Goal: Transaction & Acquisition: Purchase product/service

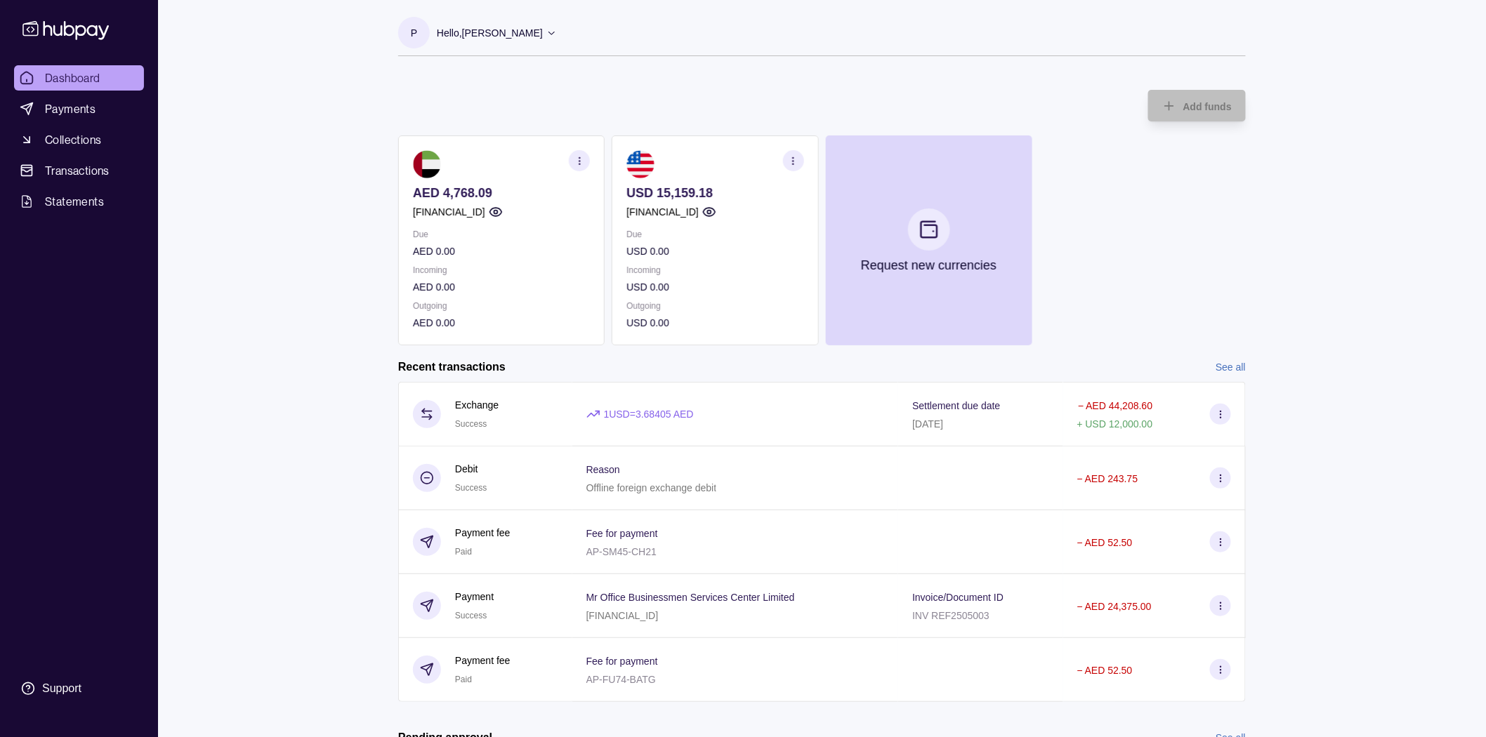
click at [332, 261] on div "Dashboard Payments Collections Transactions Statements Support P Hello, Pia Val…" at bounding box center [743, 431] width 1486 height 862
click at [271, 310] on div "Dashboard Payments Collections Transactions Statements Support P Hello, Pia Val…" at bounding box center [743, 431] width 1486 height 862
click at [301, 317] on div "Dashboard Payments Collections Transactions Statements Support P Hello, Pia Val…" at bounding box center [743, 431] width 1486 height 862
click at [162, 141] on div "Dashboard Payments Collections Transactions Statements Support P Hello, Pia Val…" at bounding box center [743, 431] width 1486 height 862
click at [357, 384] on div "Dashboard Payments Collections Transactions Statements Support P Hello, Pia Val…" at bounding box center [743, 431] width 1486 height 862
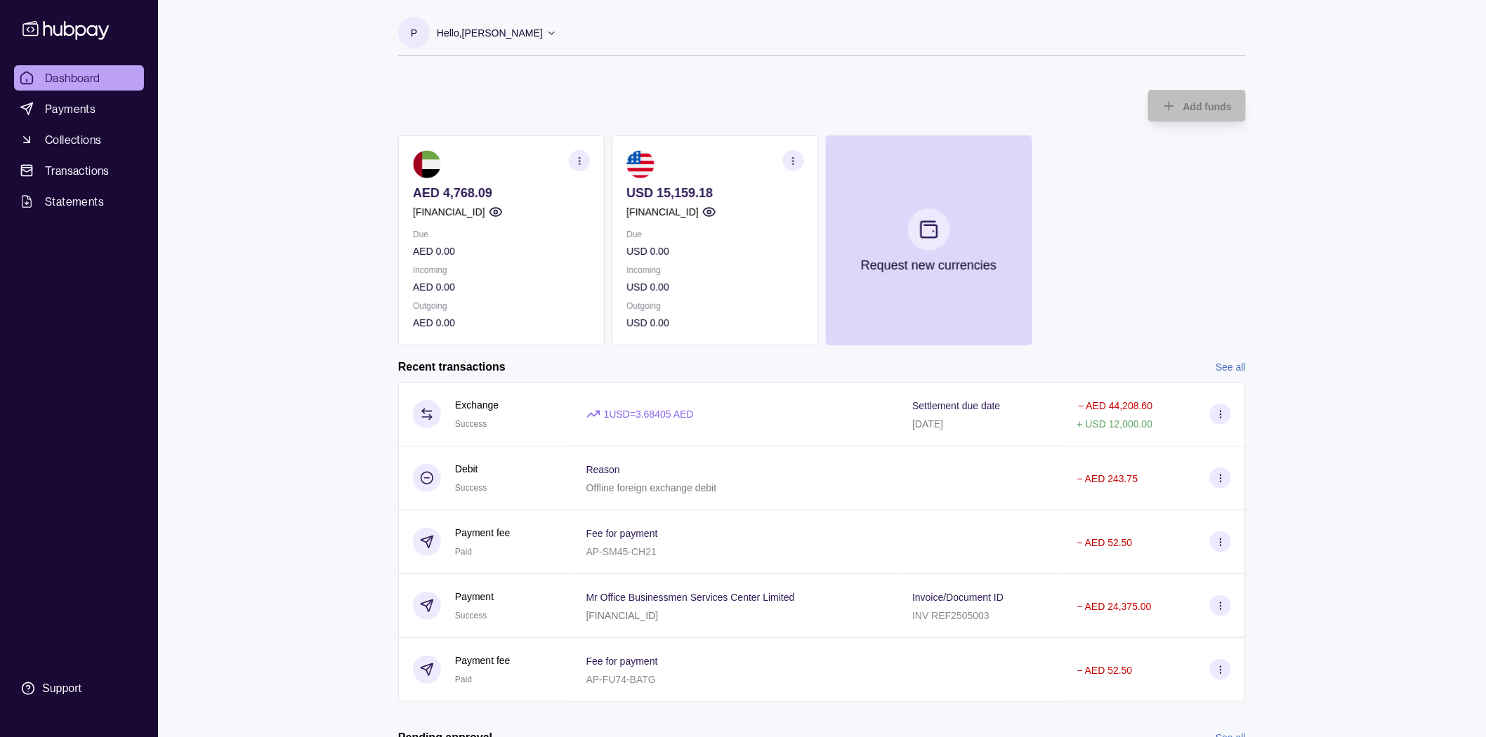
click at [345, 244] on div "Dashboard Payments Collections Transactions Statements Support P Hello, Pia Val…" at bounding box center [743, 431] width 1486 height 862
click at [74, 110] on span "Payments" at bounding box center [70, 108] width 51 height 17
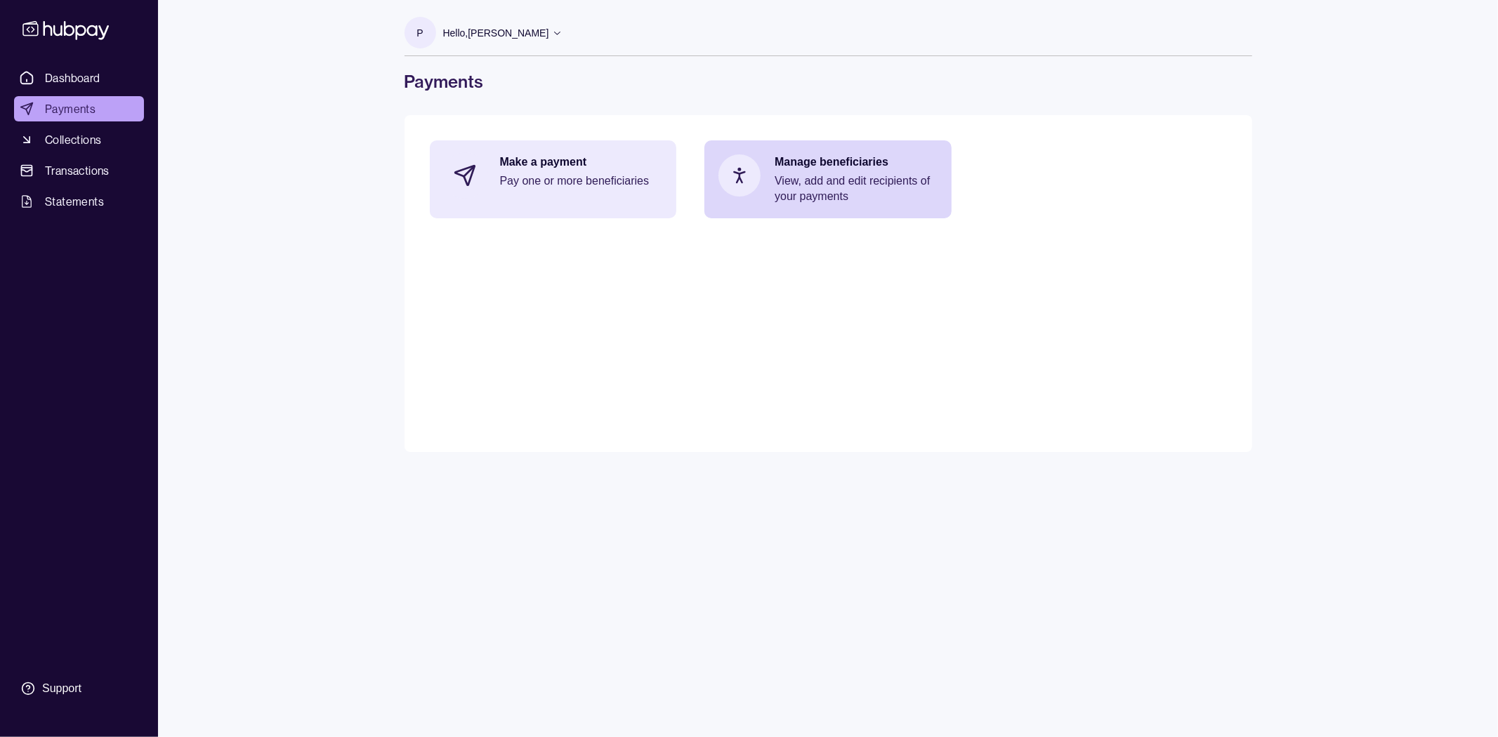
click at [565, 208] on div "Make a payment Pay one or more beneficiaries" at bounding box center [553, 175] width 247 height 70
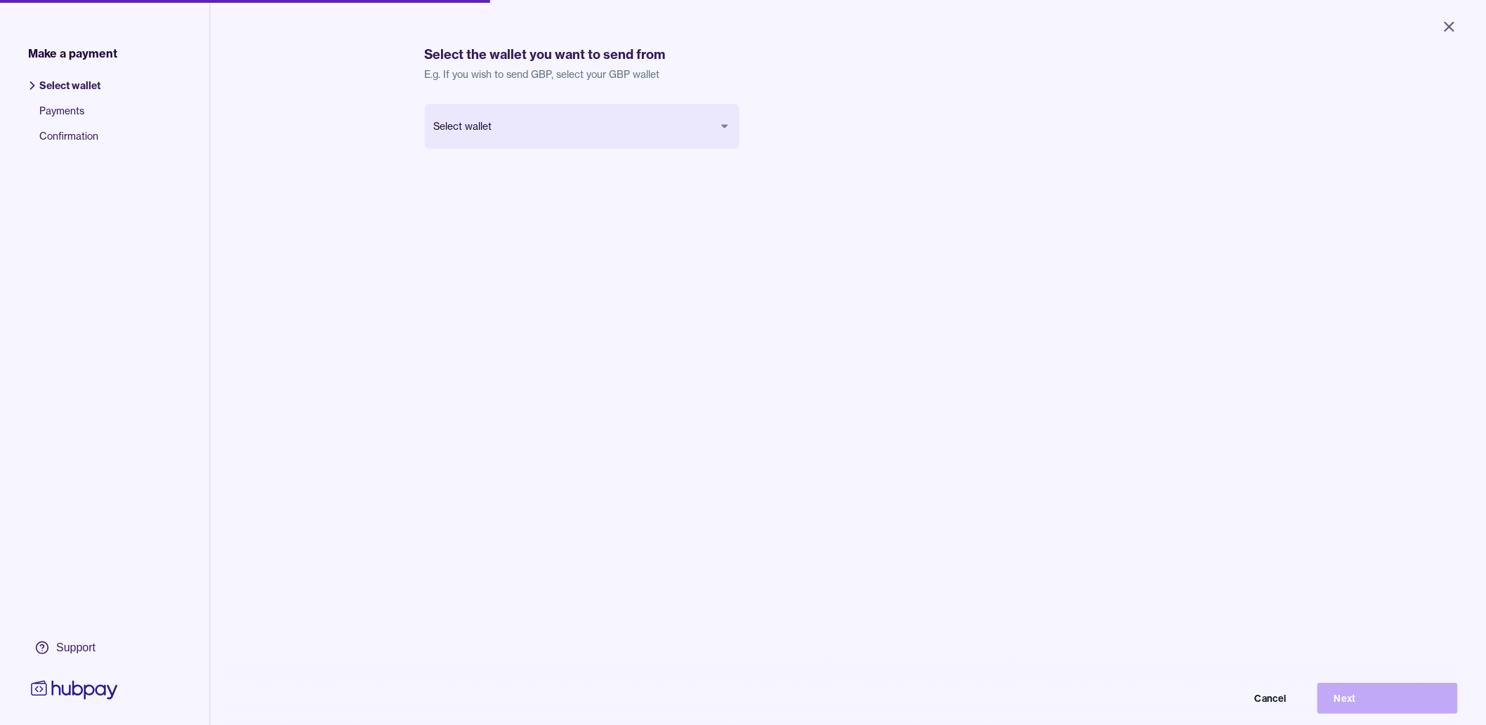
click at [567, 124] on body "Close Make a payment Select wallet Payments Confirmation Support Select the wal…" at bounding box center [743, 362] width 1486 height 725
drag, startPoint x: 600, startPoint y: 313, endPoint x: 707, endPoint y: 319, distance: 106.9
click at [600, 314] on div "United State Dollar USD Balance USD 15,159.18 Cancel Next" at bounding box center [849, 466] width 848 height 725
click at [1363, 701] on button "Next" at bounding box center [1388, 698] width 140 height 31
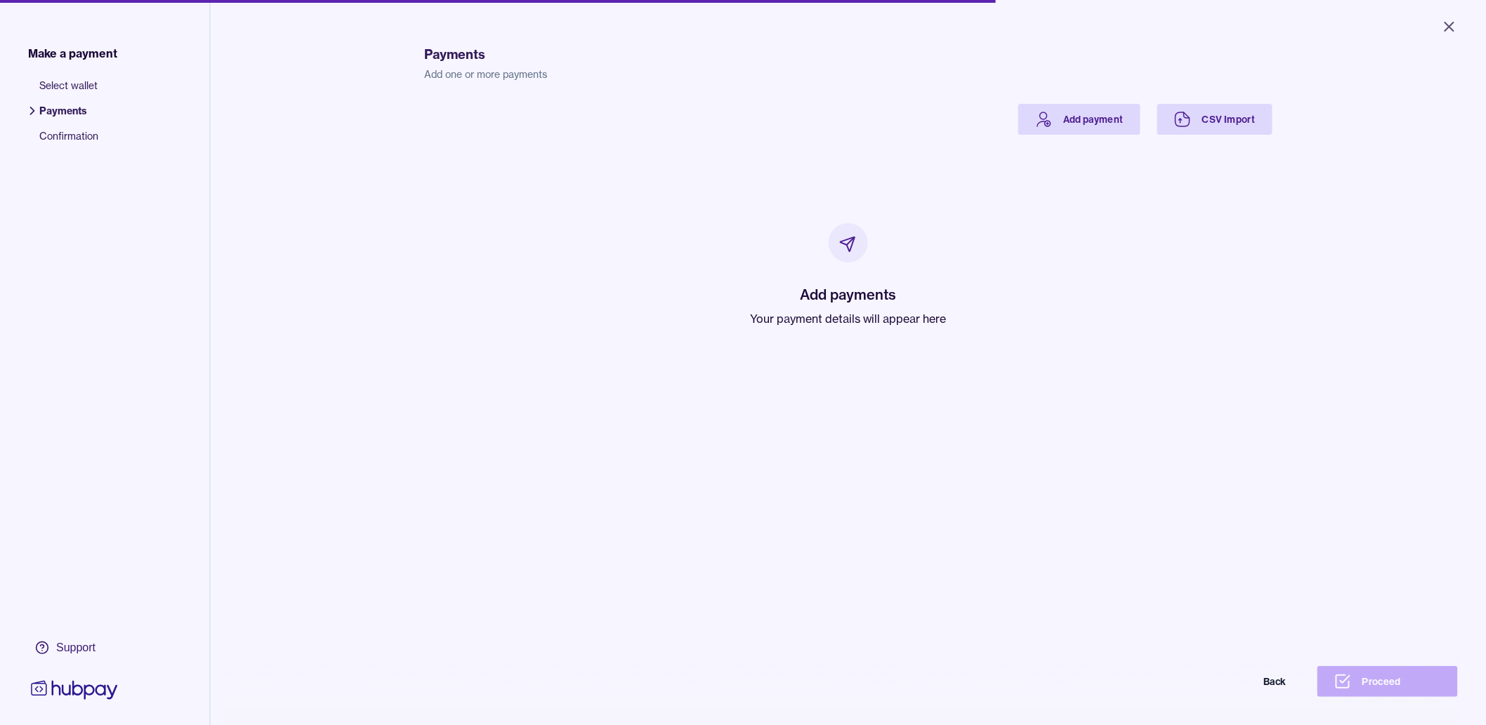
click at [322, 298] on div "Make a payment Select wallet Payments Confirmation Support Payments Add one or …" at bounding box center [743, 384] width 1486 height 768
click at [1055, 133] on link "Add payment" at bounding box center [1079, 119] width 122 height 31
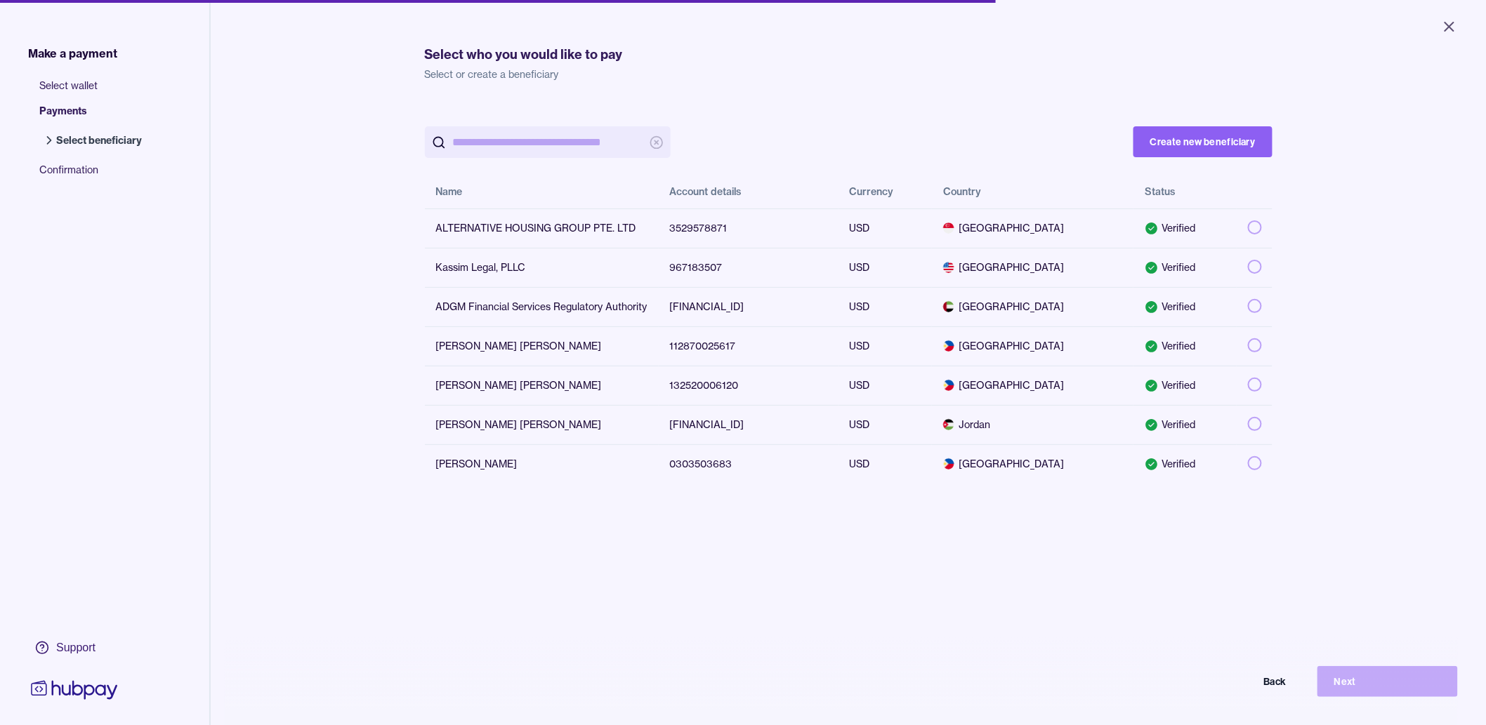
click at [341, 419] on div "Make a payment Select wallet Payments Select beneficiary Confirmation Support S…" at bounding box center [743, 423] width 1486 height 846
drag, startPoint x: 365, startPoint y: 395, endPoint x: 346, endPoint y: 395, distance: 19.0
click at [363, 395] on div "Make a payment Select wallet Payments Select beneficiary Confirmation Support S…" at bounding box center [743, 423] width 1486 height 846
click at [1175, 141] on button "Create new beneficiary" at bounding box center [1203, 141] width 139 height 31
click at [1254, 431] on button "button" at bounding box center [1255, 424] width 14 height 14
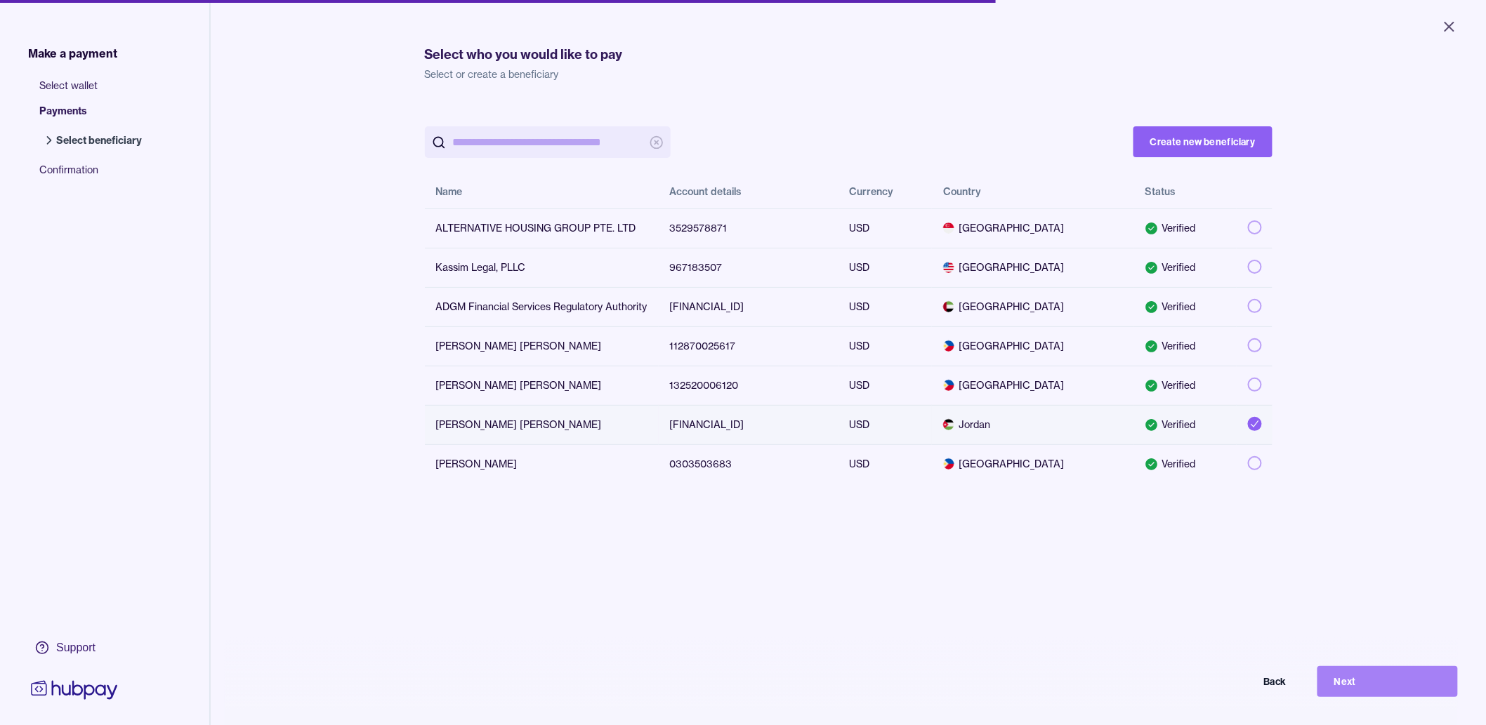
click at [1364, 685] on button "Next" at bounding box center [1388, 681] width 140 height 31
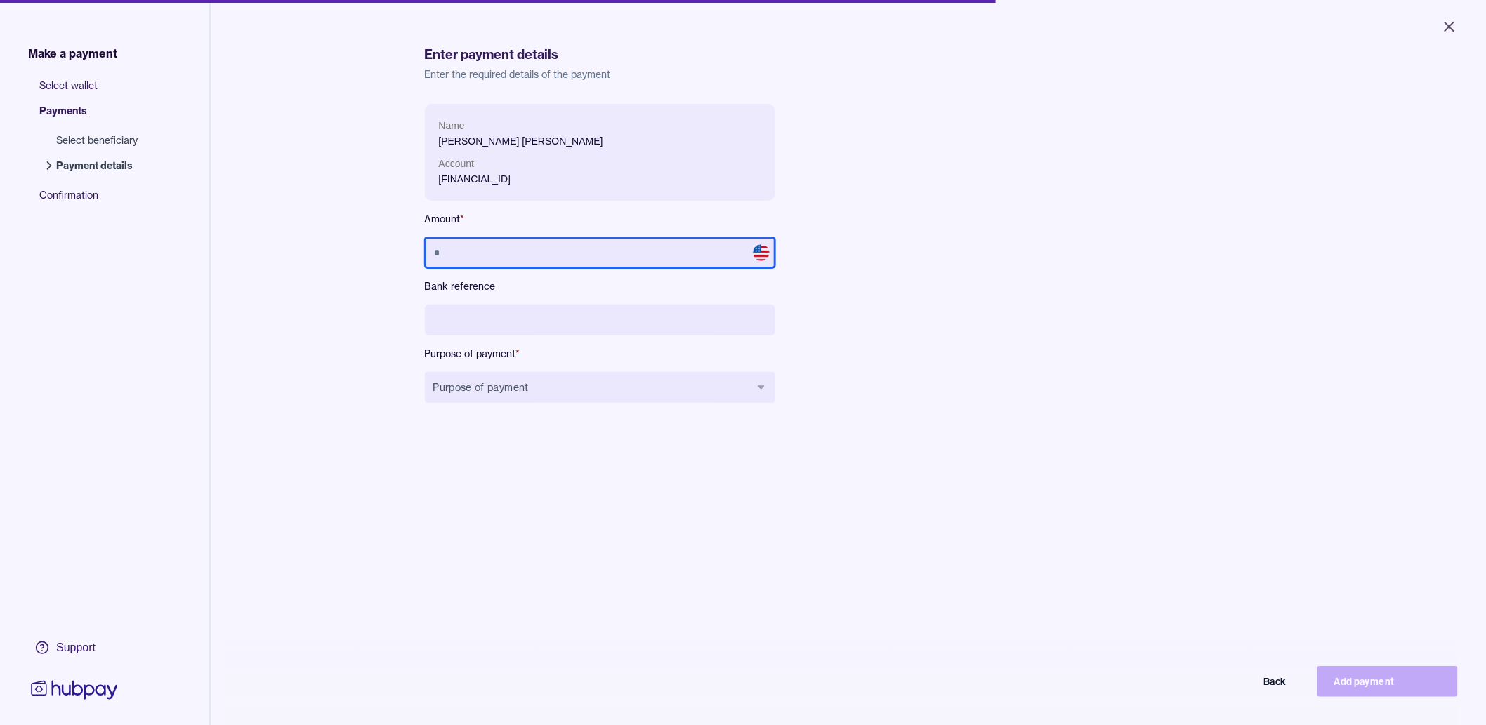
click at [658, 243] on input "text" at bounding box center [600, 252] width 350 height 31
drag, startPoint x: 334, startPoint y: 286, endPoint x: 244, endPoint y: 11, distance: 288.7
click at [336, 284] on div "Make a payment Select wallet Payments Select beneficiary Payment details Confir…" at bounding box center [743, 423] width 1486 height 846
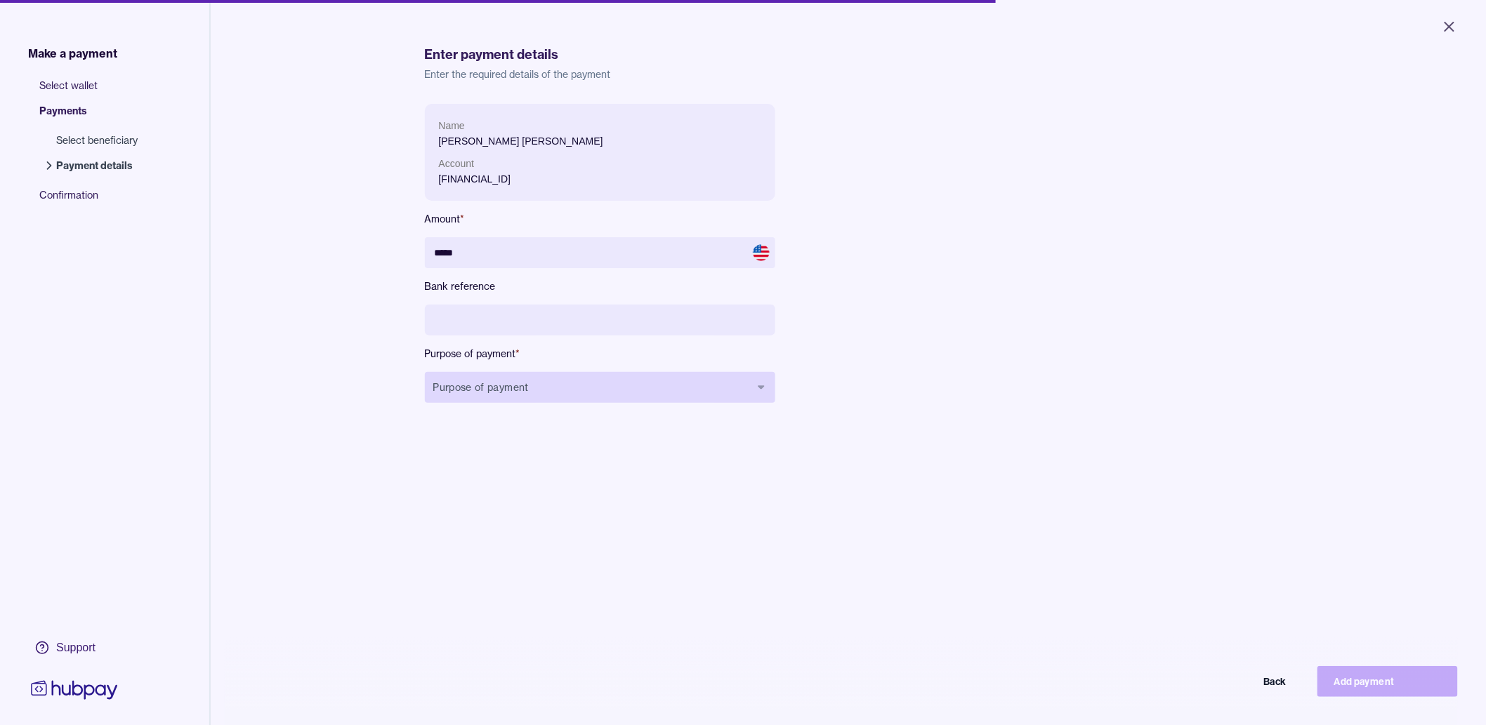
click at [529, 387] on button "Purpose of payment" at bounding box center [600, 387] width 350 height 31
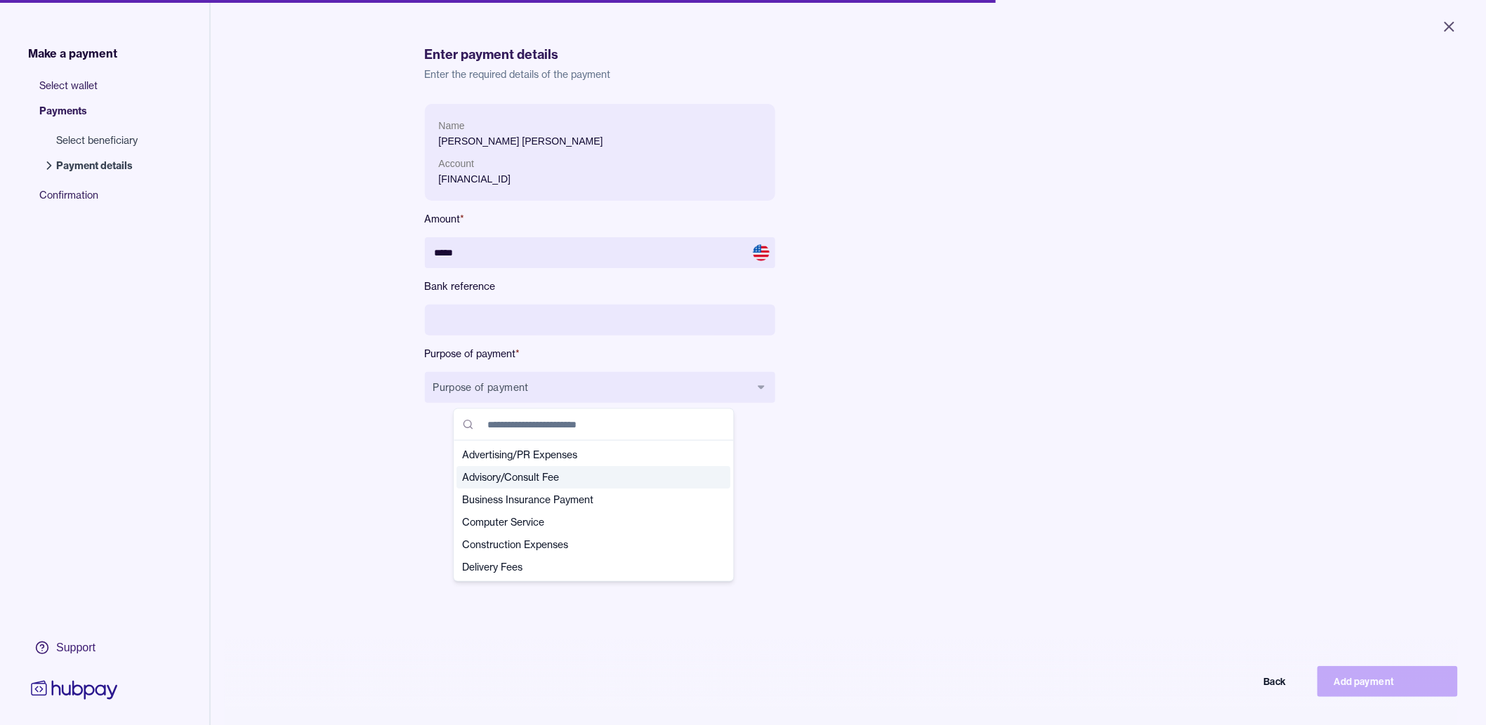
drag, startPoint x: 585, startPoint y: 475, endPoint x: 598, endPoint y: 476, distance: 12.7
click at [585, 475] on span "Advisory/Consult Fee" at bounding box center [586, 478] width 246 height 14
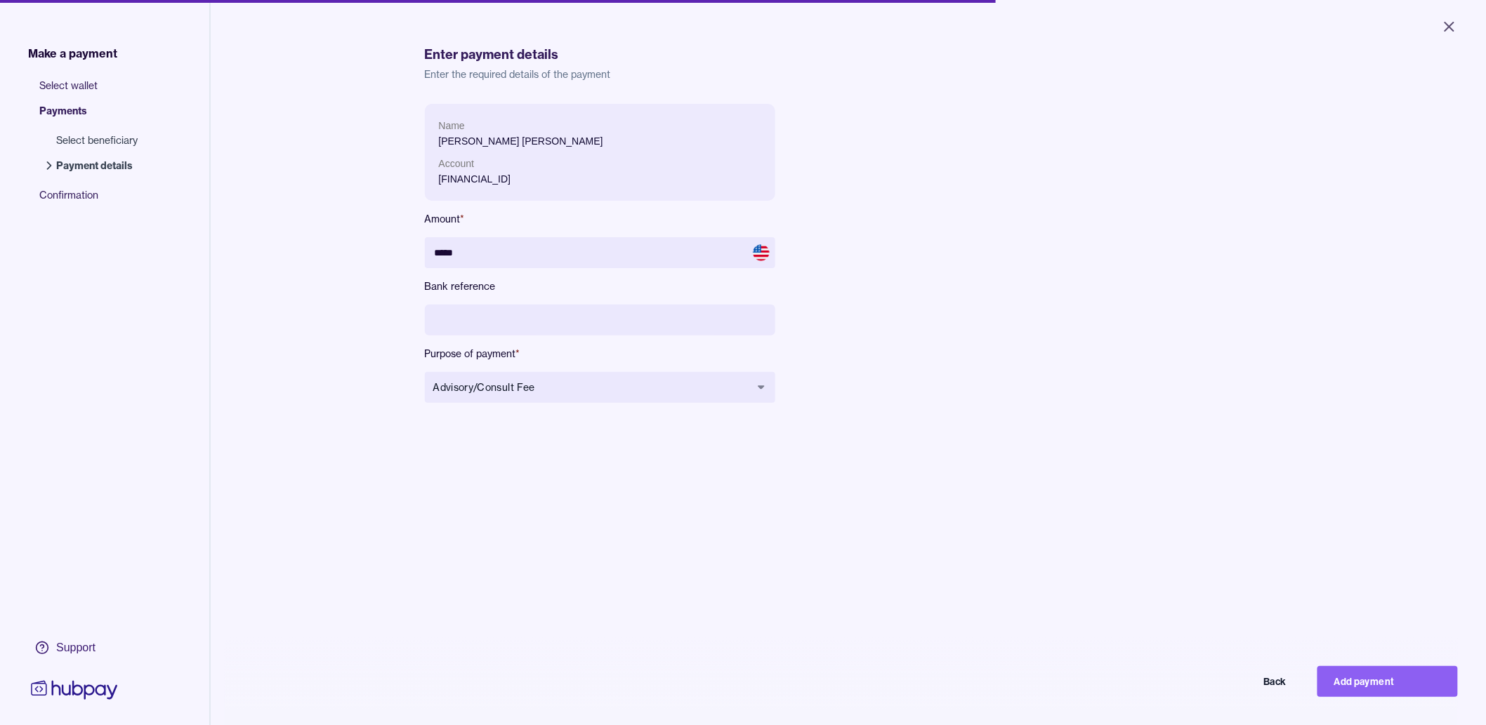
click at [899, 483] on div "Name Hasan Hani Yasin Al-Shami Account JO61ARAB1930000000193105553510 Amount * …" at bounding box center [849, 466] width 848 height 725
click at [1436, 683] on button "Add payment" at bounding box center [1388, 681] width 140 height 31
type input "****"
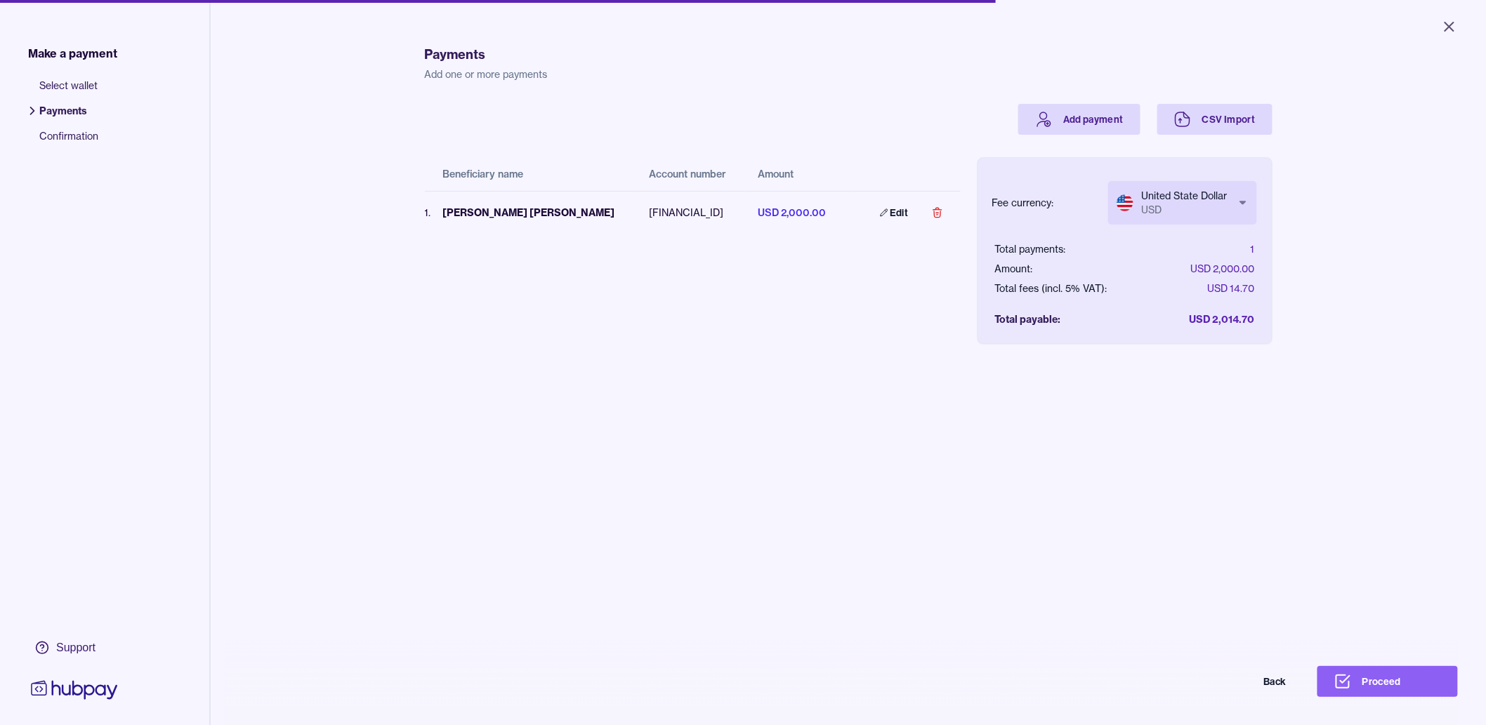
click at [1267, 531] on div "Payments Add one or more payments Add payment CSV Import Beneficiary name Accou…" at bounding box center [849, 384] width 904 height 768
click at [1400, 694] on button "Proceed" at bounding box center [1388, 681] width 140 height 31
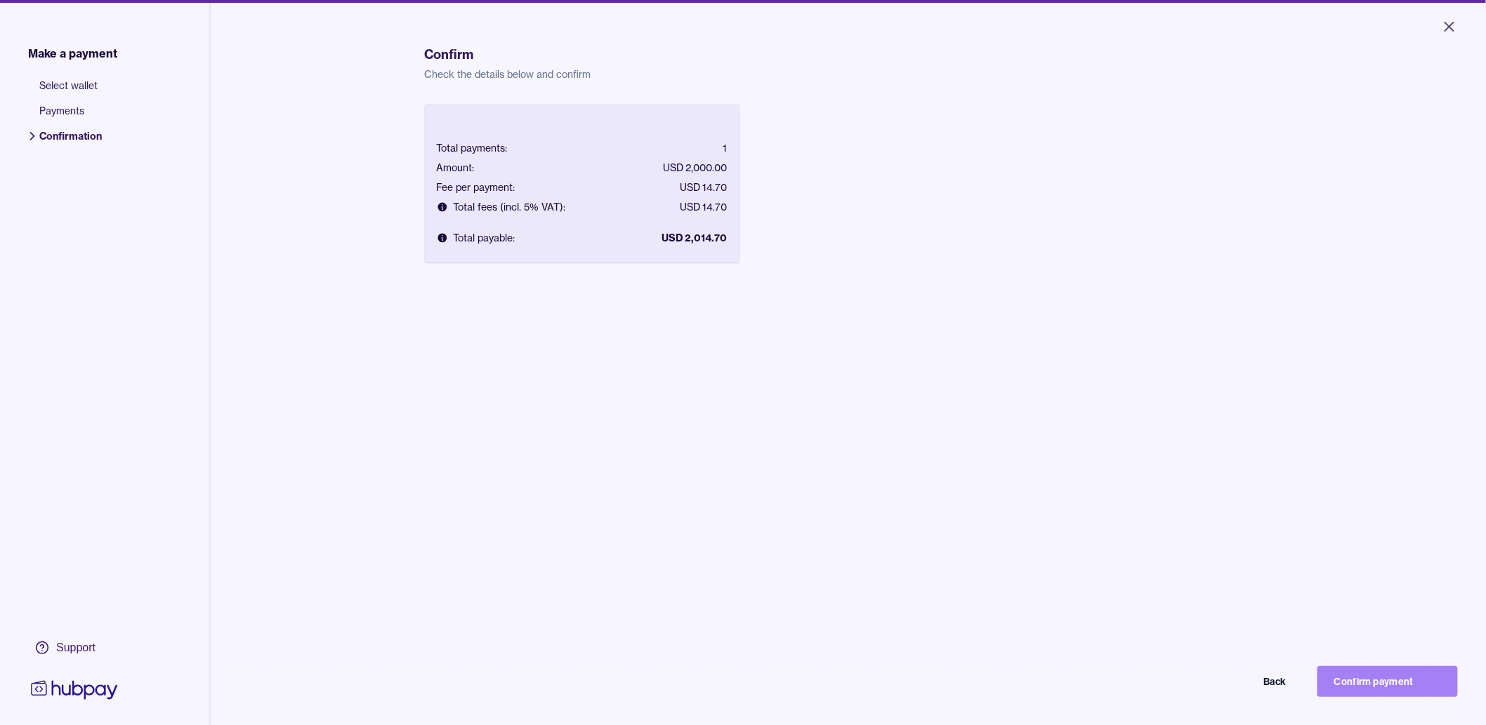
click at [1395, 680] on button "Confirm payment" at bounding box center [1388, 681] width 140 height 31
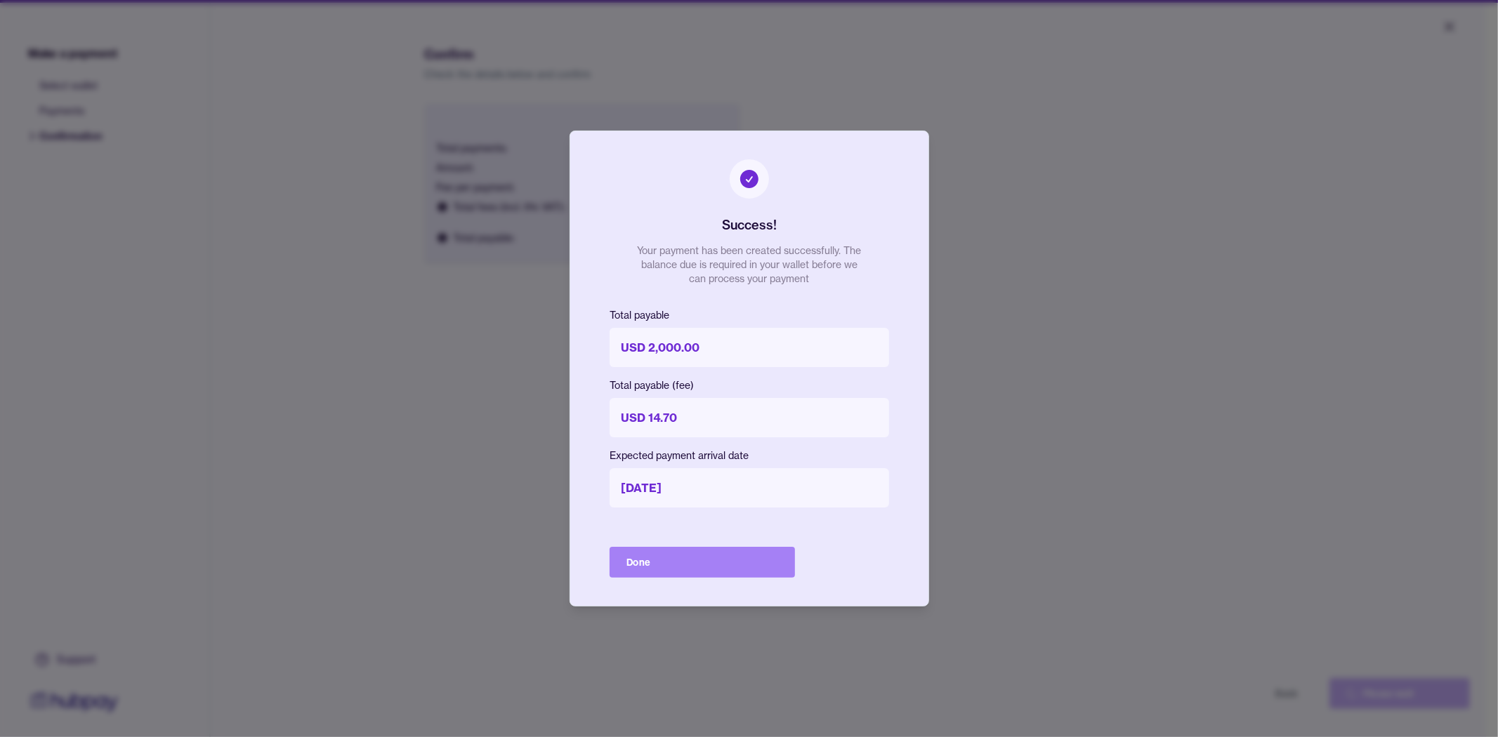
click at [753, 570] on button "Done" at bounding box center [702, 562] width 185 height 31
click at [726, 555] on div "Done" at bounding box center [702, 562] width 185 height 31
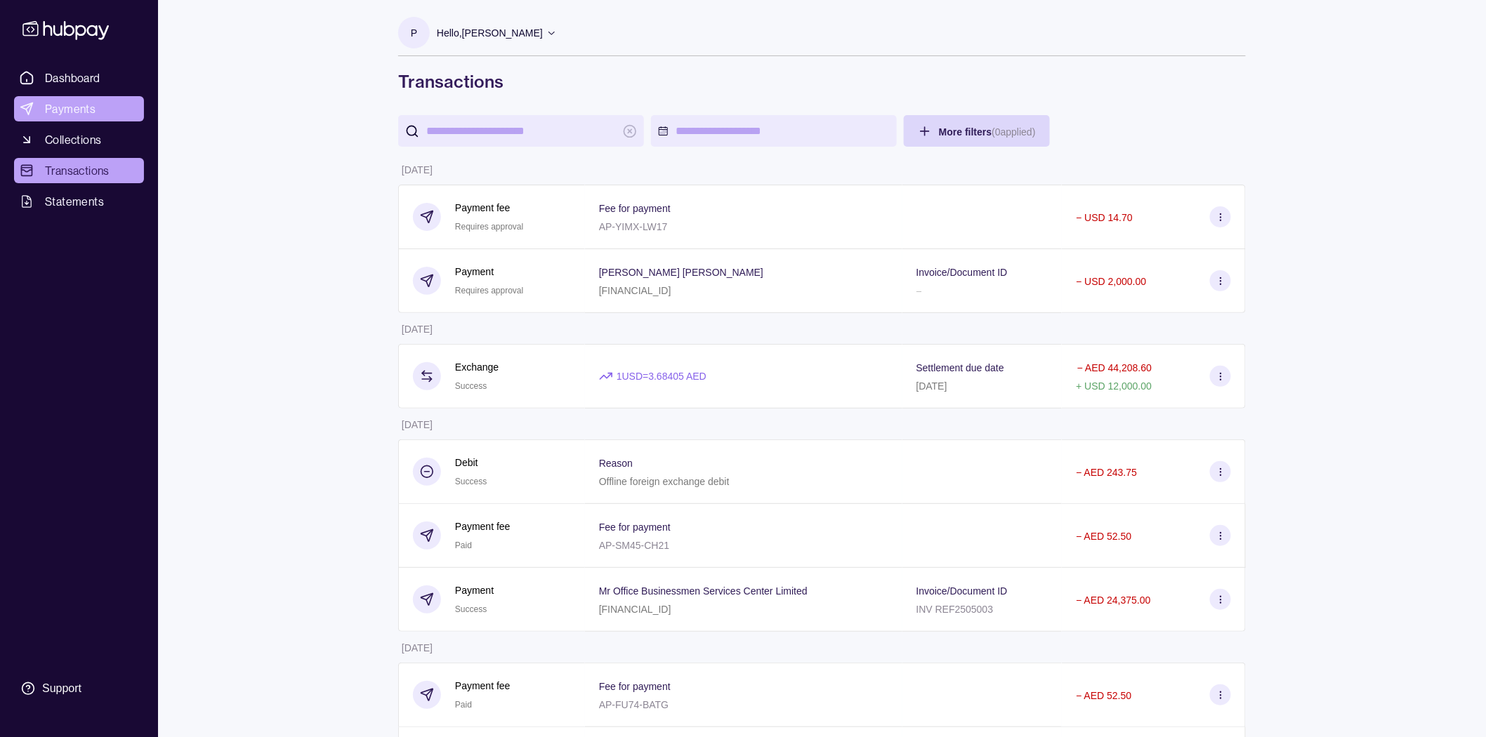
click at [78, 110] on span "Payments" at bounding box center [70, 108] width 51 height 17
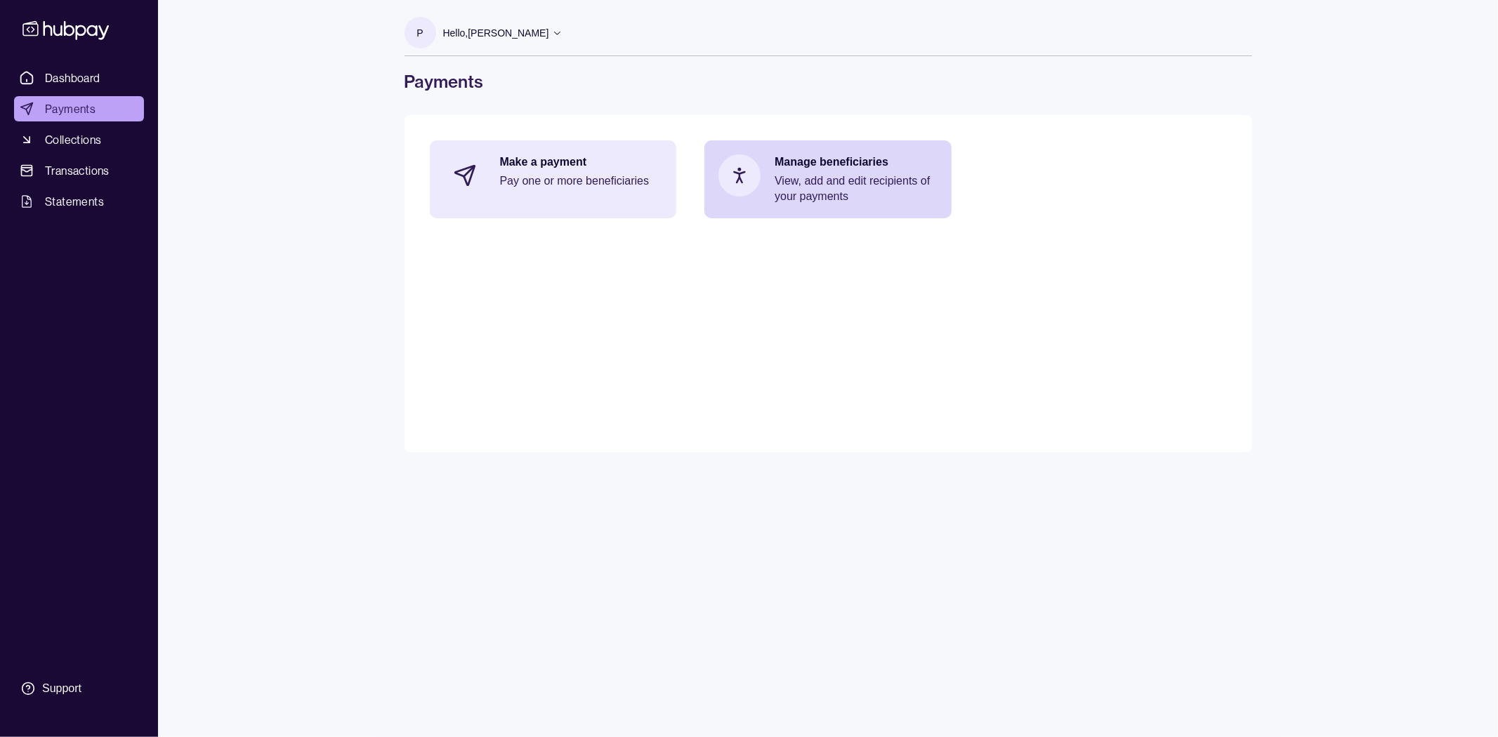
click at [577, 186] on p "Pay one or more beneficiaries" at bounding box center [581, 180] width 163 height 15
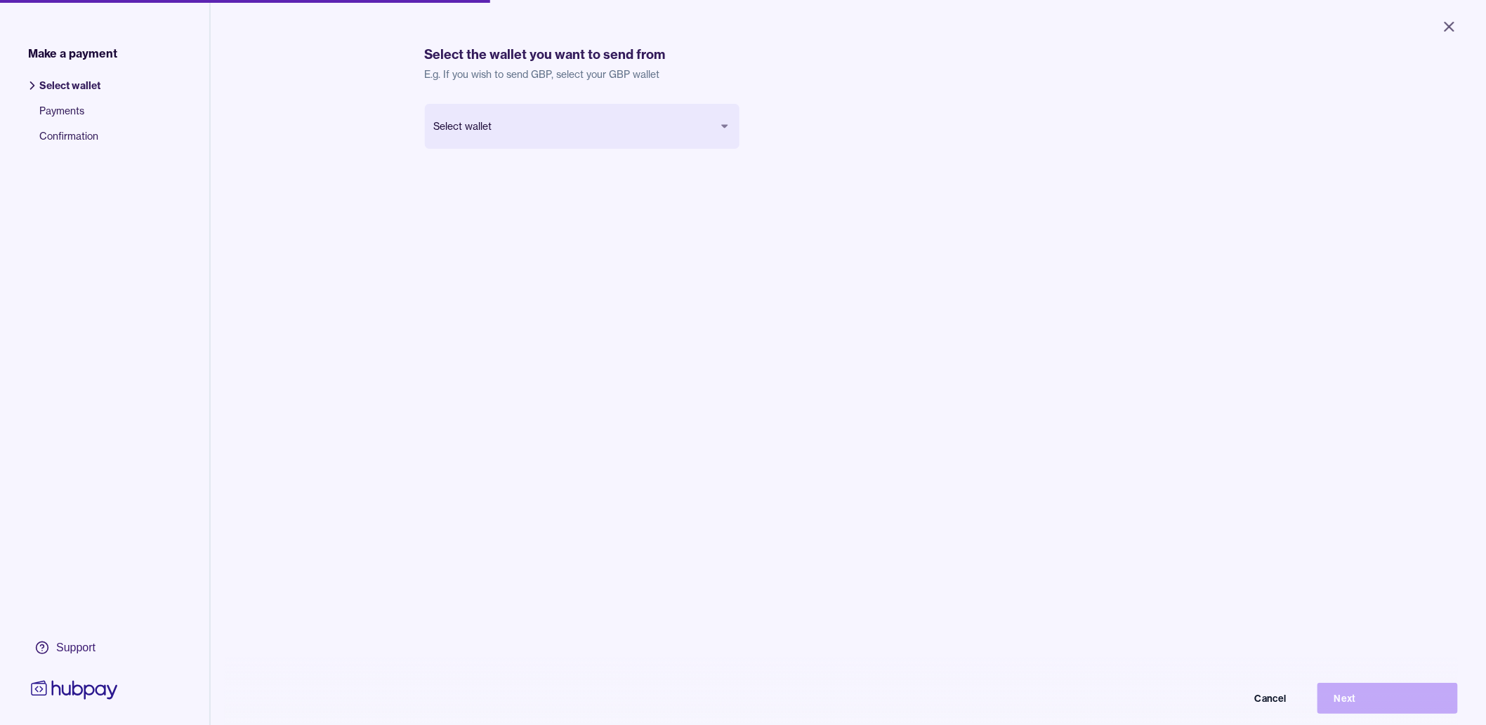
click at [637, 116] on body "Close Make a payment Select wallet Payments Confirmation Support Select the wal…" at bounding box center [743, 362] width 1486 height 725
click at [1416, 714] on button "Next" at bounding box center [1388, 698] width 140 height 31
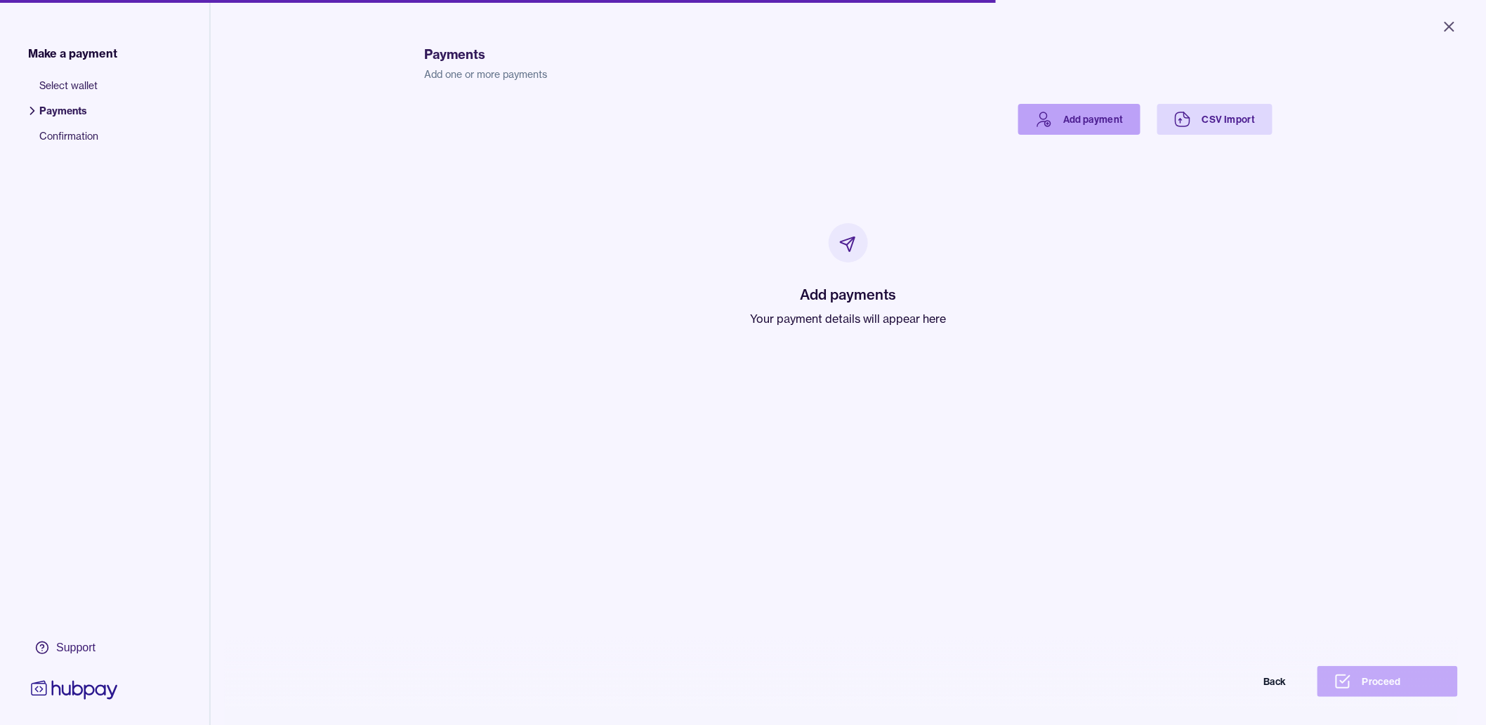
click at [1069, 125] on link "Add payment" at bounding box center [1079, 119] width 122 height 31
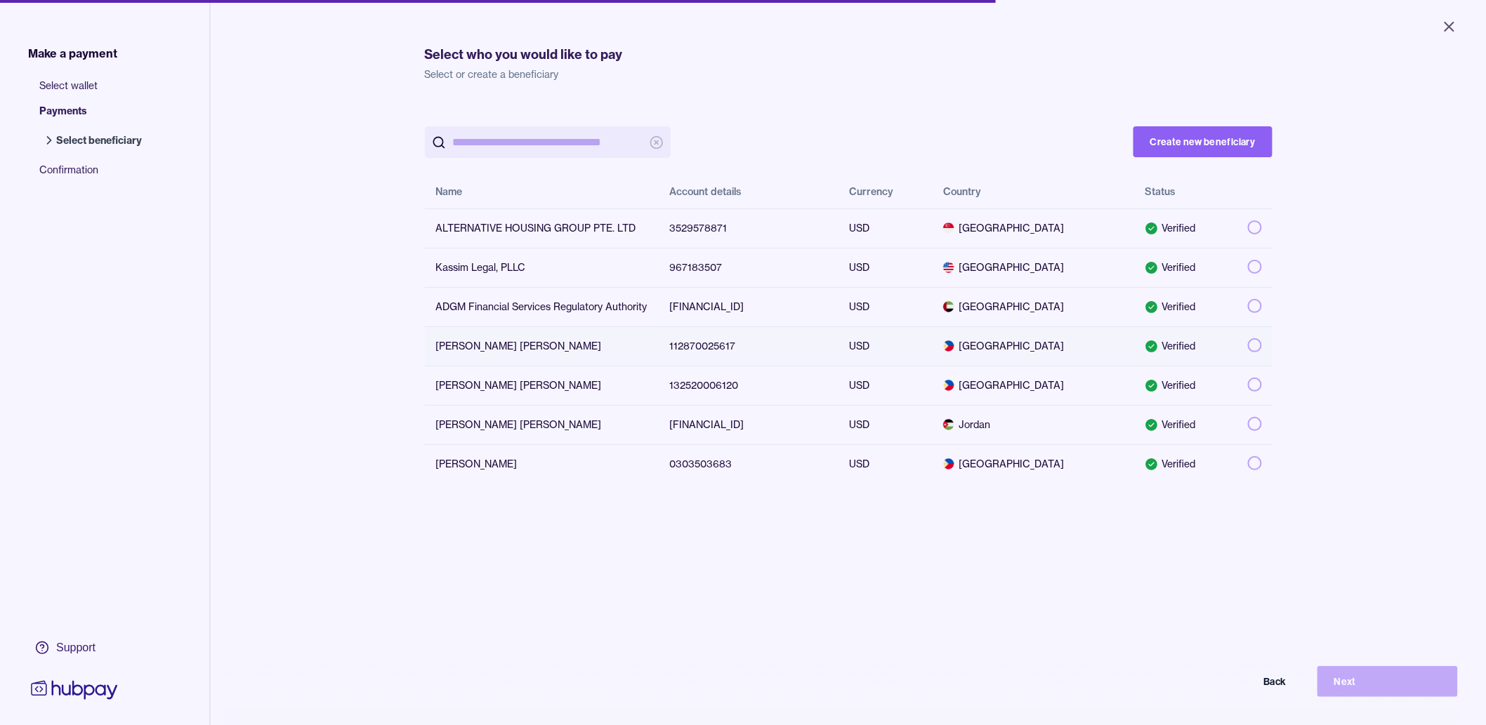
click at [1250, 343] on button "button" at bounding box center [1255, 346] width 14 height 14
click at [1393, 690] on button "Next" at bounding box center [1388, 681] width 140 height 31
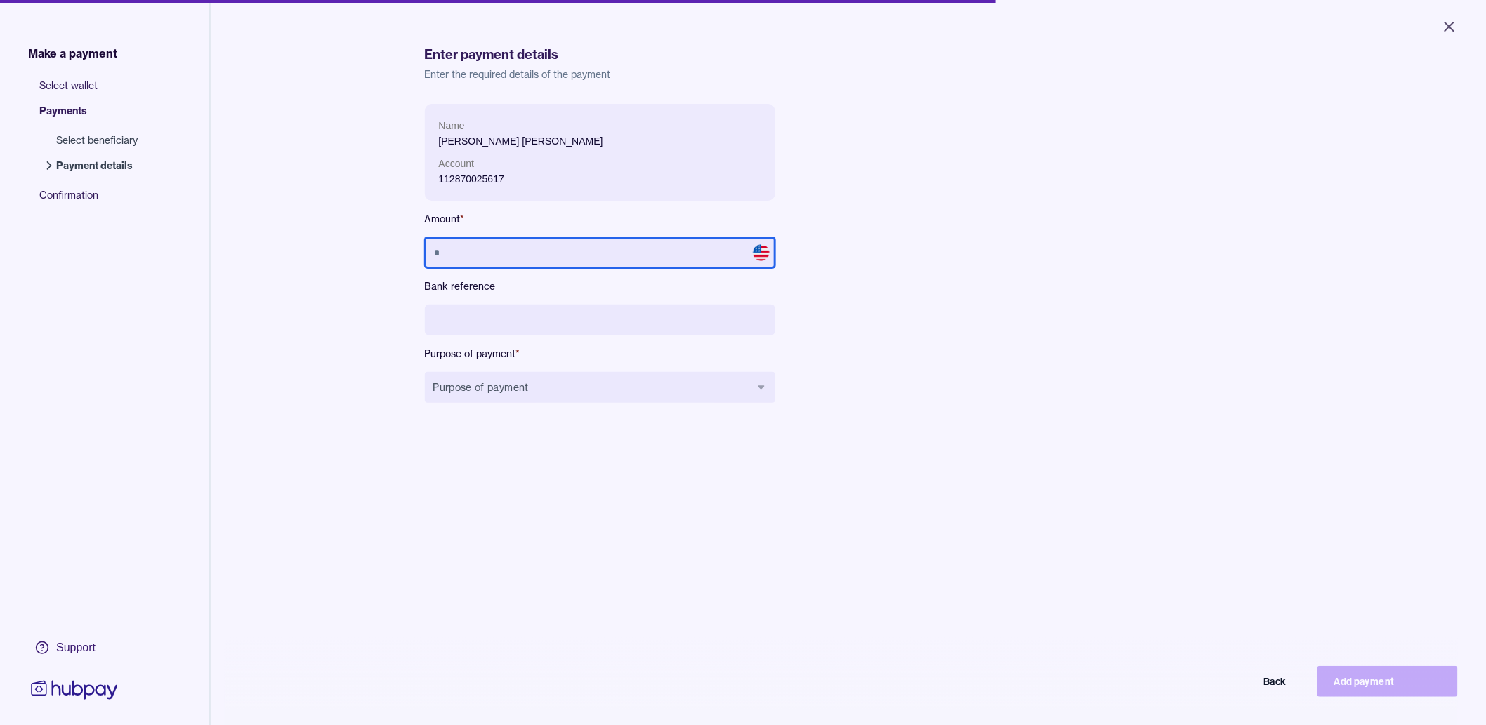
click at [629, 244] on input "text" at bounding box center [600, 252] width 350 height 31
drag, startPoint x: 599, startPoint y: 262, endPoint x: 282, endPoint y: 254, distance: 316.9
click at [282, 254] on div "Make a payment Select wallet Payments Select beneficiary Payment details Confir…" at bounding box center [743, 423] width 1486 height 846
click at [374, 359] on div "Make a payment Select wallet Payments Select beneficiary Payment details Confir…" at bounding box center [743, 423] width 1486 height 846
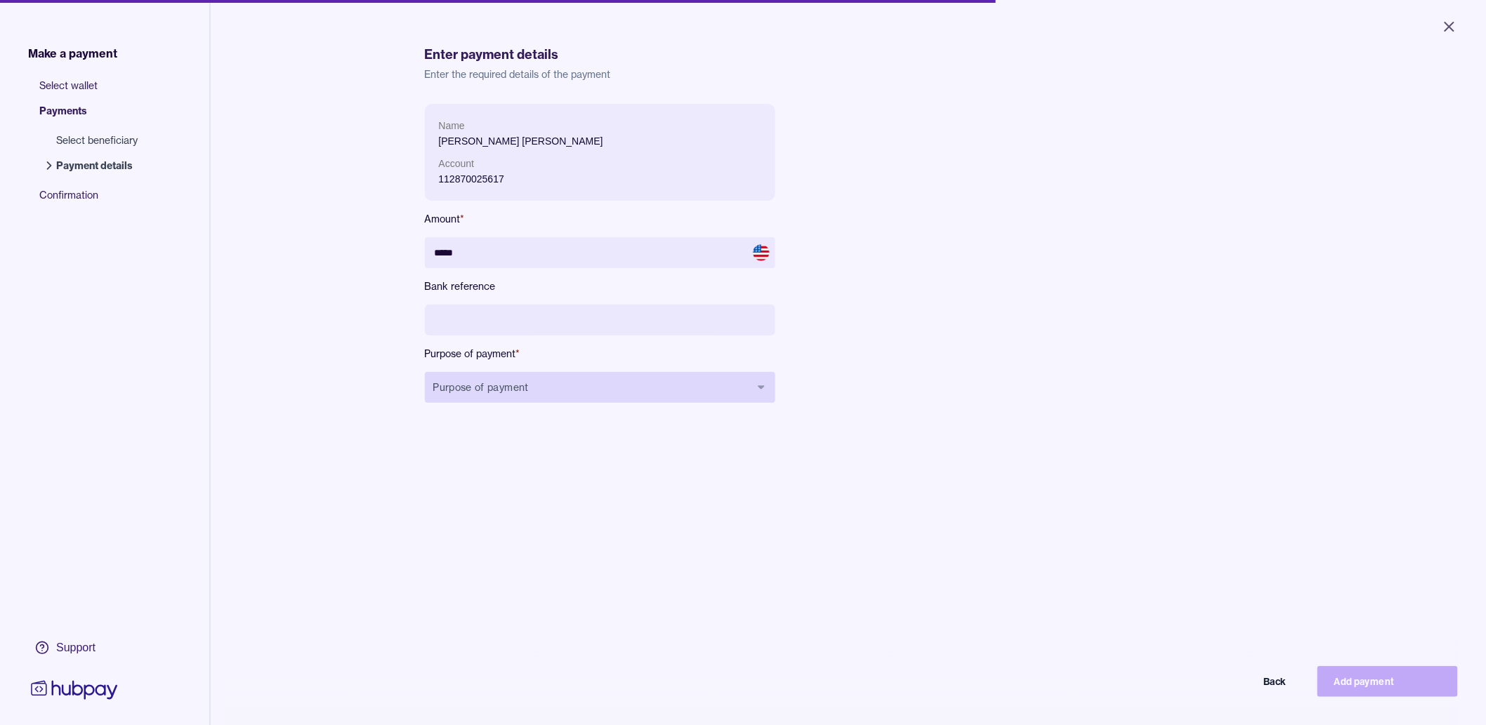
click at [466, 396] on button "Purpose of payment" at bounding box center [600, 387] width 350 height 31
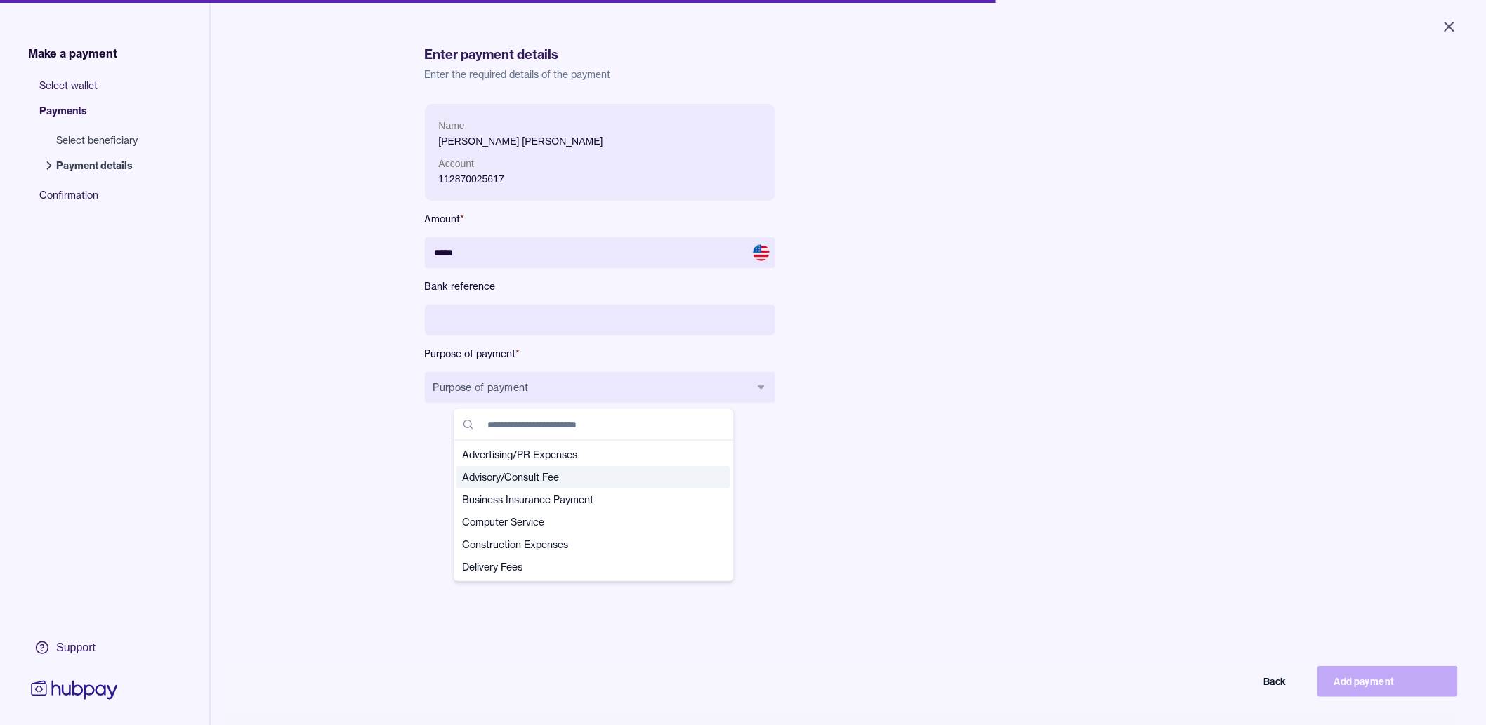
click at [520, 480] on span "Advisory/Consult Fee" at bounding box center [586, 478] width 246 height 14
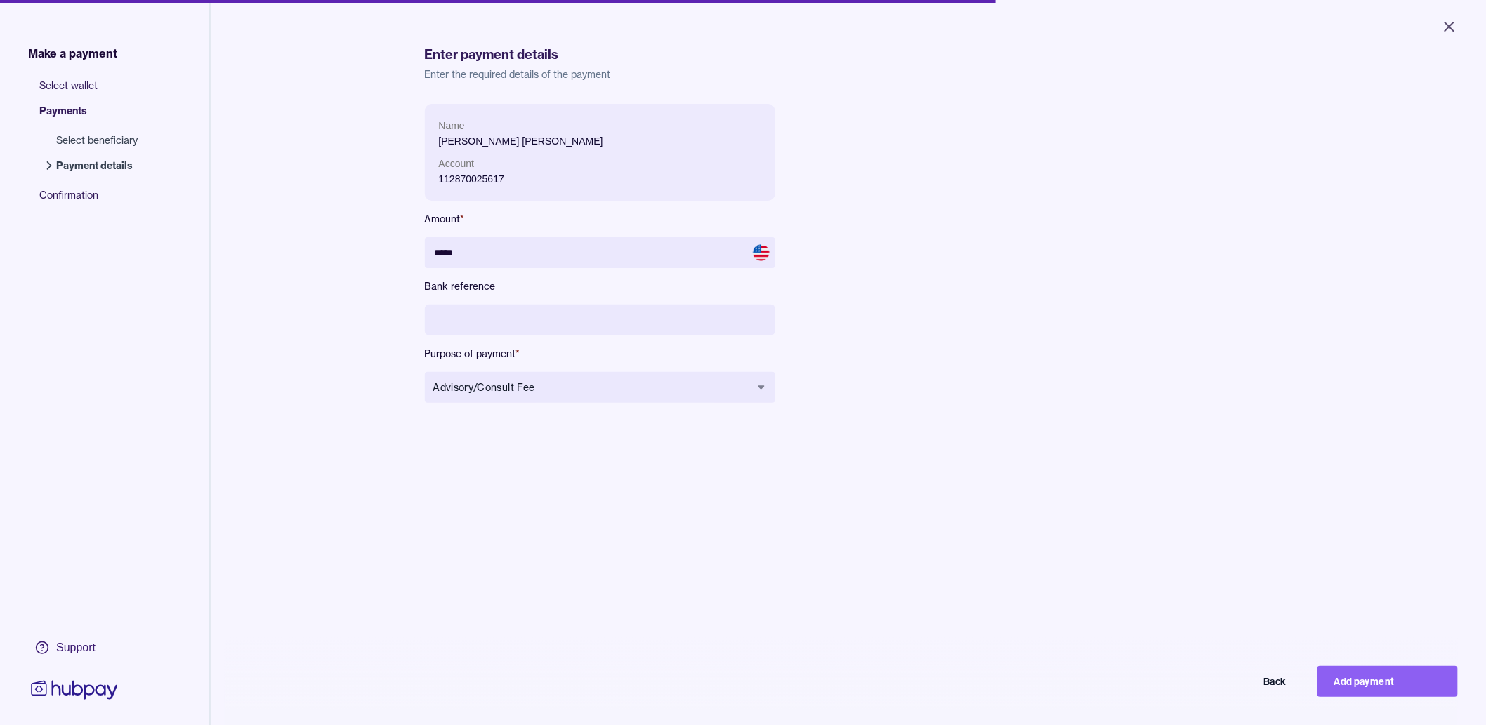
click at [1068, 500] on div "Name Danelle Joyce Espejo Ong Account 112870025617 Amount * ***** Bank referenc…" at bounding box center [849, 466] width 848 height 725
click at [1353, 697] on button "Add payment" at bounding box center [1388, 681] width 140 height 31
type input "****"
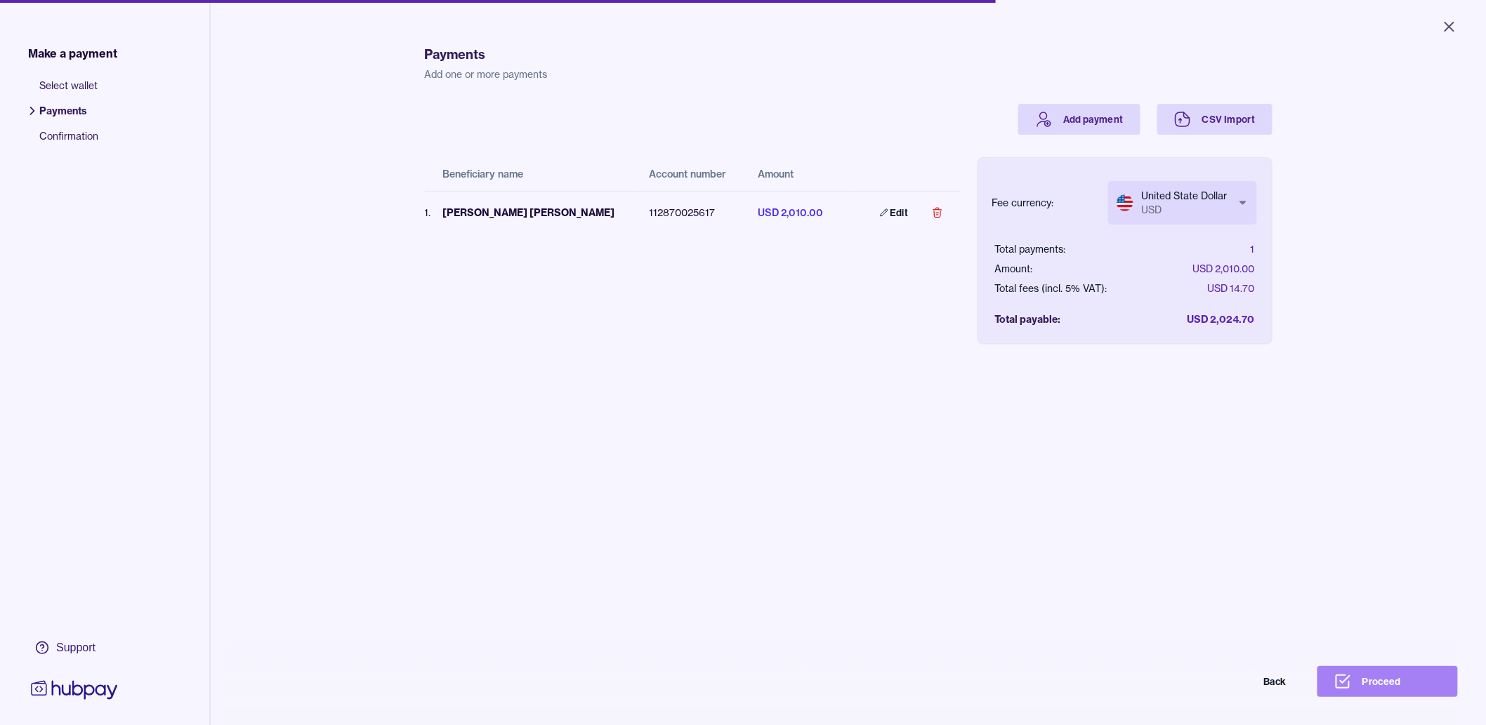
click at [1370, 691] on button "Proceed" at bounding box center [1388, 681] width 140 height 31
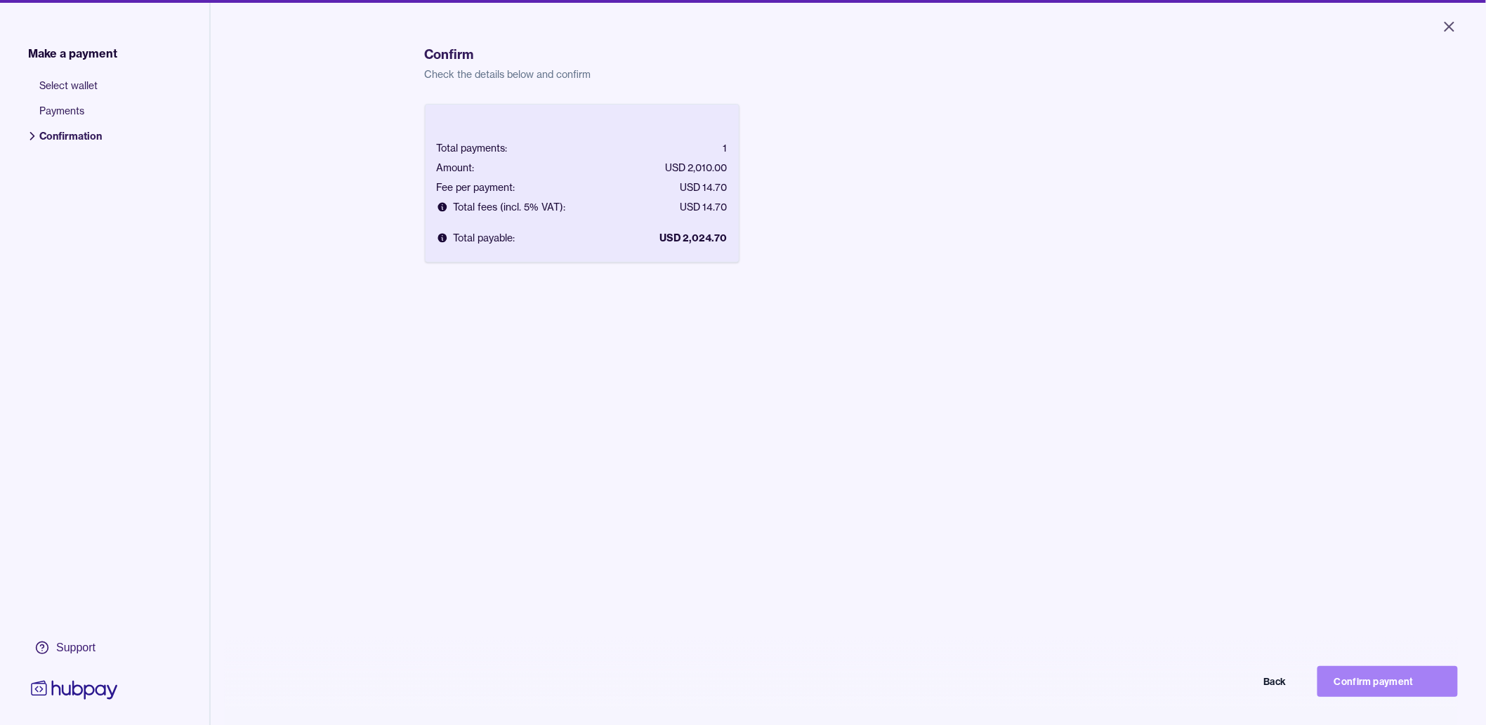
click at [1391, 697] on button "Confirm payment" at bounding box center [1388, 681] width 140 height 31
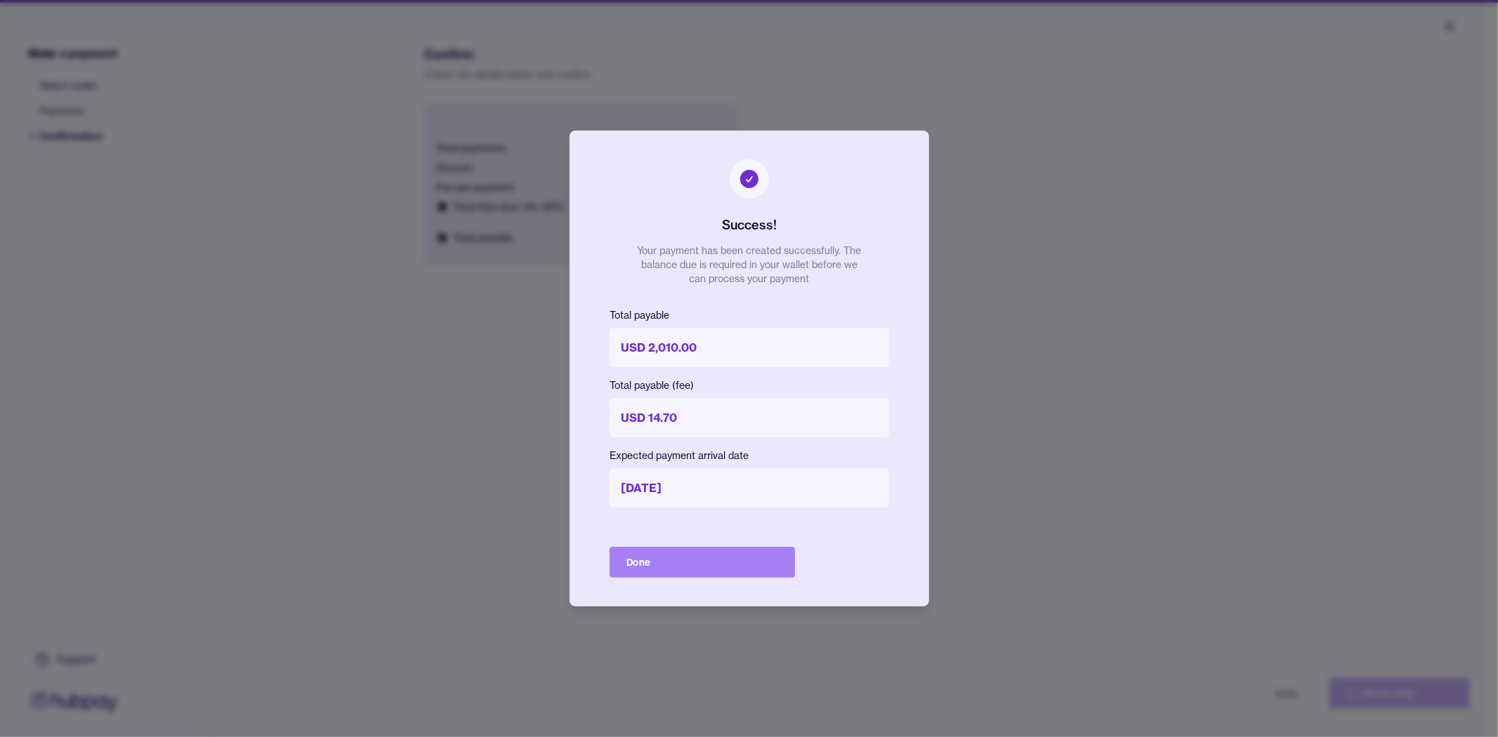
drag, startPoint x: 805, startPoint y: 567, endPoint x: 762, endPoint y: 569, distance: 42.9
click at [804, 567] on div "Success! Your payment has been created successfully. The balance due is require…" at bounding box center [750, 369] width 360 height 476
click at [707, 574] on button "Done" at bounding box center [702, 562] width 185 height 31
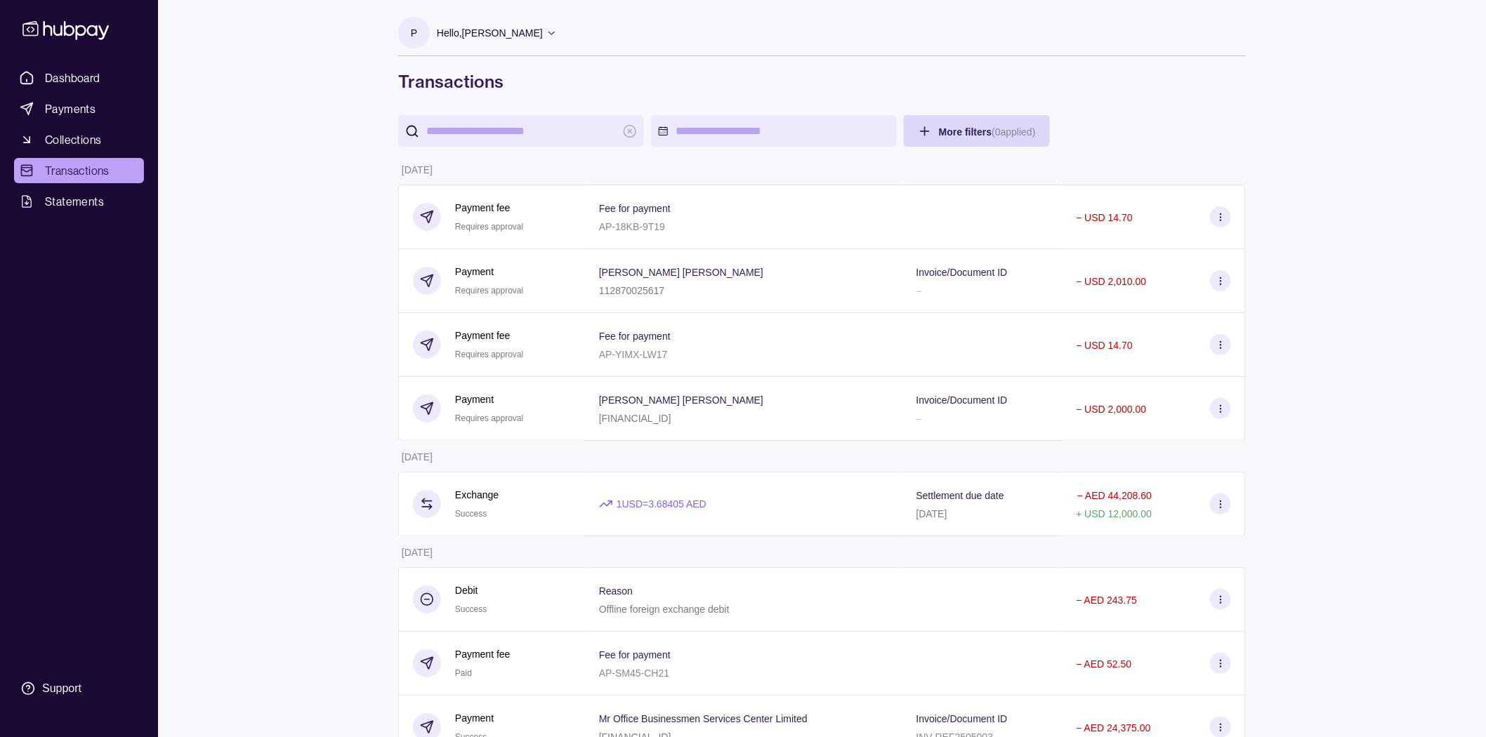
click at [77, 100] on span "Payments" at bounding box center [70, 108] width 51 height 17
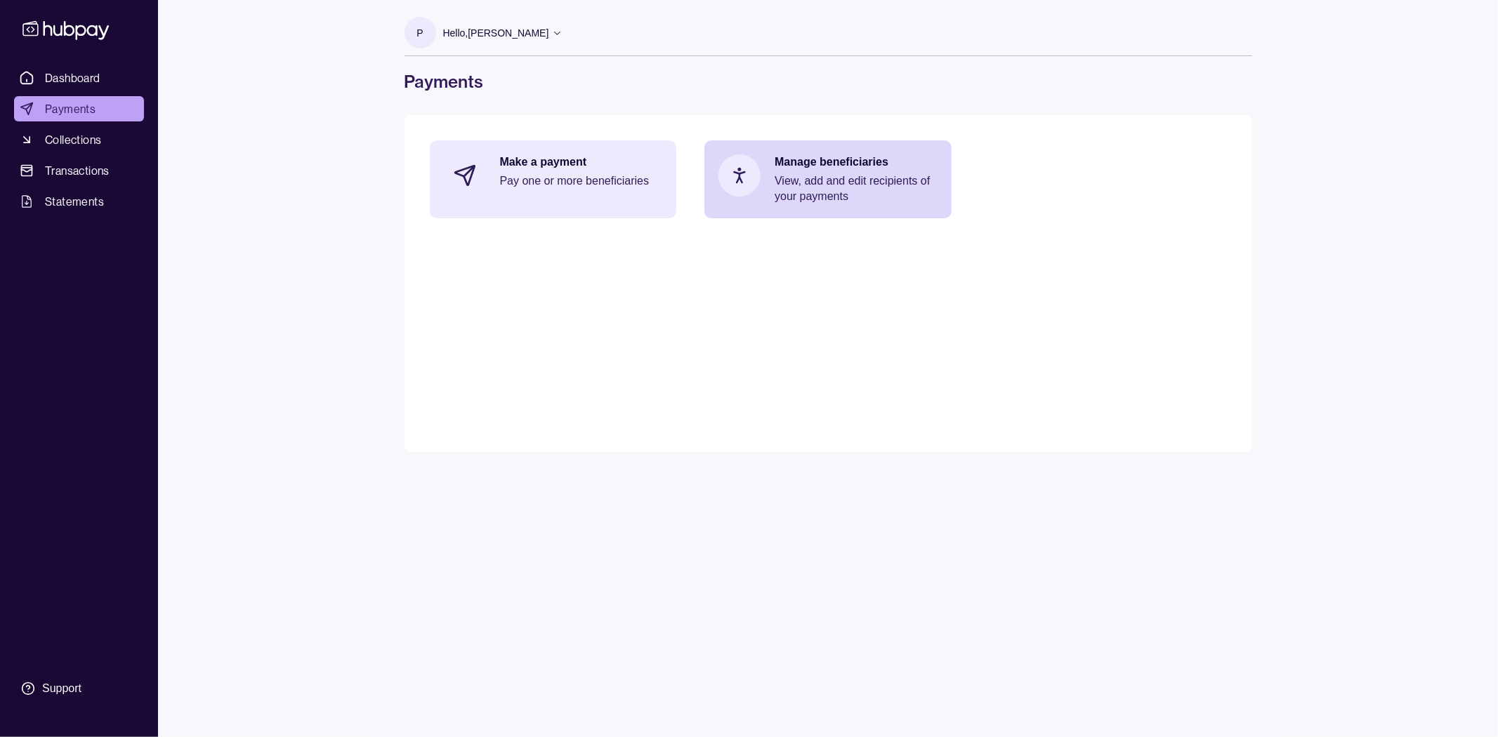
drag, startPoint x: 530, startPoint y: 181, endPoint x: 538, endPoint y: 195, distance: 15.8
click at [528, 180] on p "Pay one or more beneficiaries" at bounding box center [581, 180] width 163 height 15
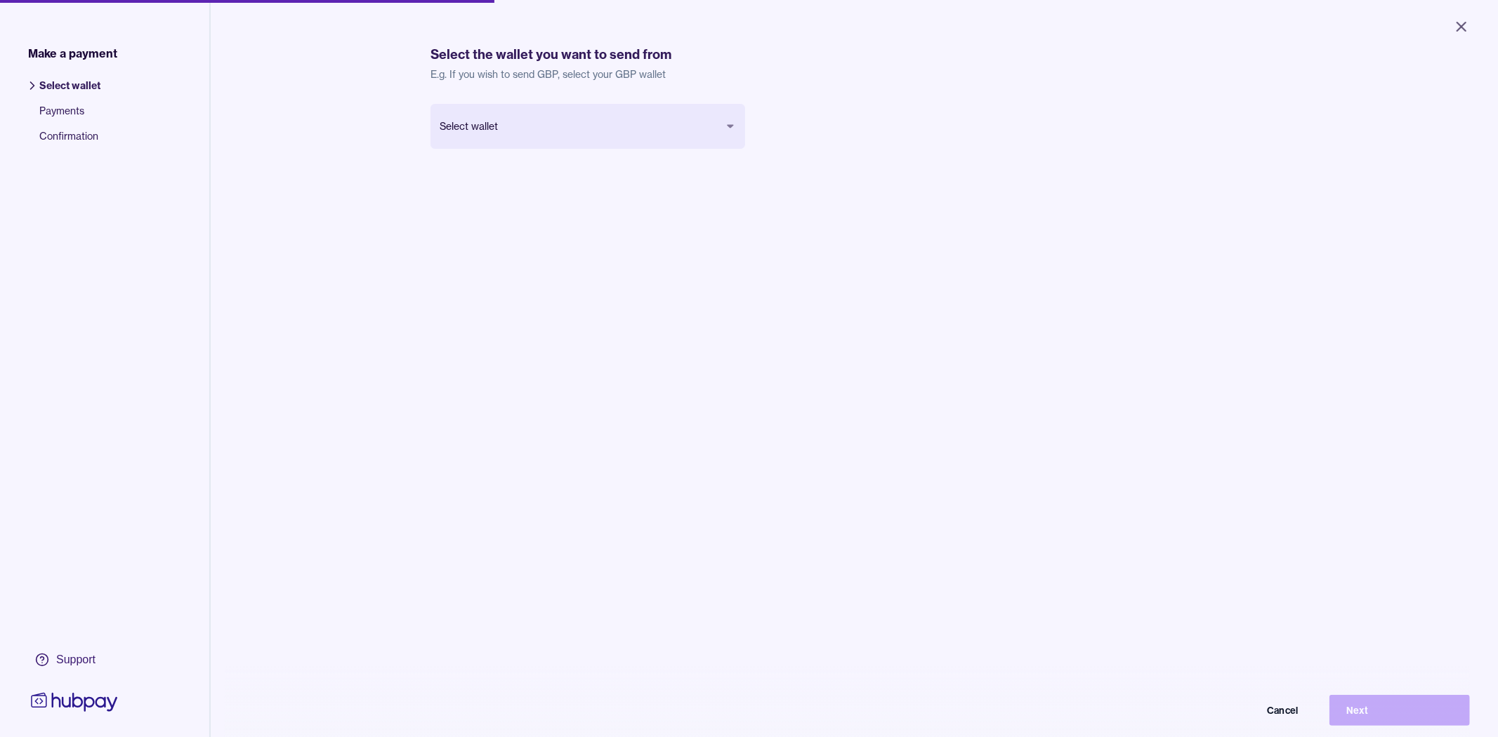
click at [622, 126] on body "Close Make a payment Select wallet Payments Confirmation Support Select the wal…" at bounding box center [749, 368] width 1498 height 737
click at [1374, 712] on button "Next" at bounding box center [1388, 698] width 140 height 31
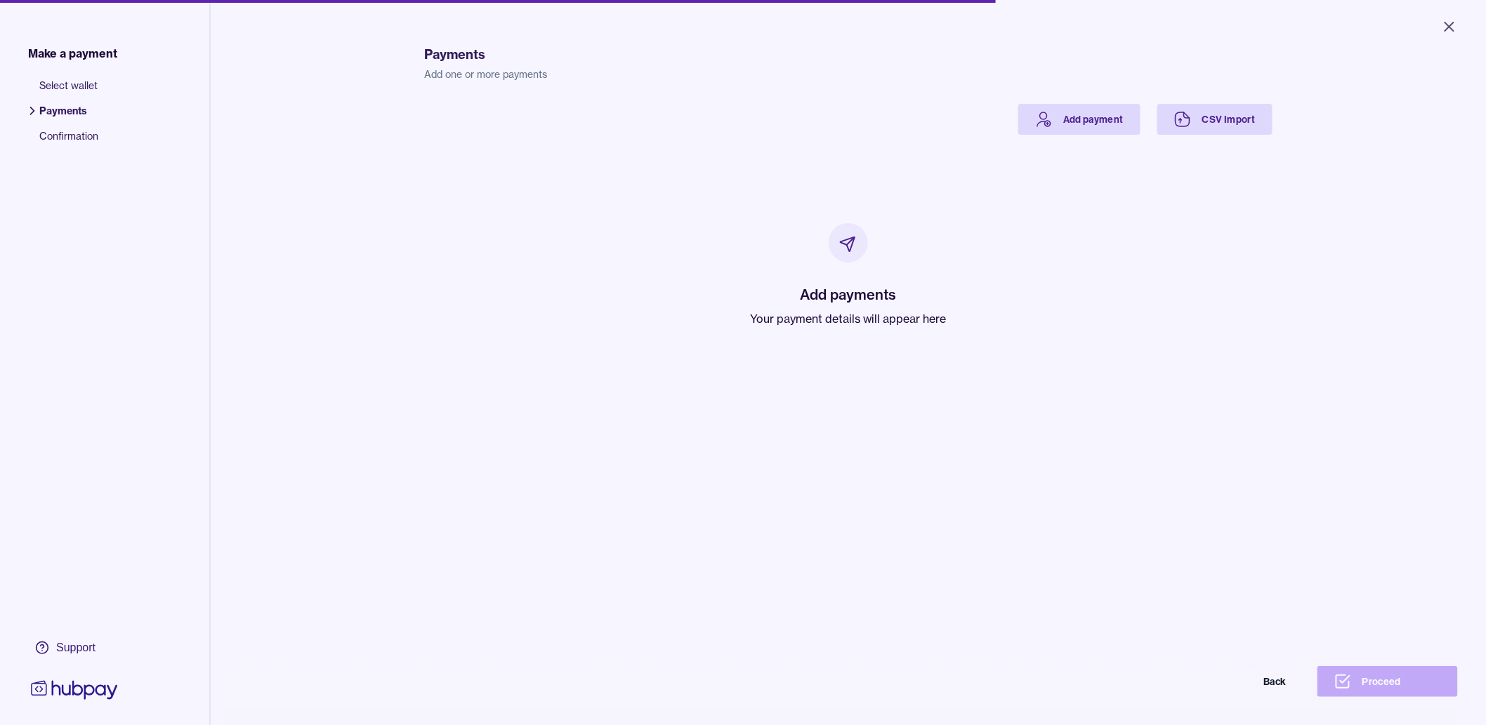
click at [594, 265] on div "Add payments Your payment details will appear here" at bounding box center [849, 275] width 814 height 281
click at [1059, 117] on link "Add payment" at bounding box center [1079, 119] width 122 height 31
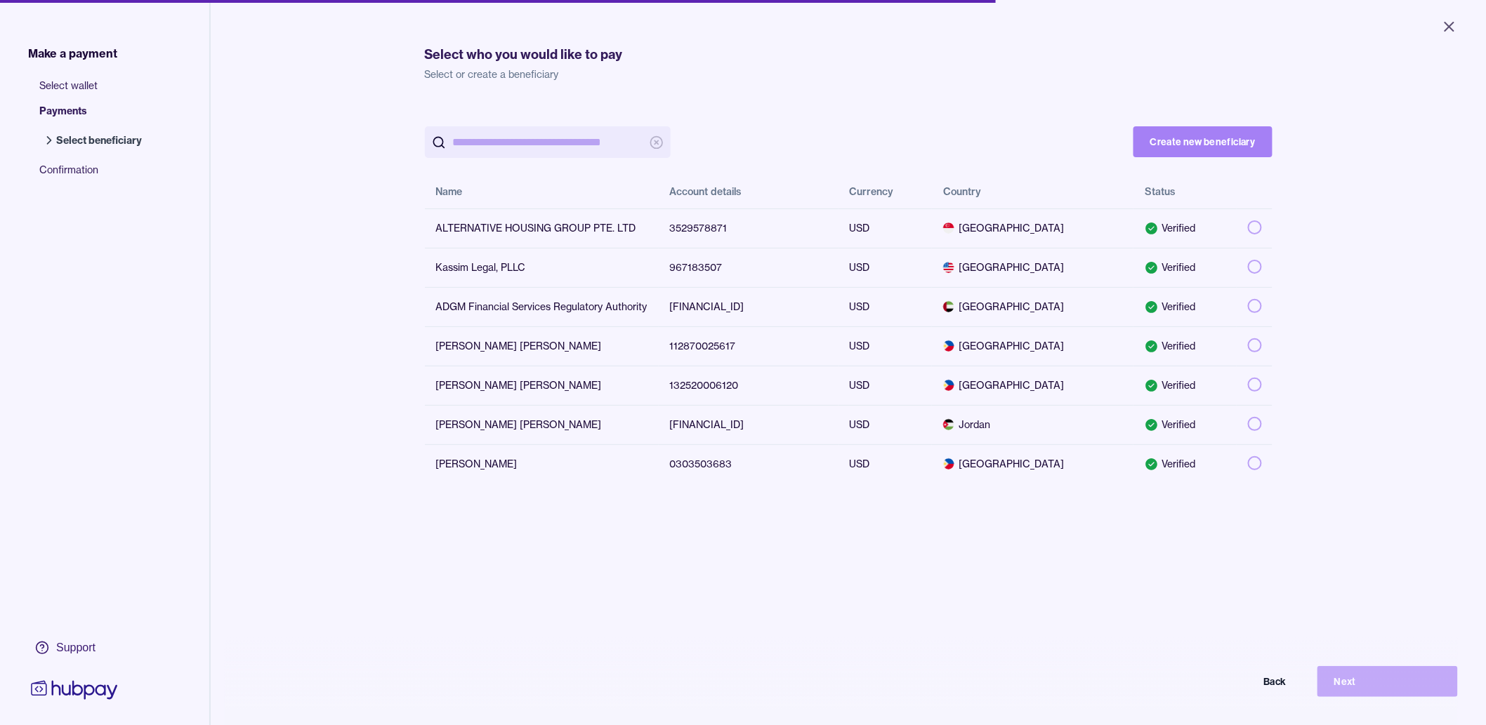
click at [1189, 138] on button "Create new beneficiary" at bounding box center [1203, 141] width 139 height 31
click at [1248, 387] on button "button" at bounding box center [1255, 385] width 14 height 14
click at [1360, 692] on button "Next" at bounding box center [1388, 681] width 140 height 31
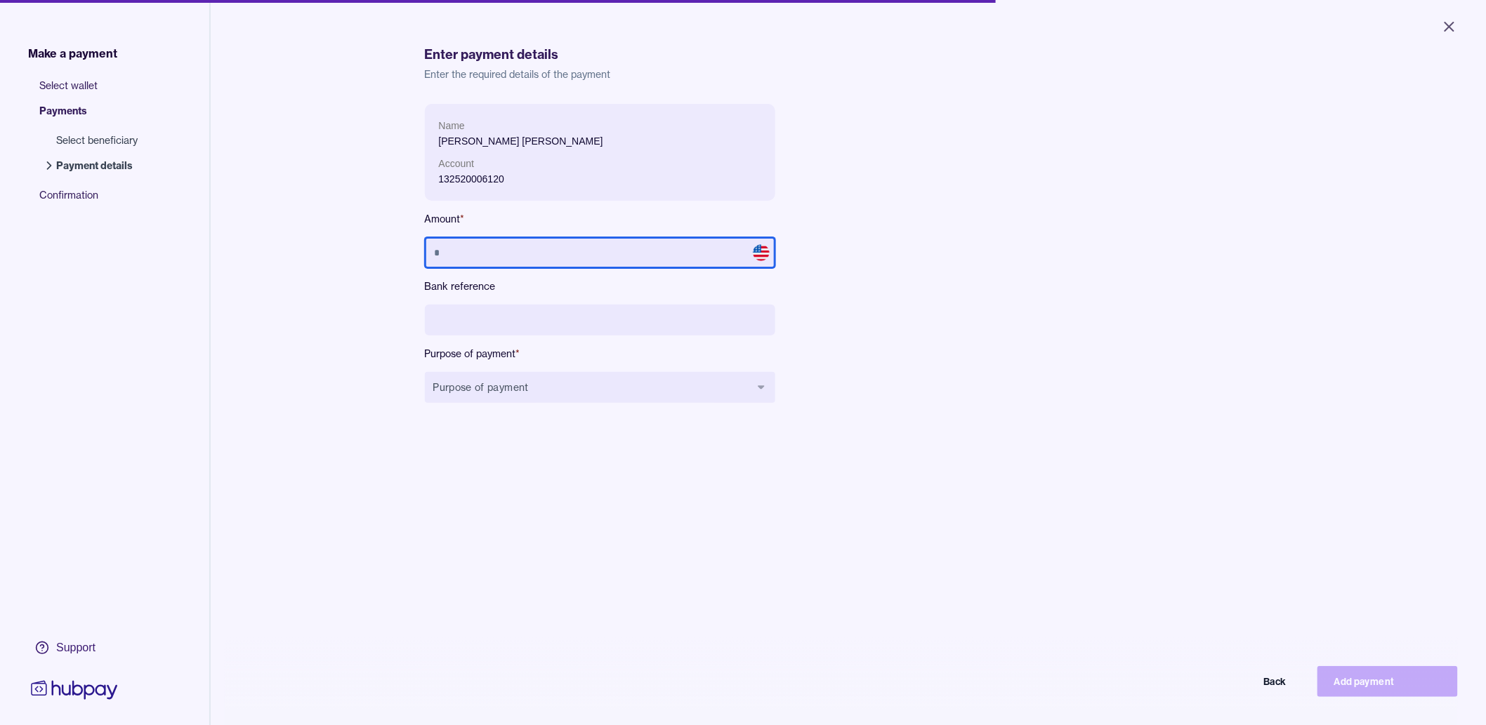
click at [623, 254] on input "text" at bounding box center [600, 252] width 350 height 31
click at [914, 282] on div "Name Miguel Iñigo Cantuba Villenas Account 132520006120 Amount * ******** Bank …" at bounding box center [739, 265] width 629 height 322
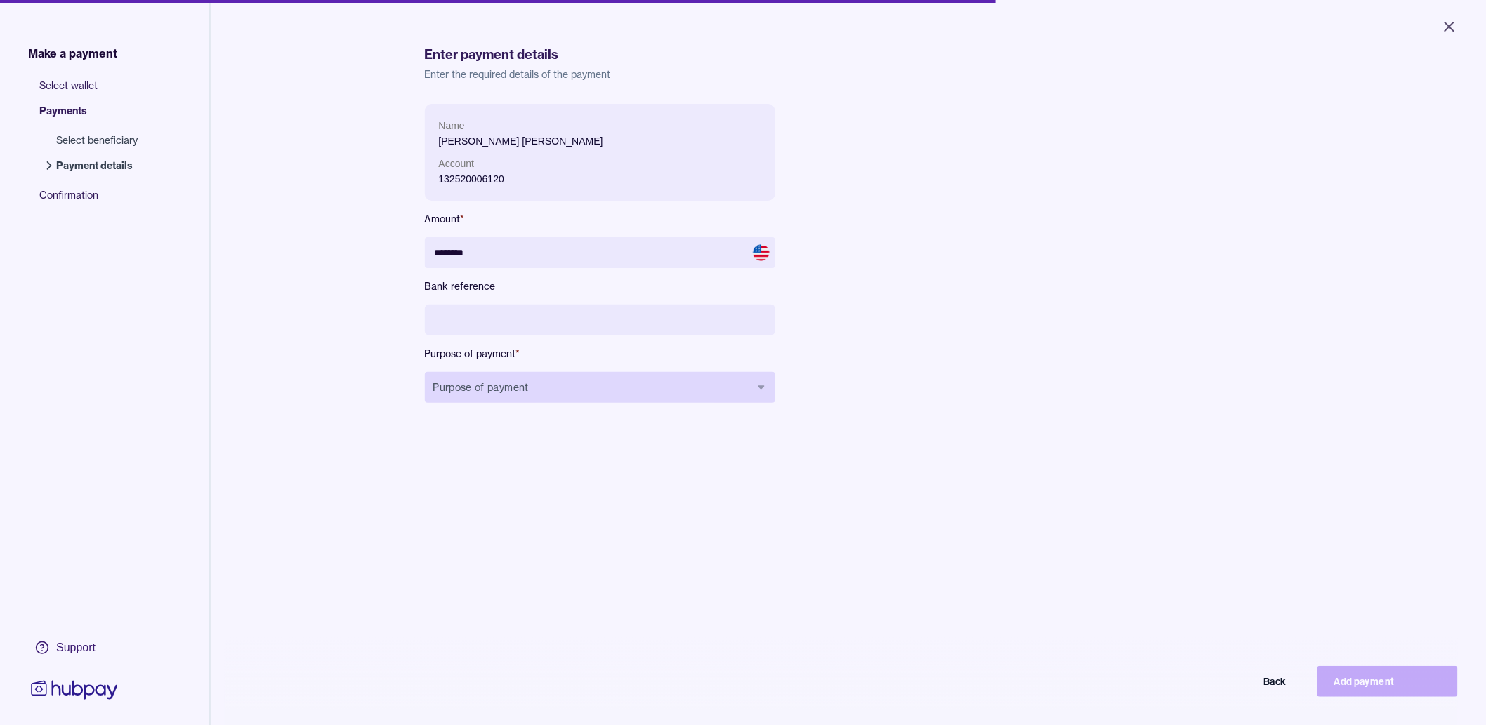
click at [648, 402] on button "Purpose of payment" at bounding box center [600, 387] width 350 height 31
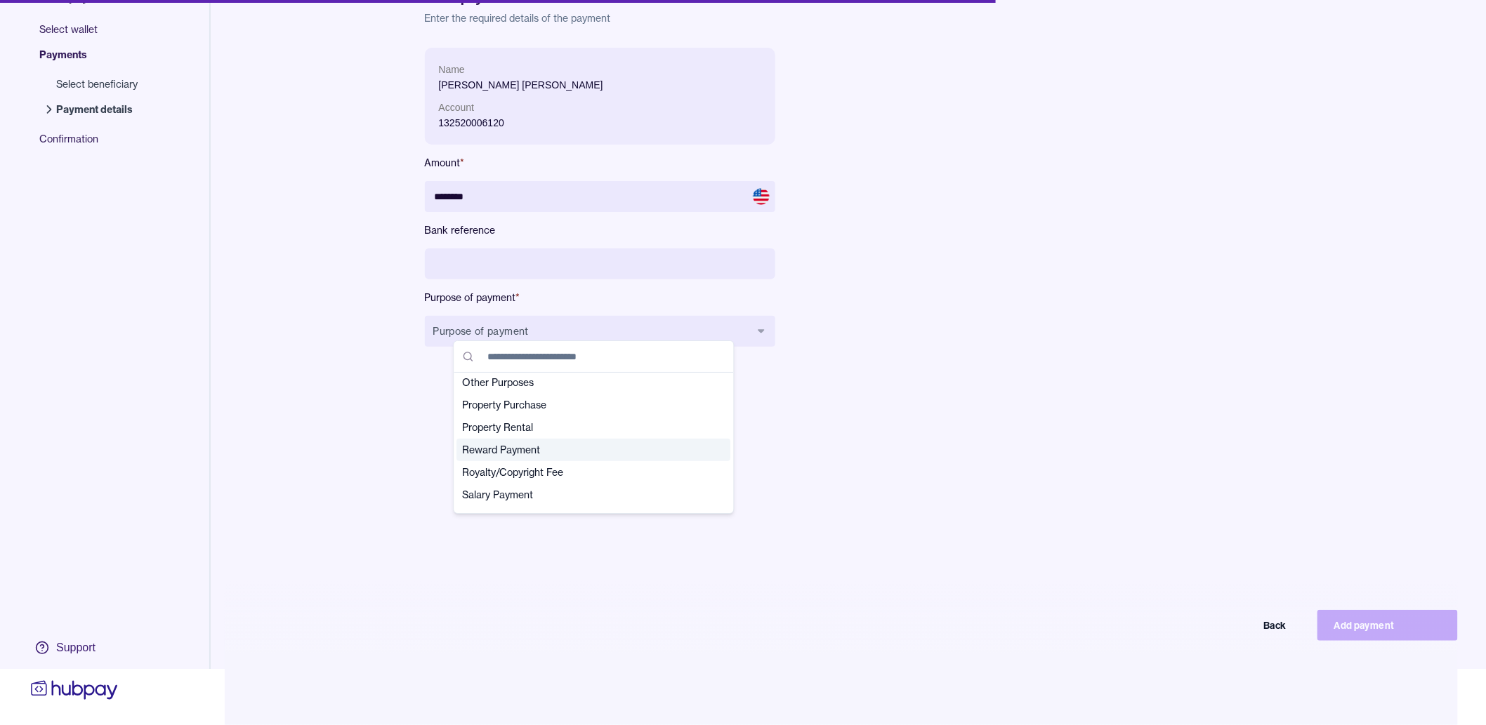
scroll to position [338, 0]
click at [548, 404] on span "Other Purposes" at bounding box center [586, 409] width 246 height 14
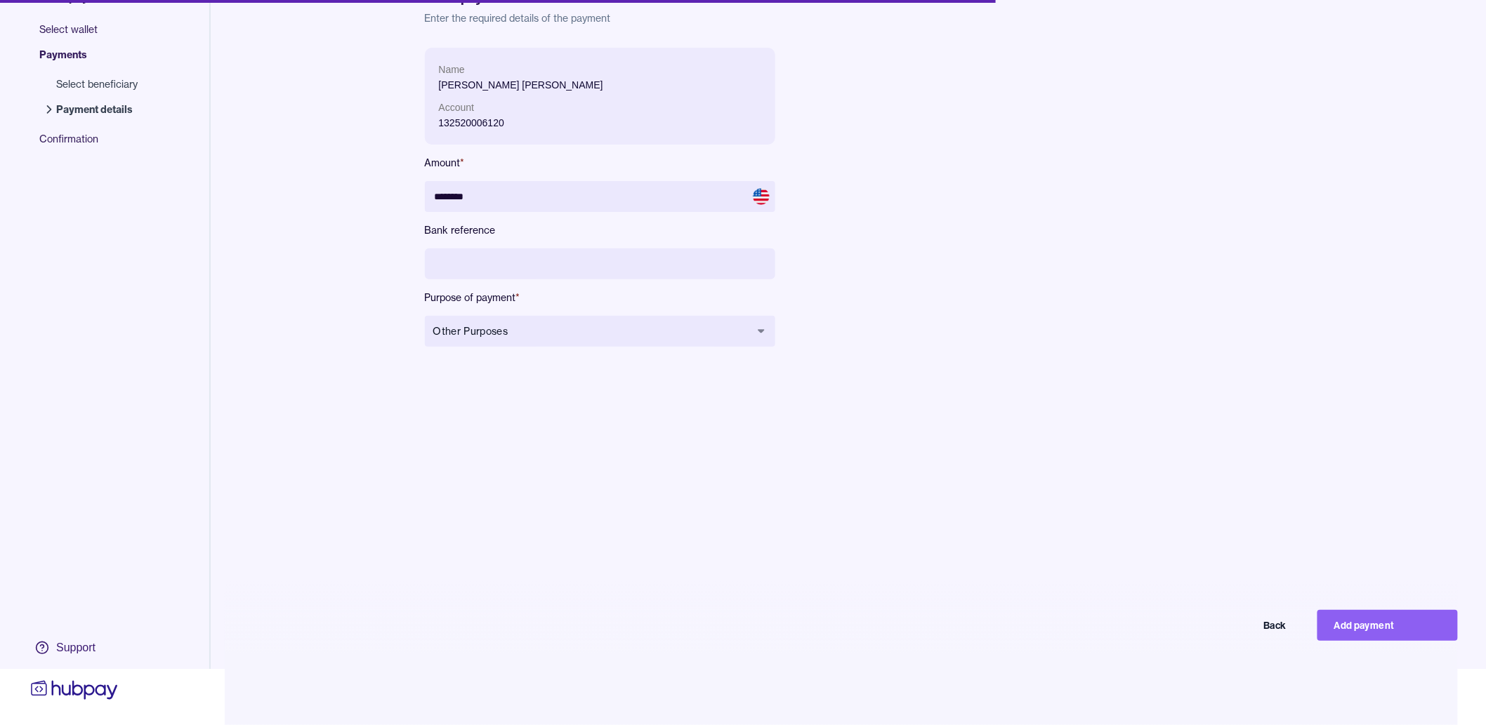
click at [862, 398] on div "Name Miguel Iñigo Cantuba Villenas Account 132520006120 Amount * ******** Bank …" at bounding box center [849, 410] width 848 height 725
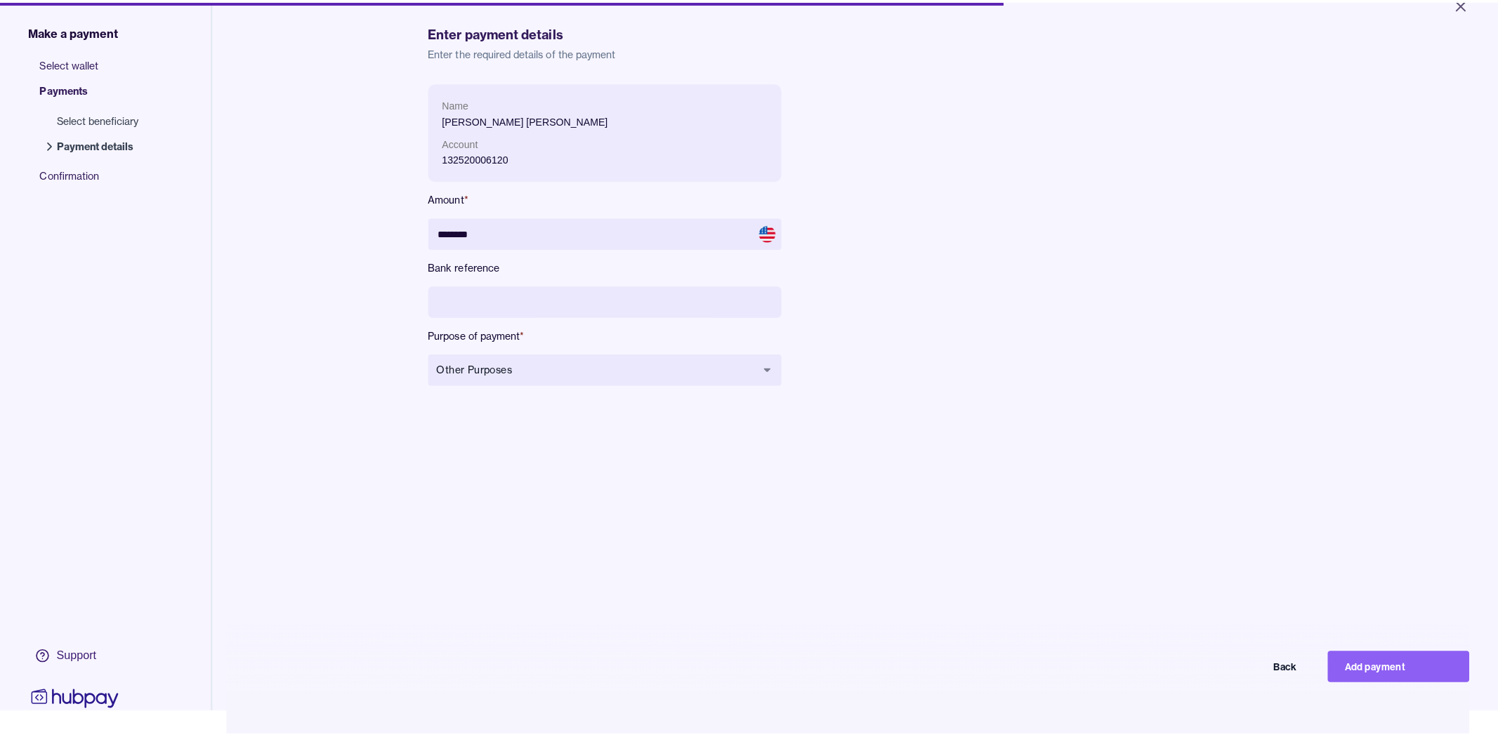
scroll to position [0, 0]
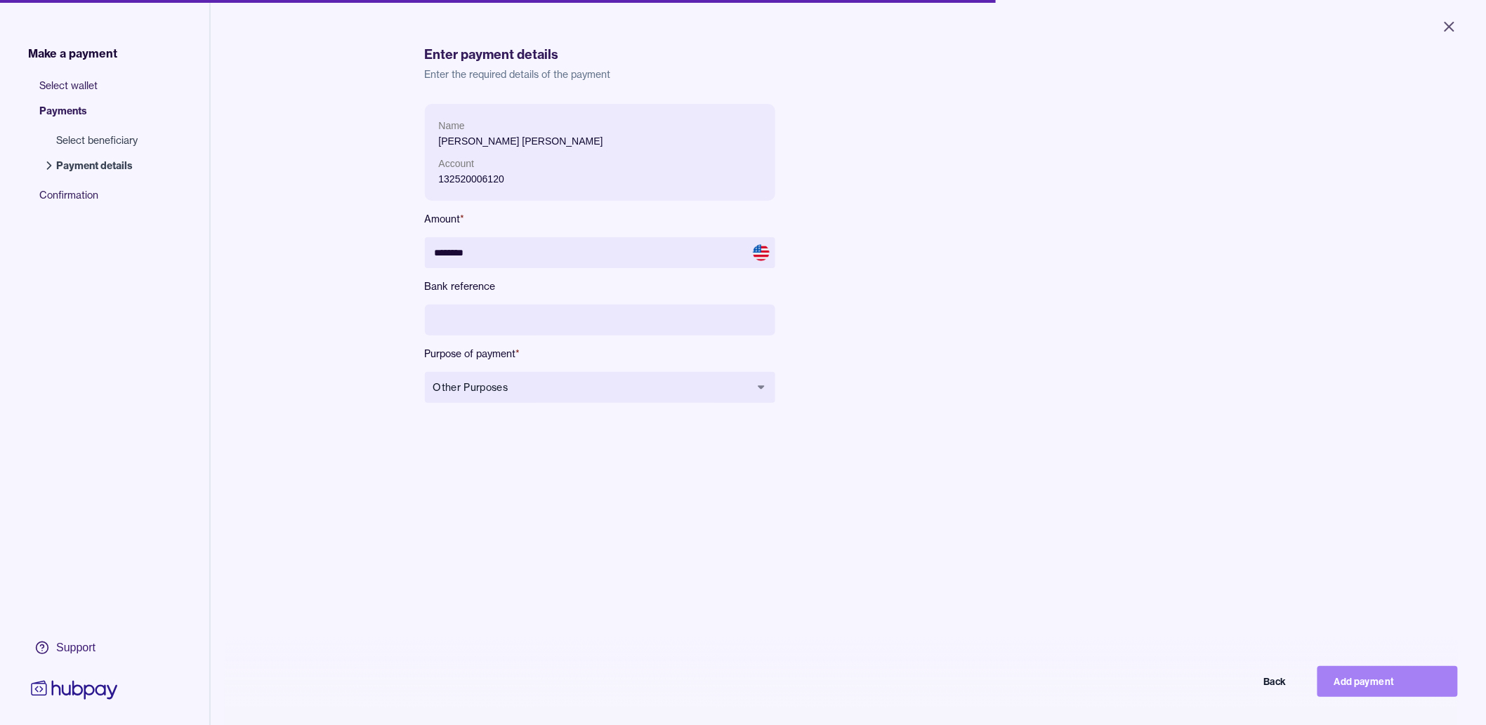
click at [1422, 697] on button "Add payment" at bounding box center [1388, 681] width 140 height 31
type input "*******"
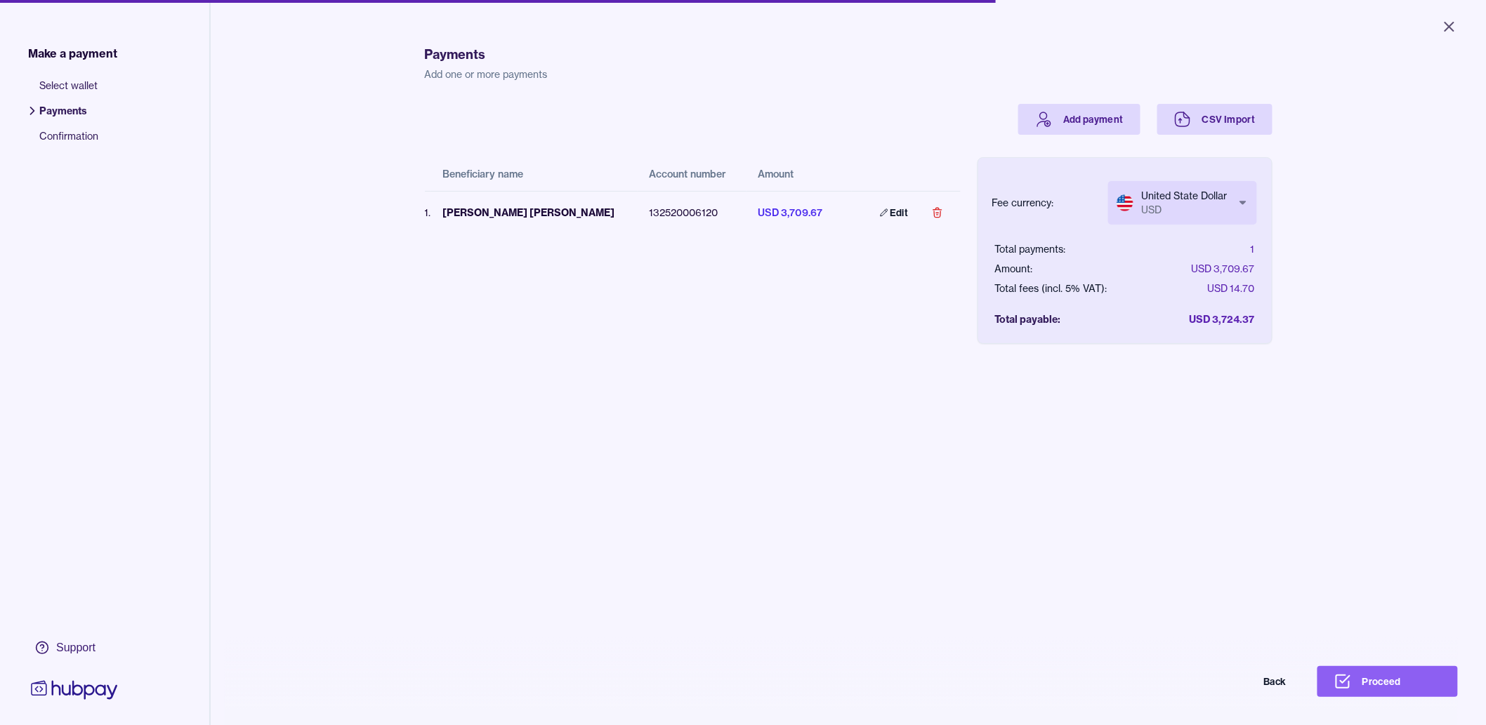
click at [1181, 570] on div "Payments Add one or more payments Add payment CSV Import Beneficiary name Accou…" at bounding box center [849, 387] width 848 height 725
click at [1414, 690] on button "Proceed" at bounding box center [1388, 681] width 140 height 31
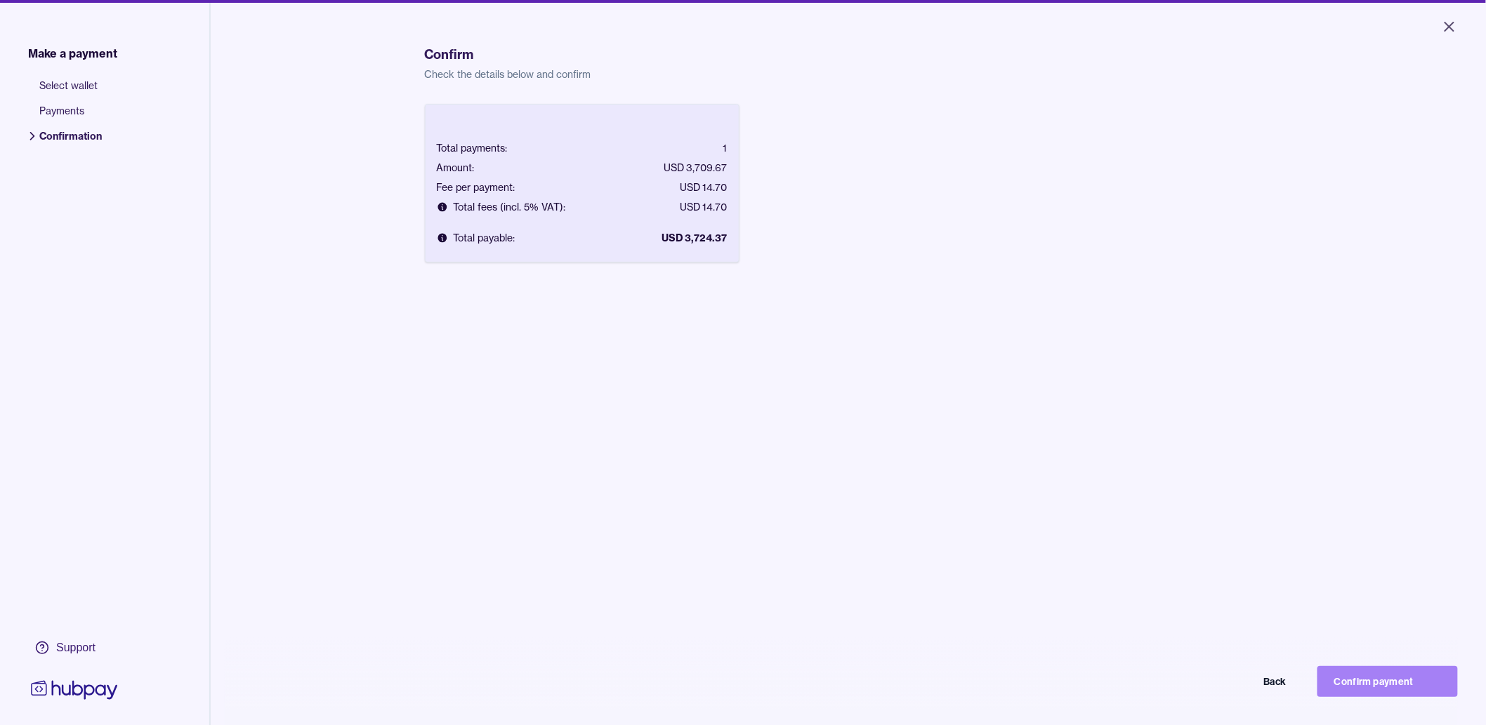
click at [1421, 691] on button "Confirm payment" at bounding box center [1388, 681] width 140 height 31
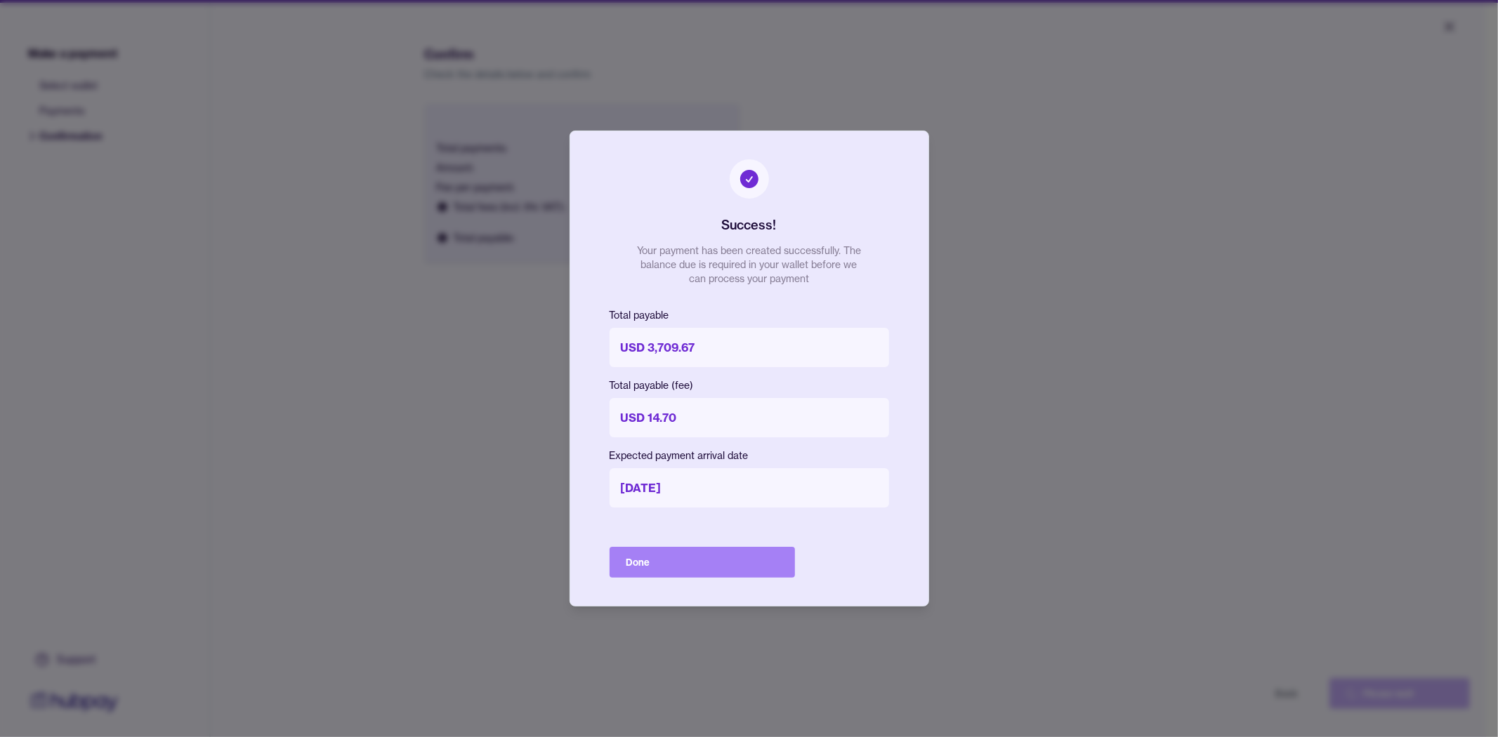
click at [714, 569] on button "Done" at bounding box center [702, 562] width 185 height 31
click at [773, 548] on div "Done" at bounding box center [702, 562] width 185 height 31
click at [707, 552] on div "Done" at bounding box center [702, 562] width 185 height 31
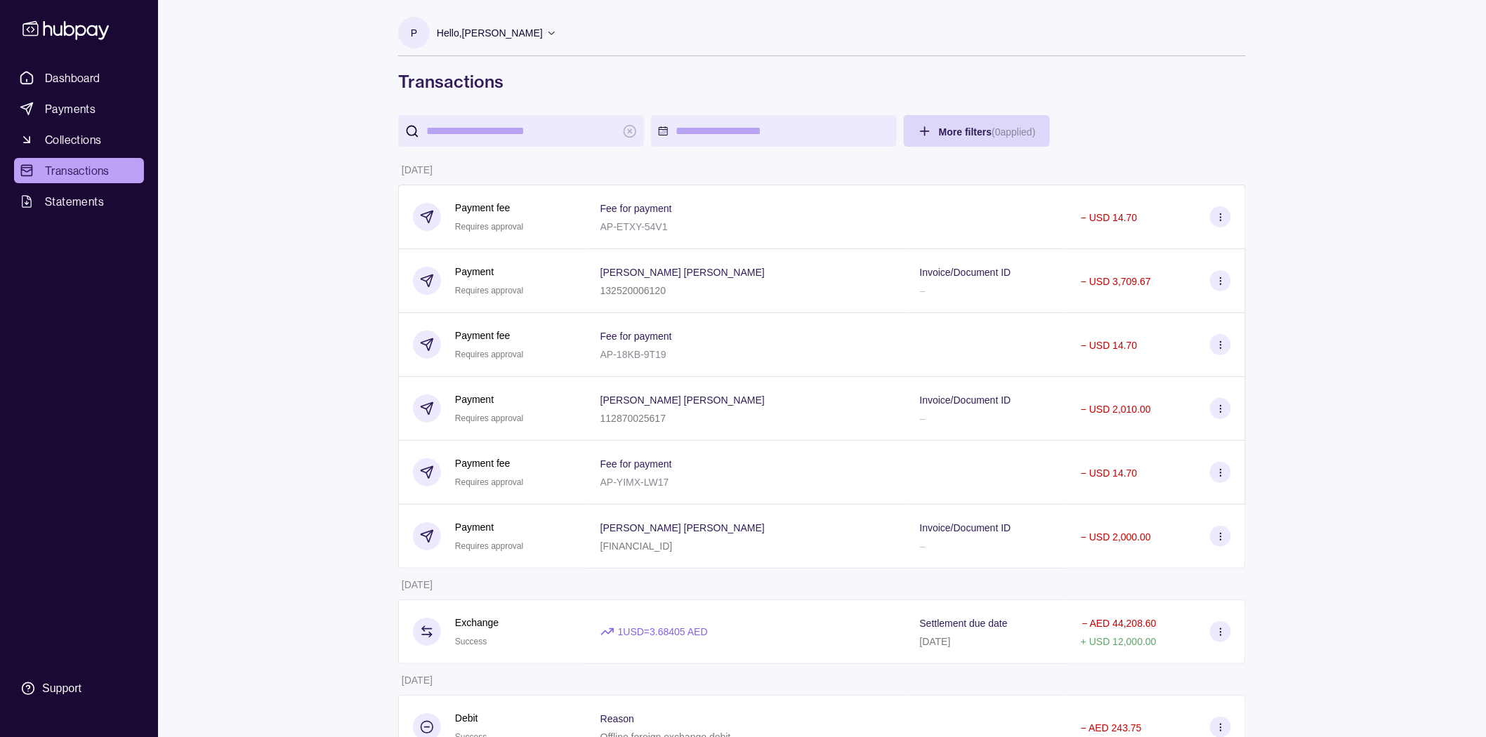
click at [1164, 49] on section "P Hello, Pia Valenzuela YELLOWFIN CAPITAL PARTNERS LIMITED Account Terms and co…" at bounding box center [822, 36] width 848 height 39
click at [56, 113] on span "Payments" at bounding box center [70, 108] width 51 height 17
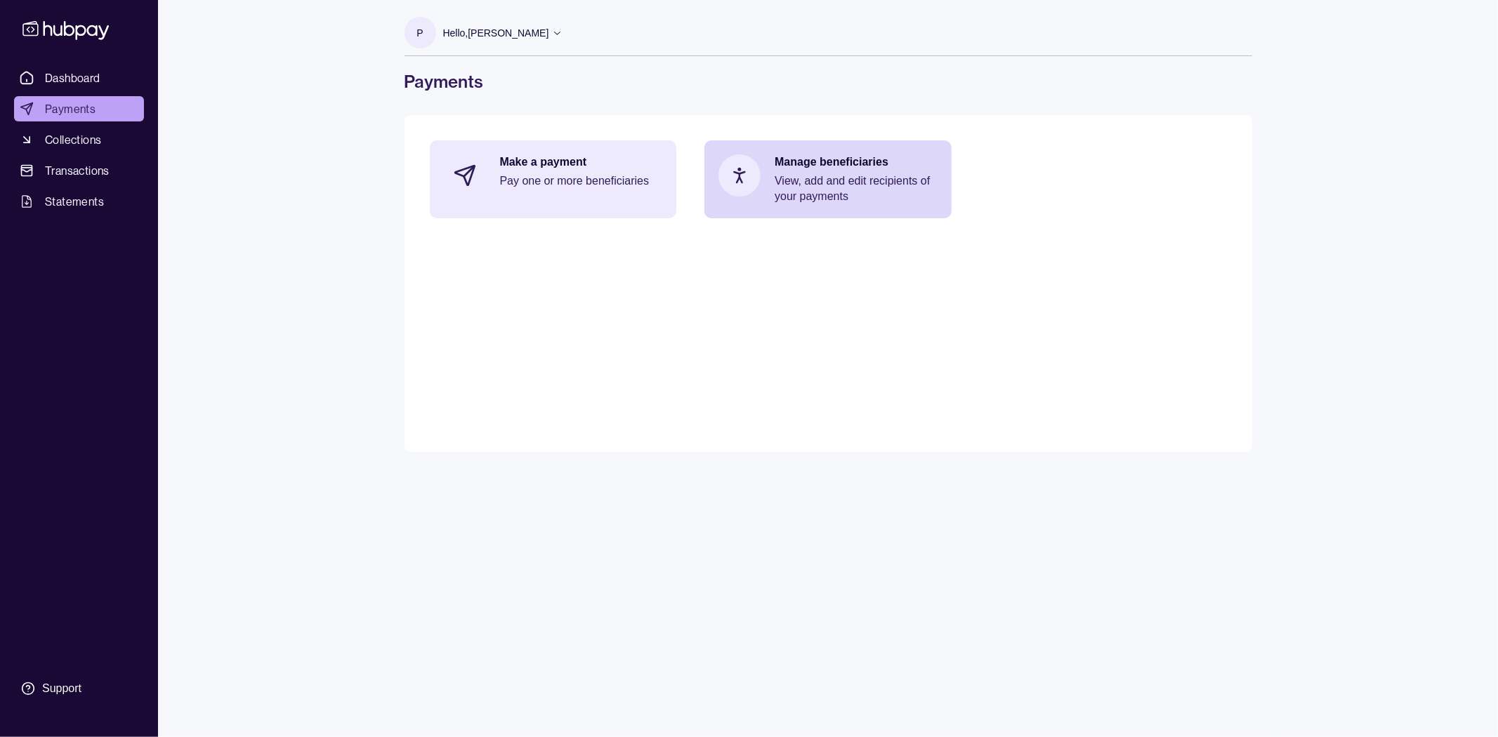
click at [607, 178] on p "Pay one or more beneficiaries" at bounding box center [581, 180] width 163 height 15
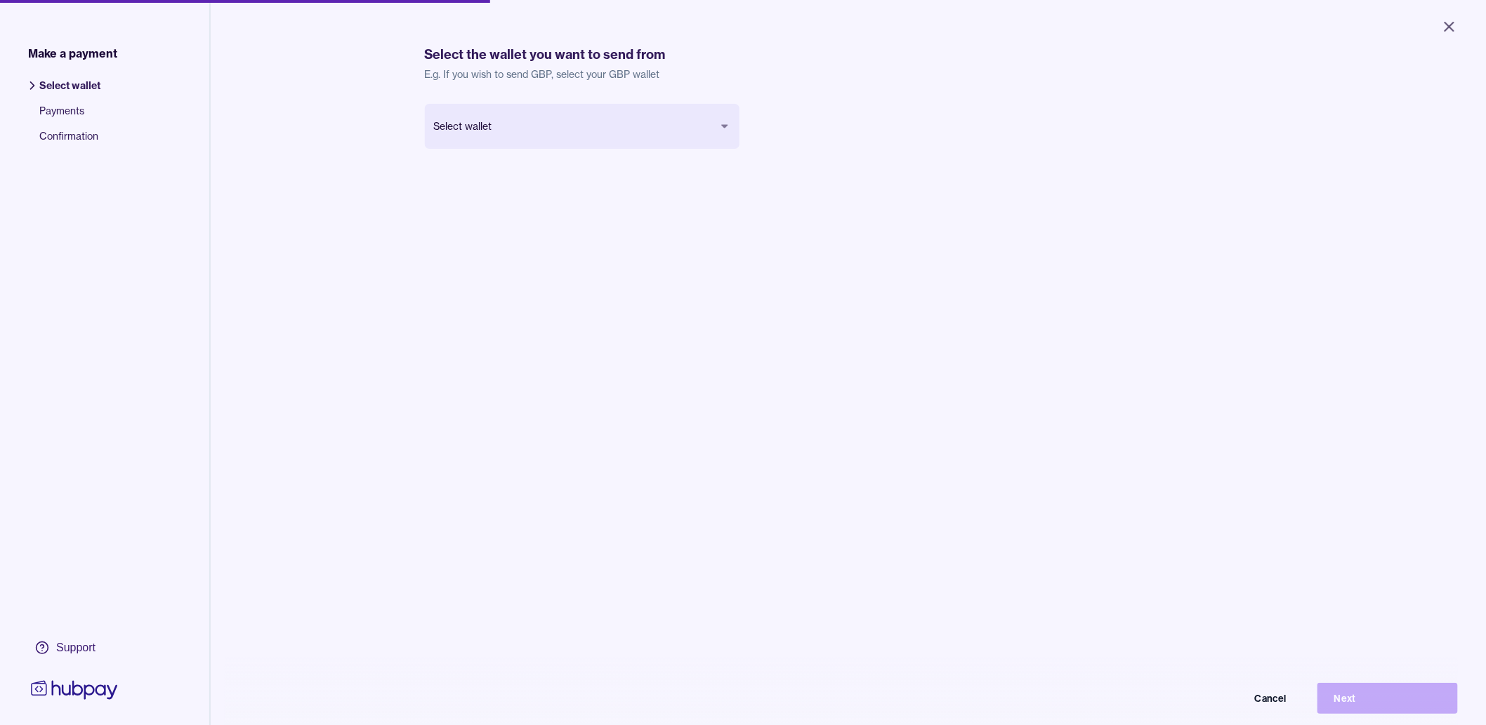
click at [619, 121] on body "Close Make a payment Select wallet Payments Confirmation Support Select the wal…" at bounding box center [743, 362] width 1486 height 725
click at [1428, 709] on button "Next" at bounding box center [1388, 698] width 140 height 31
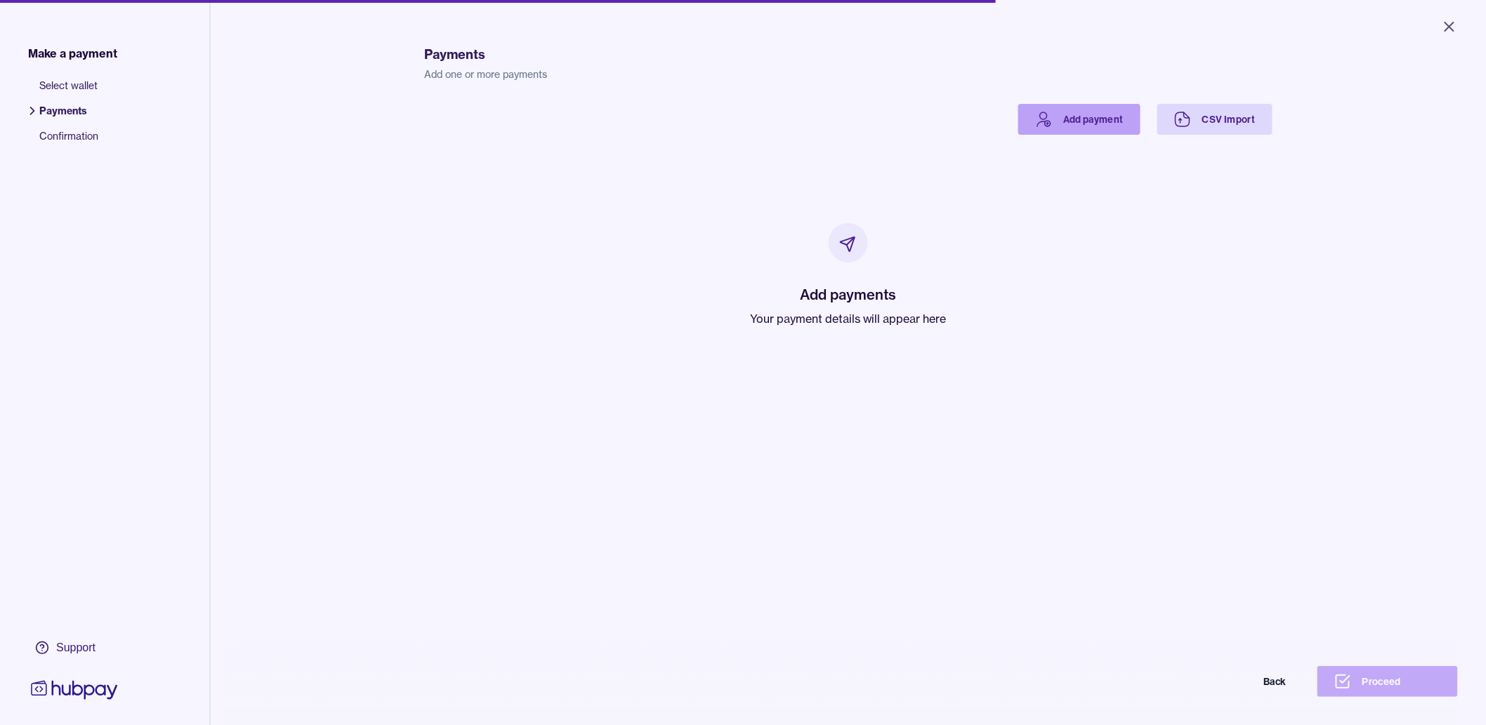
click at [1084, 121] on link "Add payment" at bounding box center [1079, 119] width 122 height 31
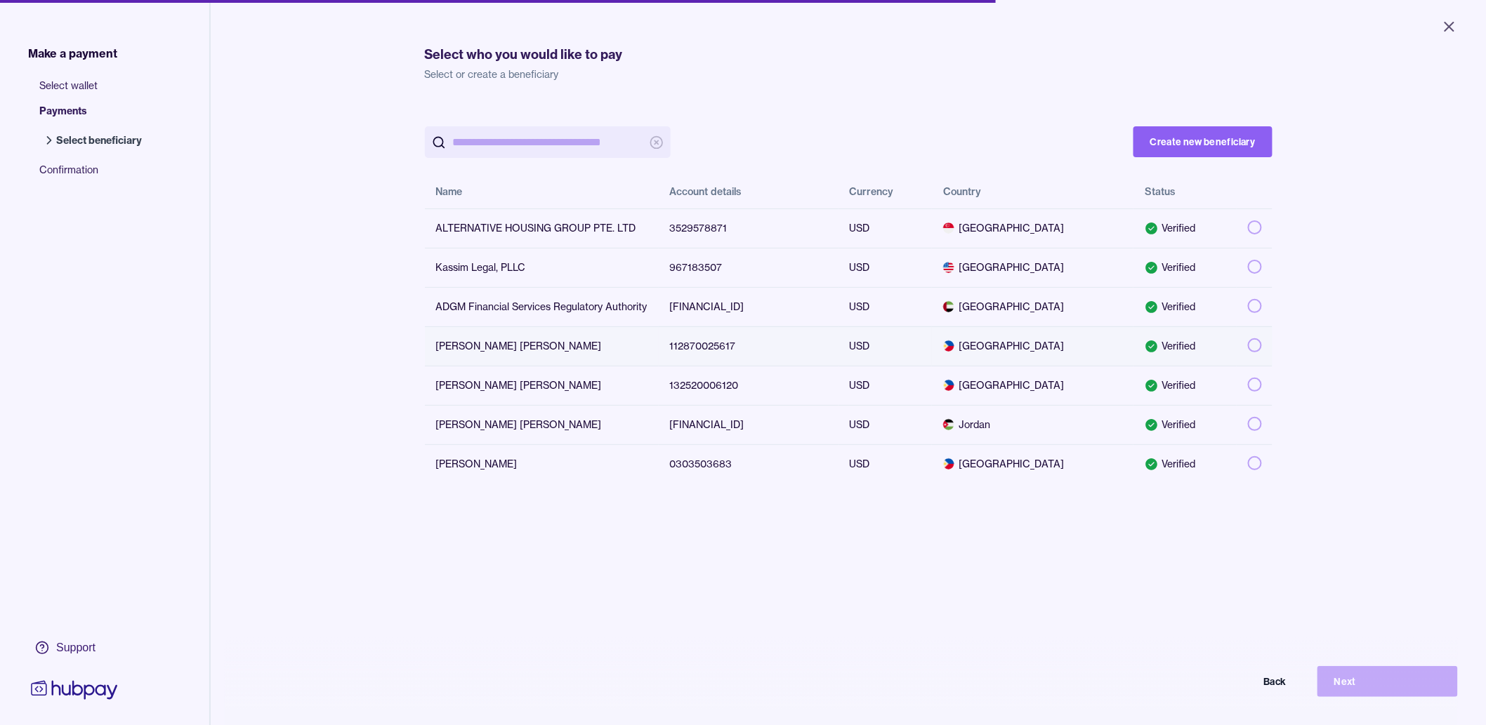
click at [1248, 346] on button "button" at bounding box center [1255, 346] width 14 height 14
click at [1356, 685] on button "Next" at bounding box center [1388, 681] width 140 height 31
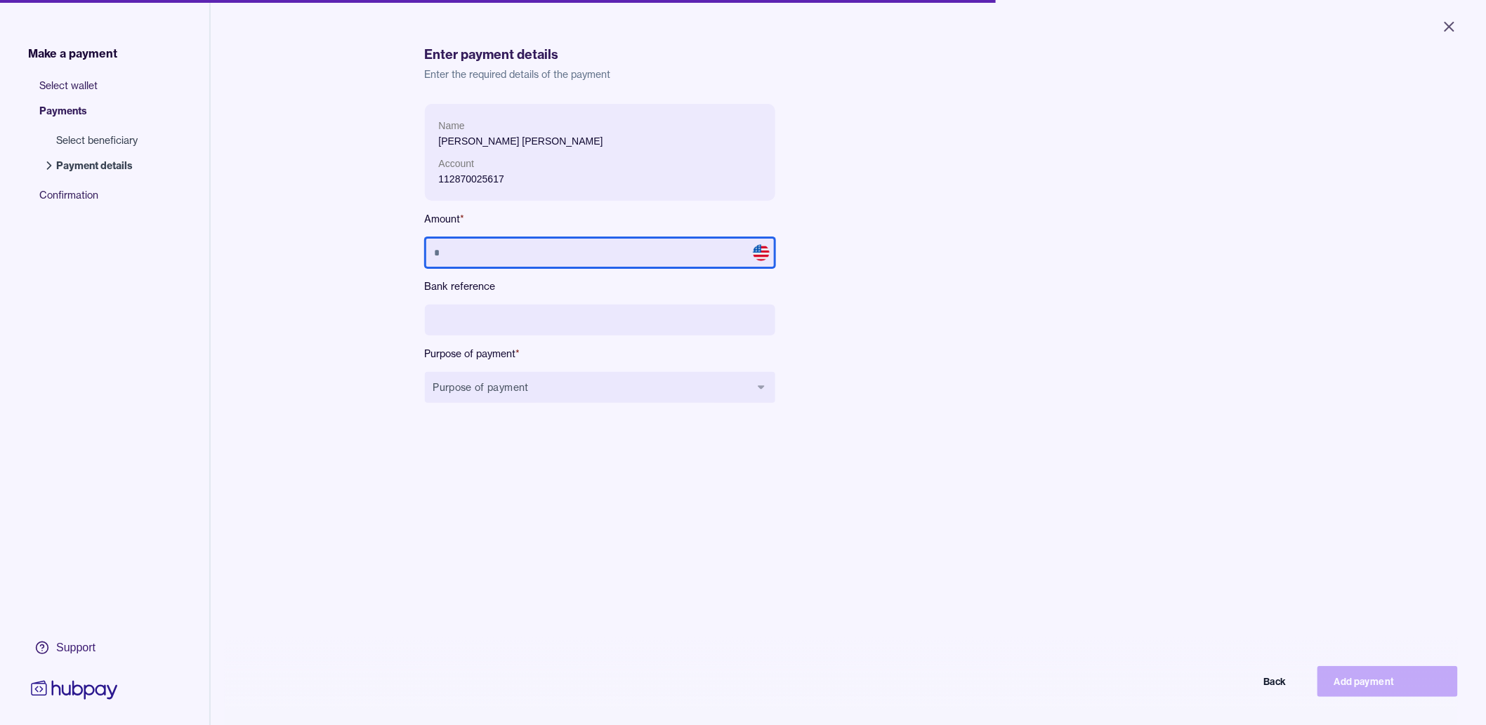
click at [479, 258] on input "text" at bounding box center [600, 252] width 350 height 31
drag, startPoint x: 1080, startPoint y: 271, endPoint x: 950, endPoint y: 346, distance: 149.7
click at [1079, 271] on form "Name Danelle Joyce Espejo Ong Account 112870025617 Amount * ******** Bank refer…" at bounding box center [849, 265] width 848 height 322
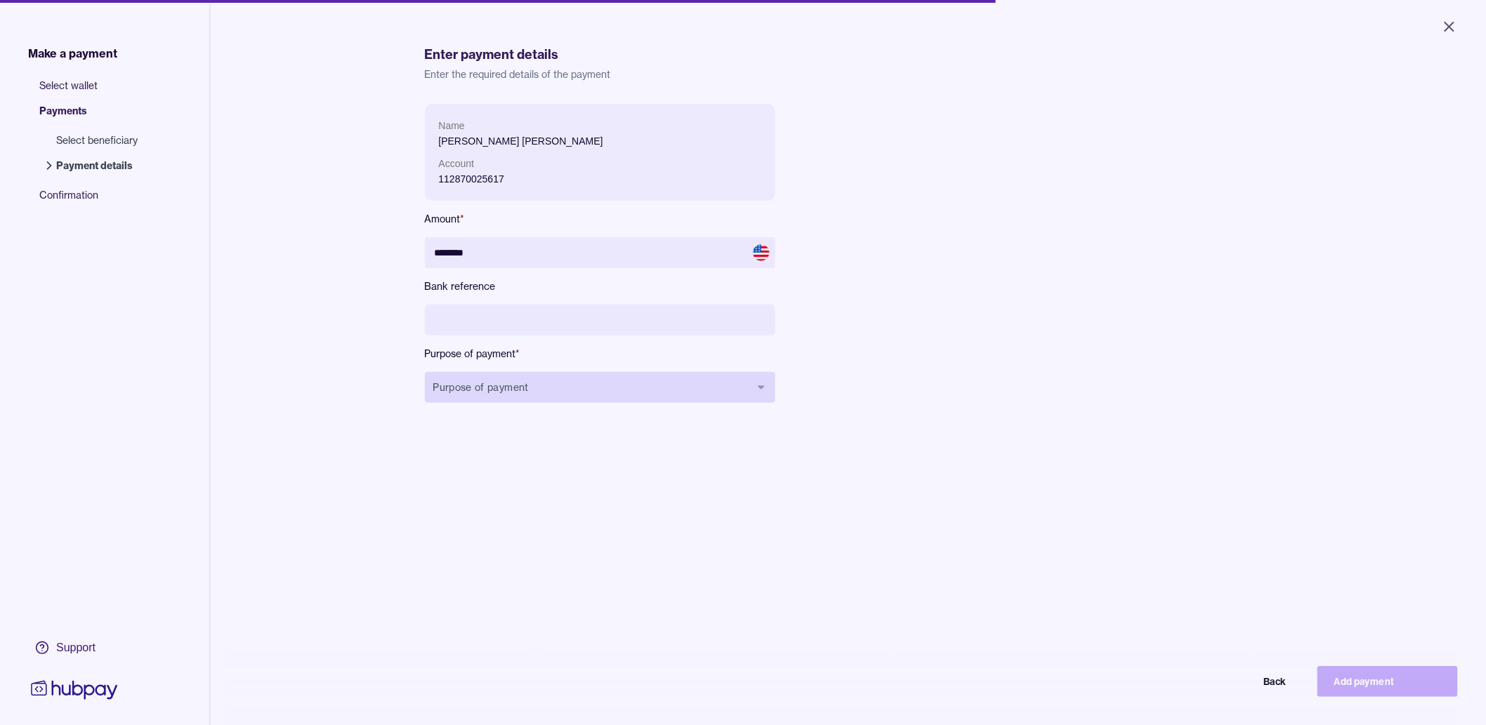
click at [718, 383] on button "Purpose of payment" at bounding box center [600, 387] width 350 height 31
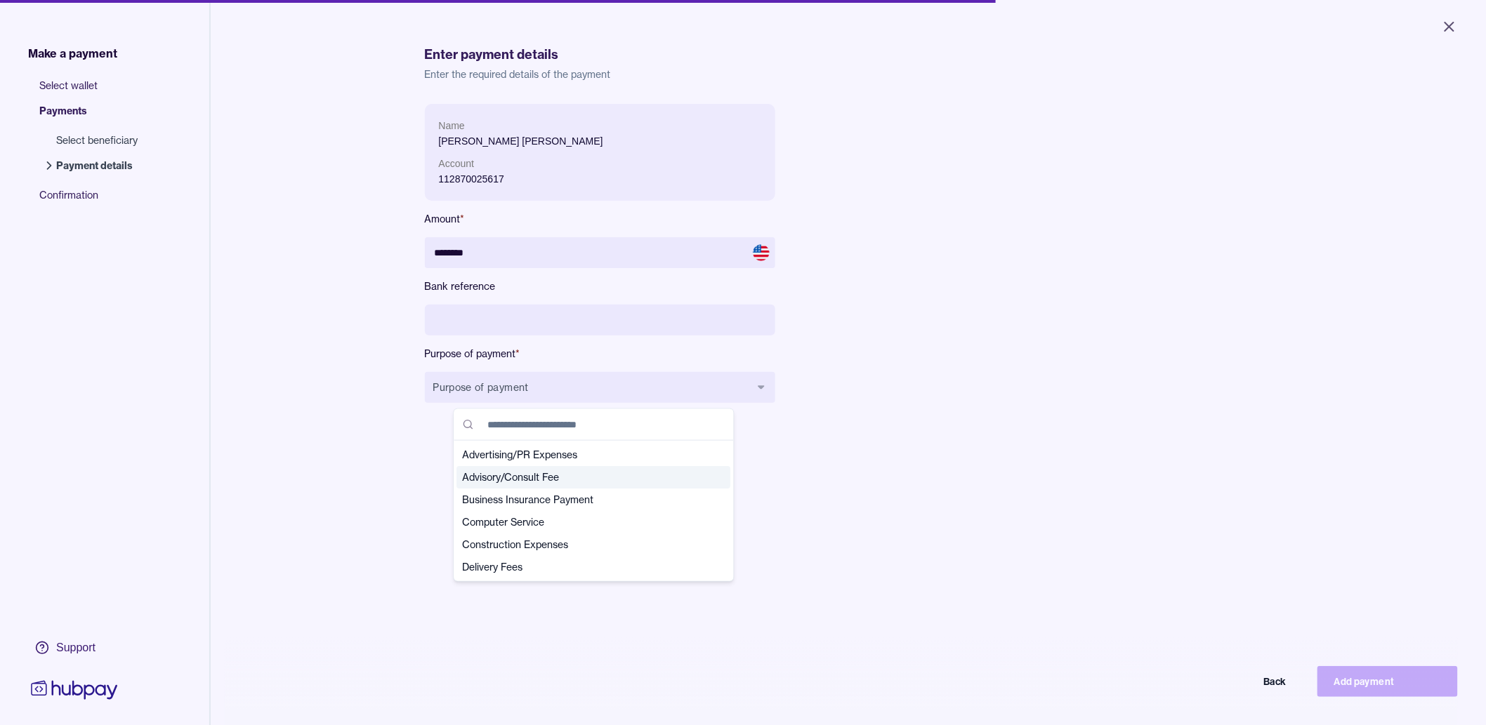
click at [586, 478] on span "Advisory/Consult Fee" at bounding box center [586, 478] width 246 height 14
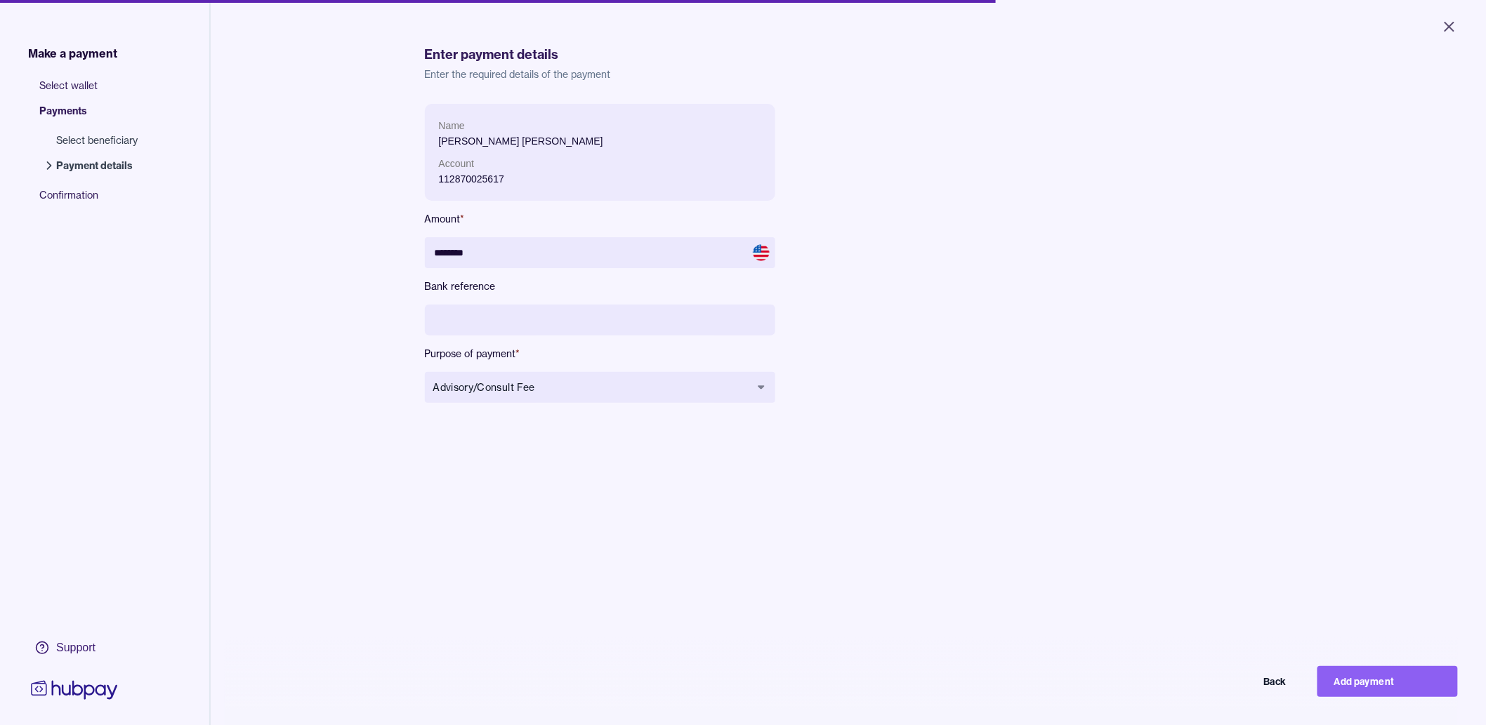
click at [1107, 534] on div "Name Danelle Joyce Espejo Ong Account 112870025617 Amount * ******** Bank refer…" at bounding box center [849, 466] width 848 height 725
click at [1360, 683] on button "Add payment" at bounding box center [1388, 681] width 140 height 31
type input "*******"
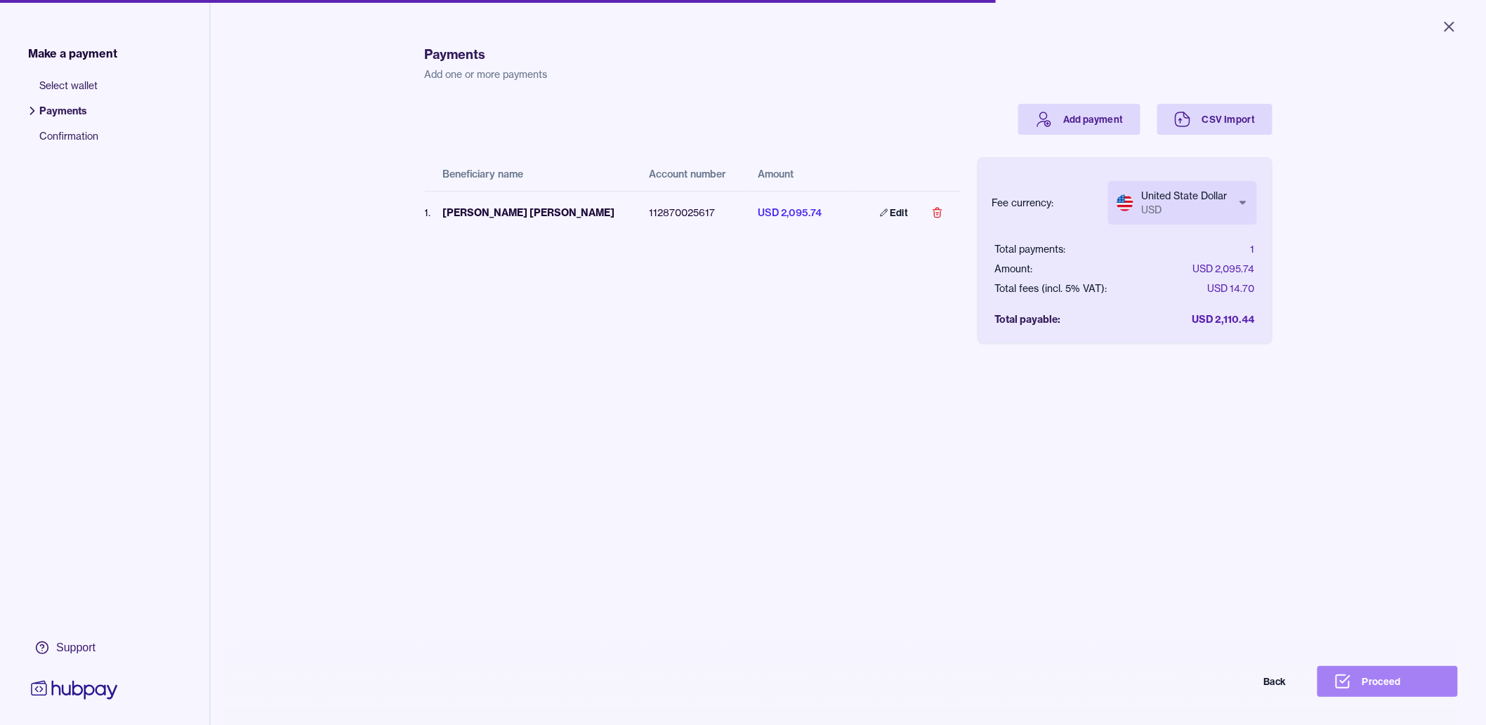
click at [1424, 697] on button "Proceed" at bounding box center [1388, 681] width 140 height 31
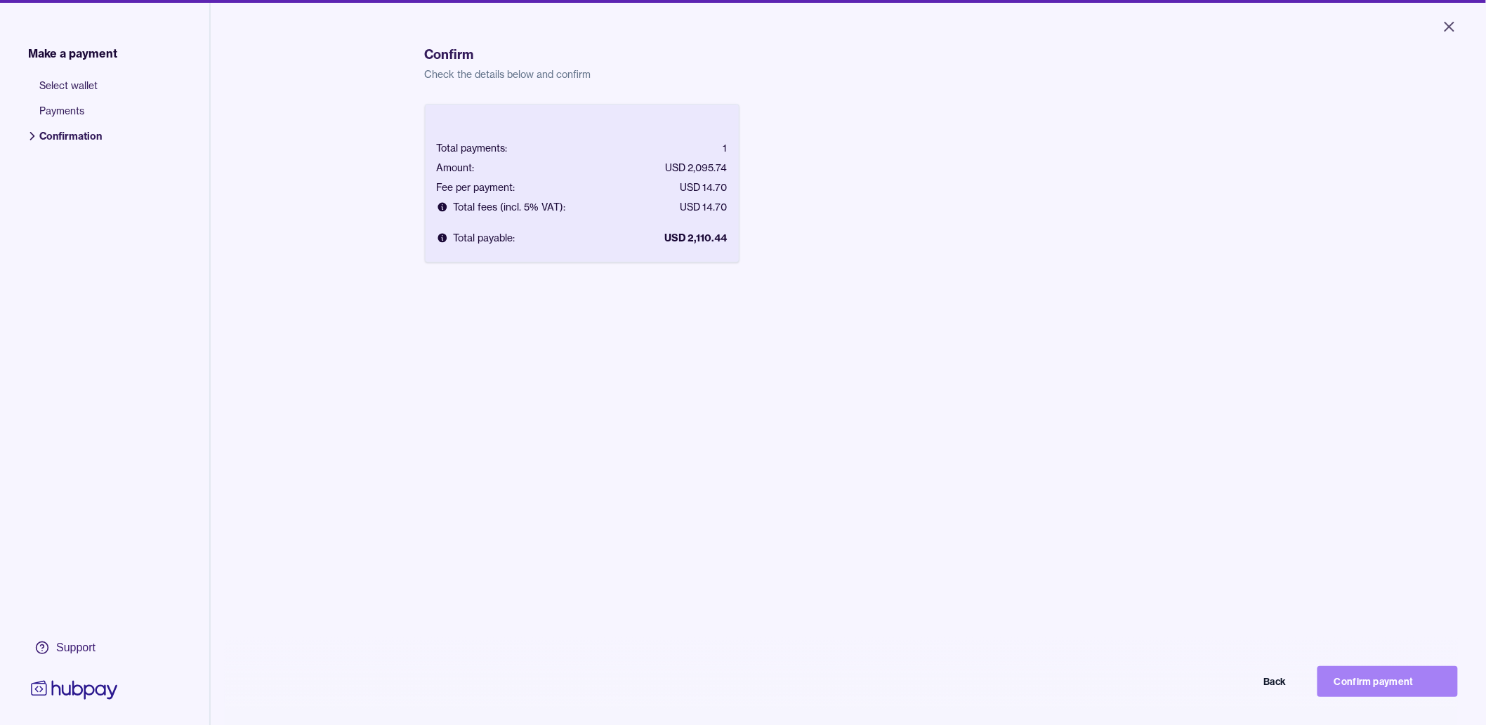
click at [1415, 695] on button "Confirm payment" at bounding box center [1388, 681] width 140 height 31
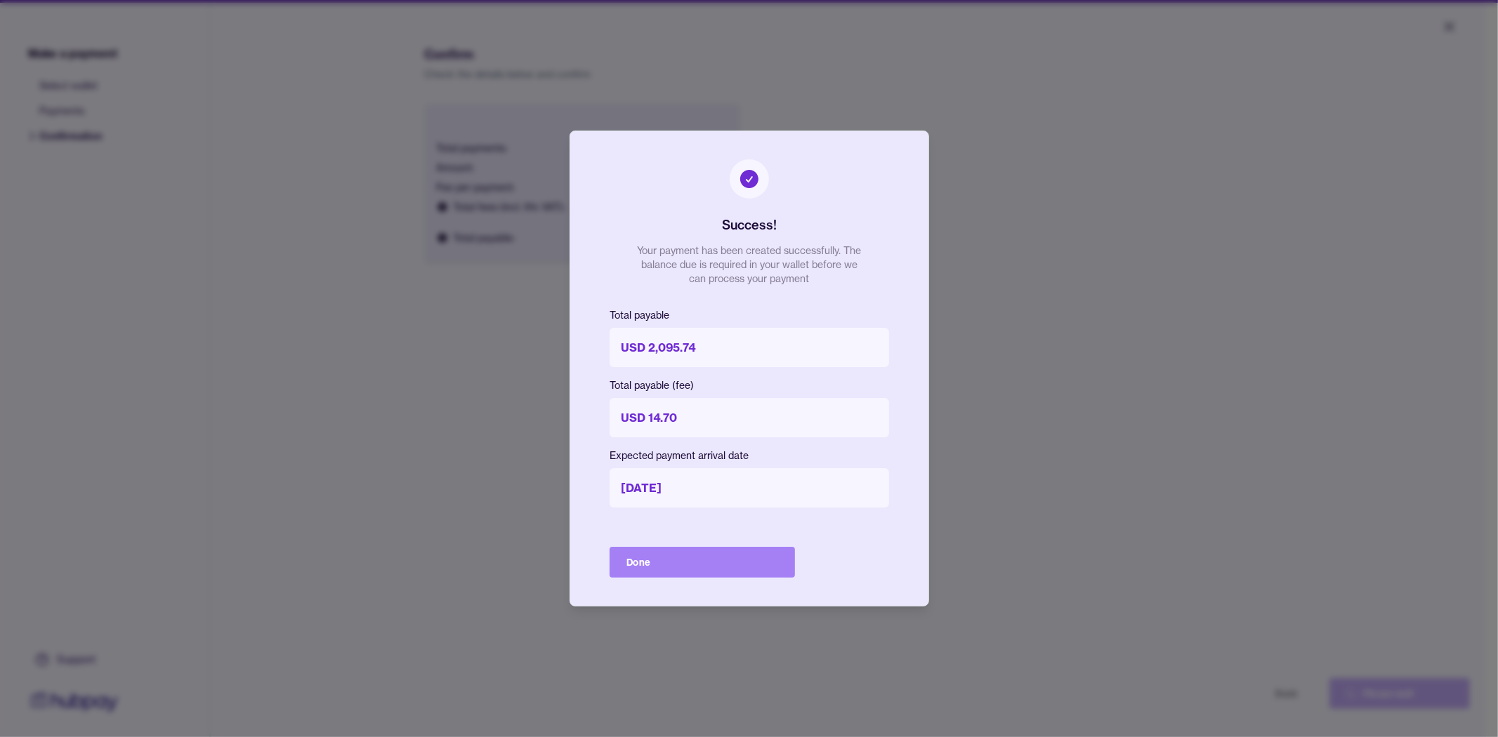
click at [723, 570] on button "Done" at bounding box center [702, 562] width 185 height 31
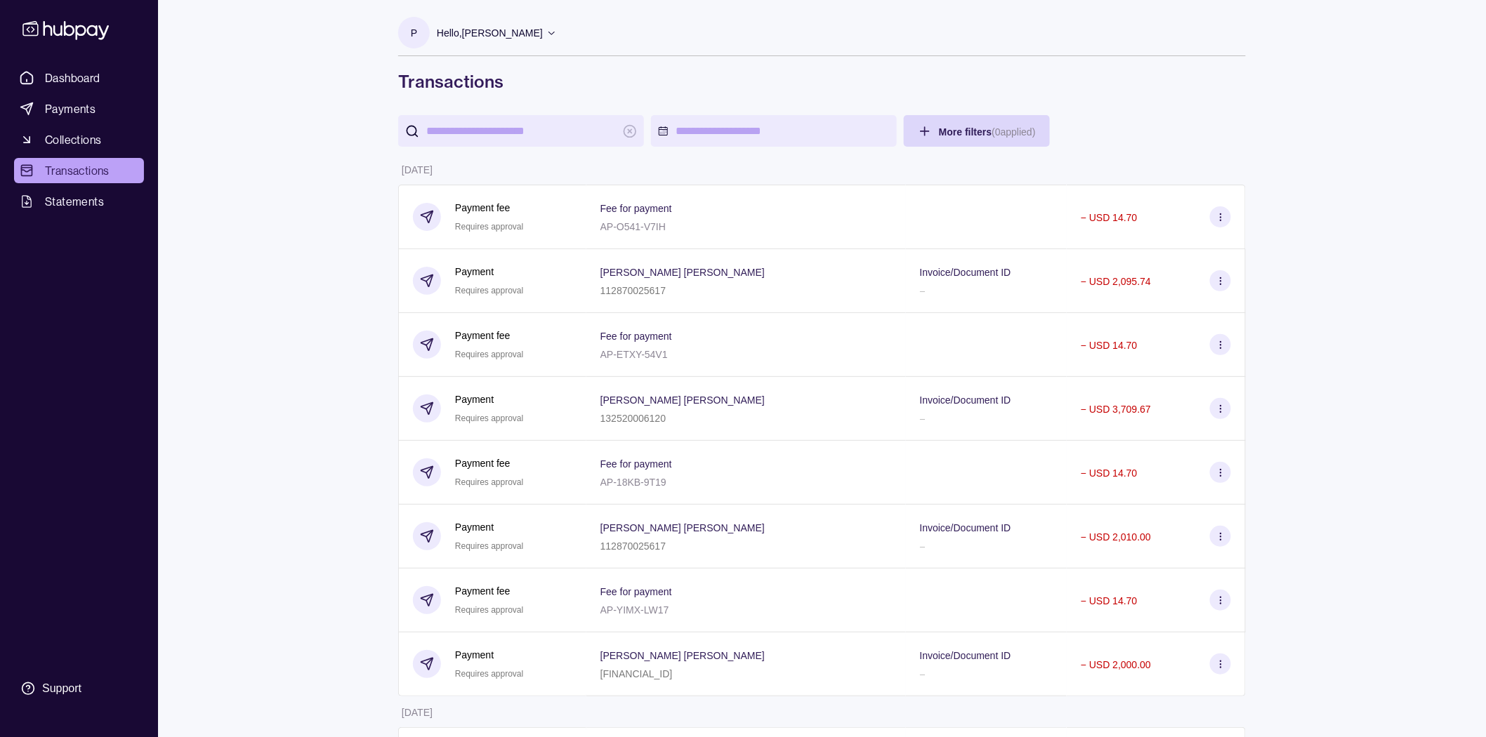
drag, startPoint x: 255, startPoint y: 176, endPoint x: 333, endPoint y: 81, distance: 122.2
click at [88, 206] on span "Statements" at bounding box center [74, 201] width 59 height 17
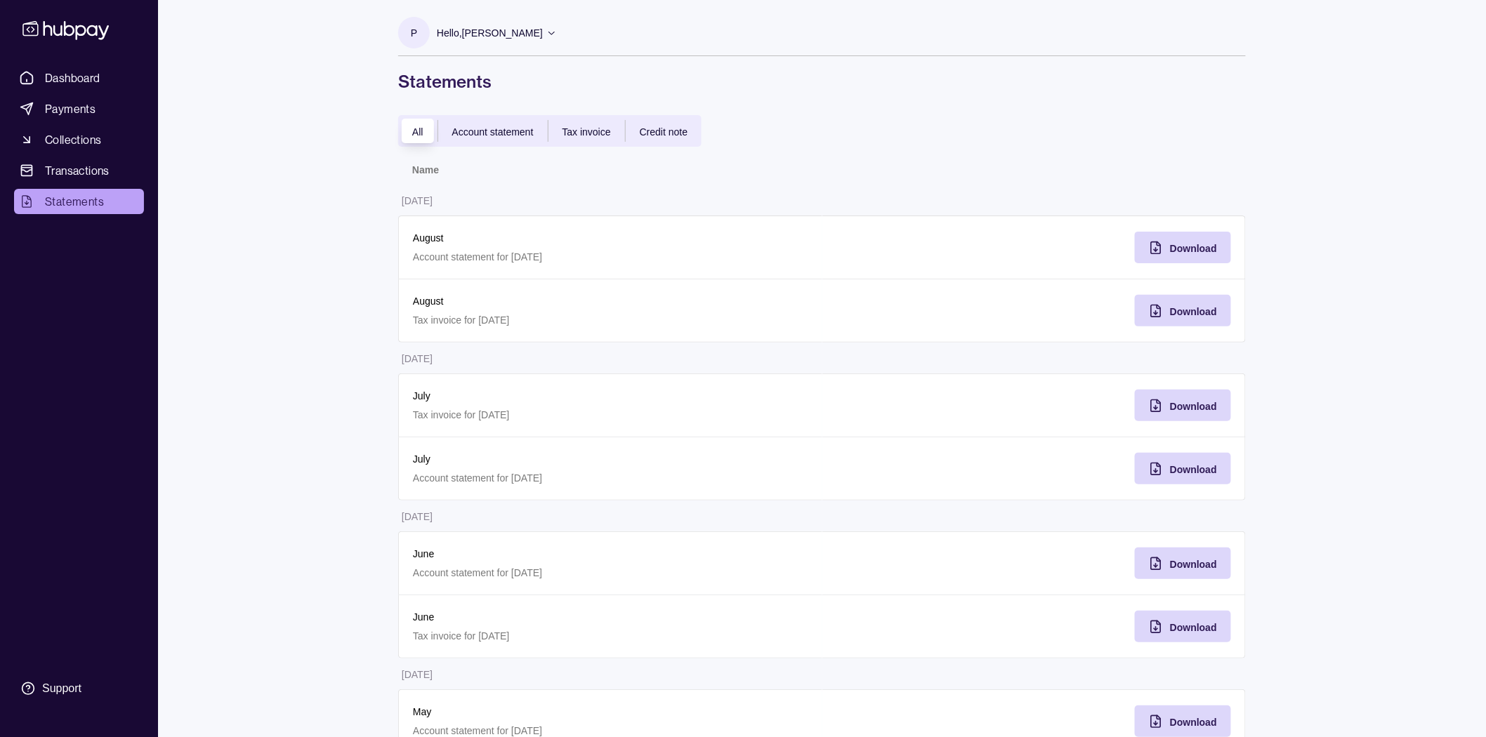
click at [1198, 249] on span "Download" at bounding box center [1193, 248] width 47 height 11
click at [1195, 311] on span "Download" at bounding box center [1193, 311] width 47 height 11
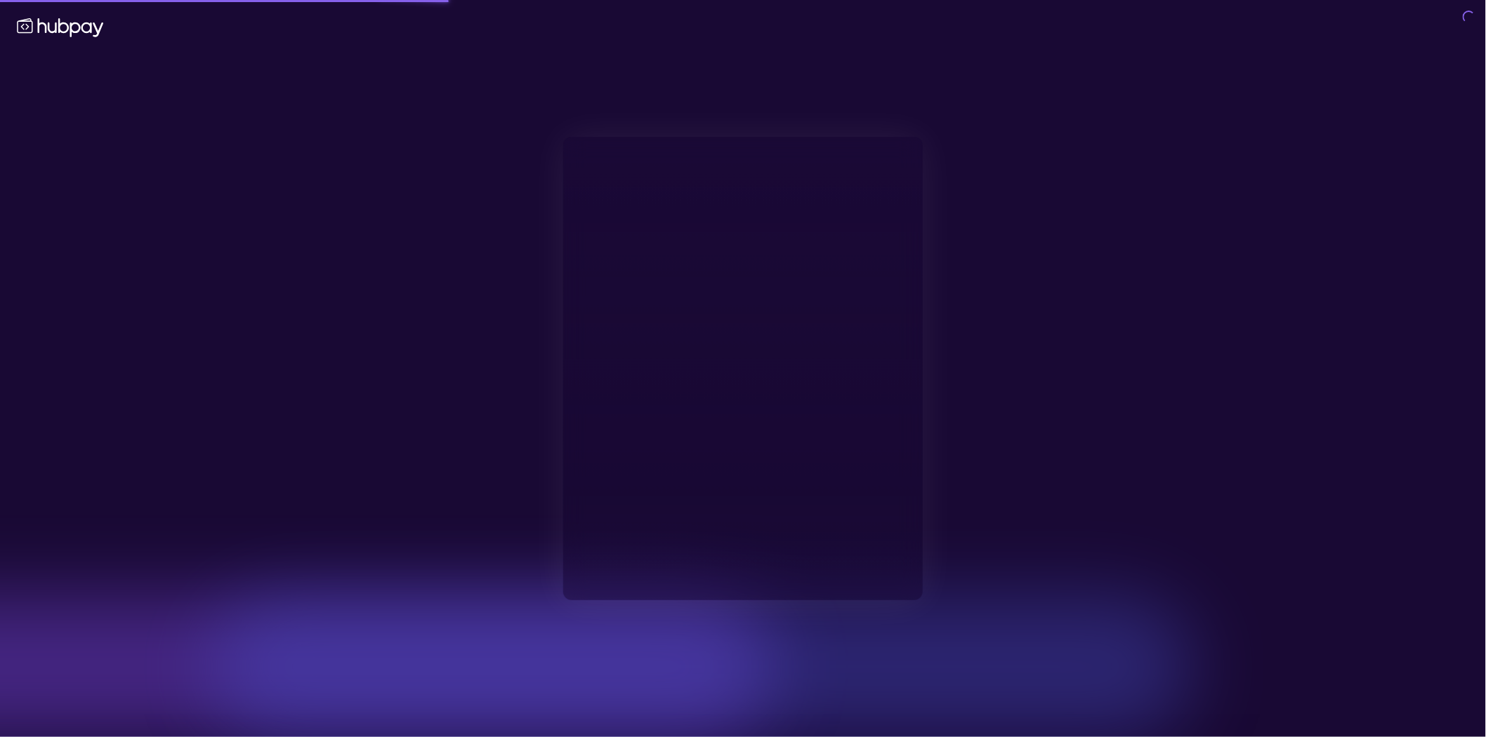
type input "**********"
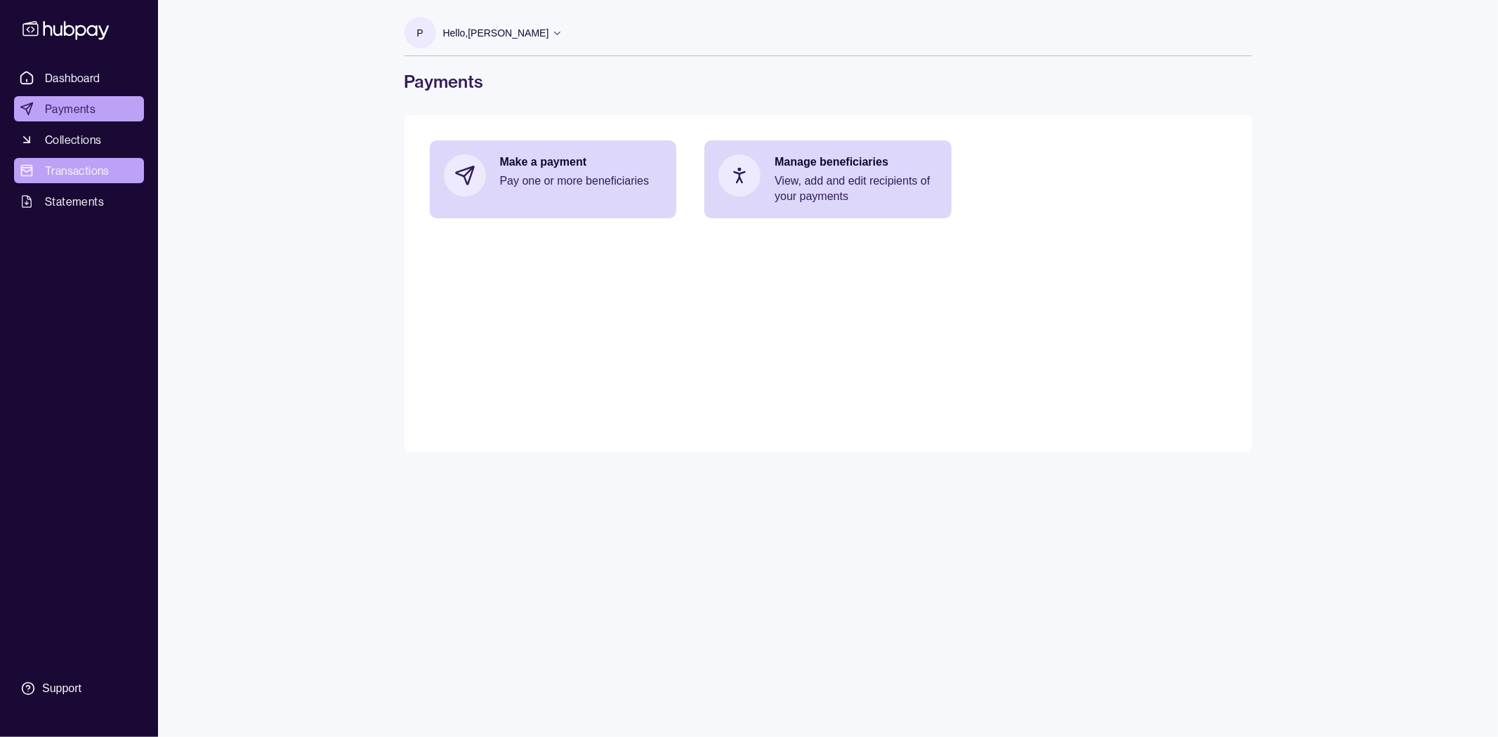
click at [81, 169] on span "Transactions" at bounding box center [77, 170] width 65 height 17
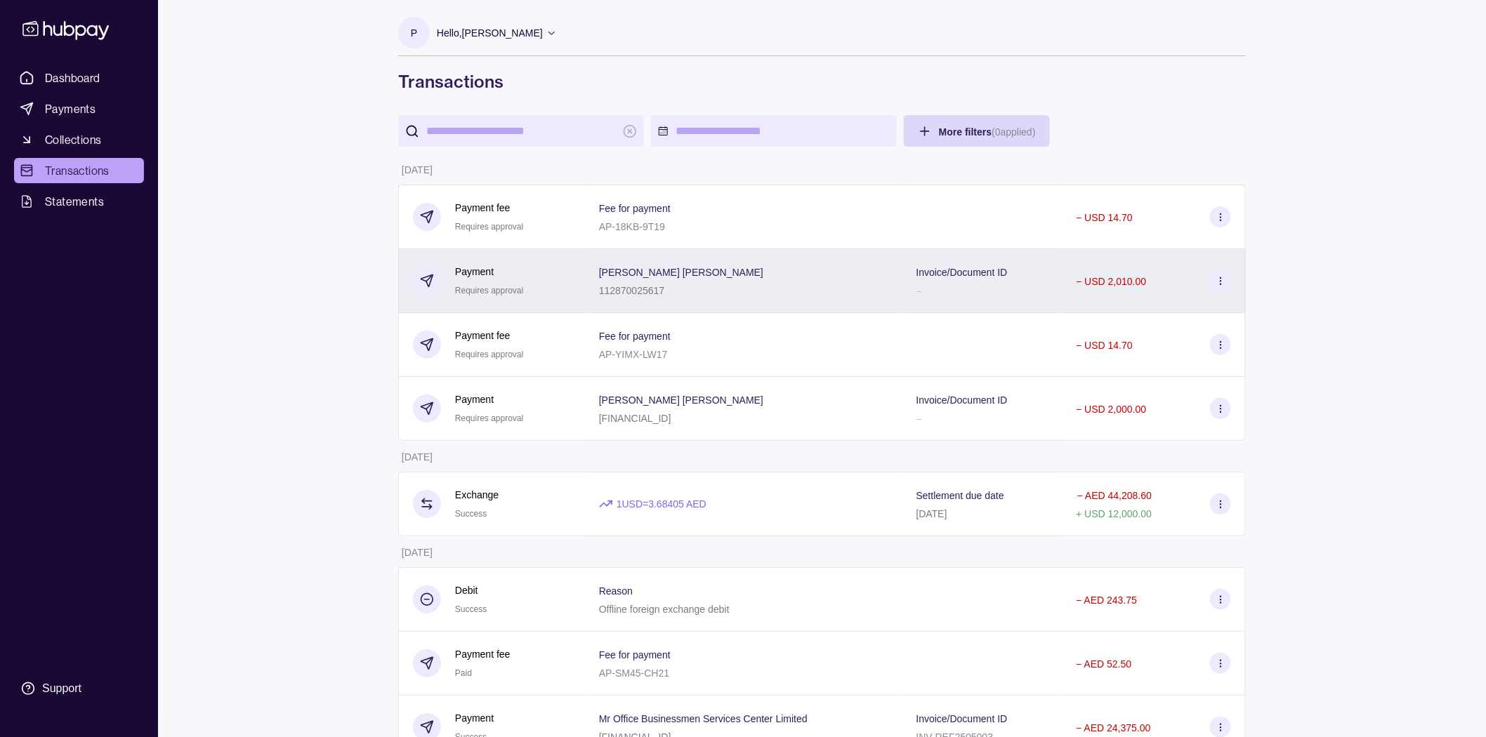
click at [1221, 282] on icon at bounding box center [1221, 281] width 11 height 11
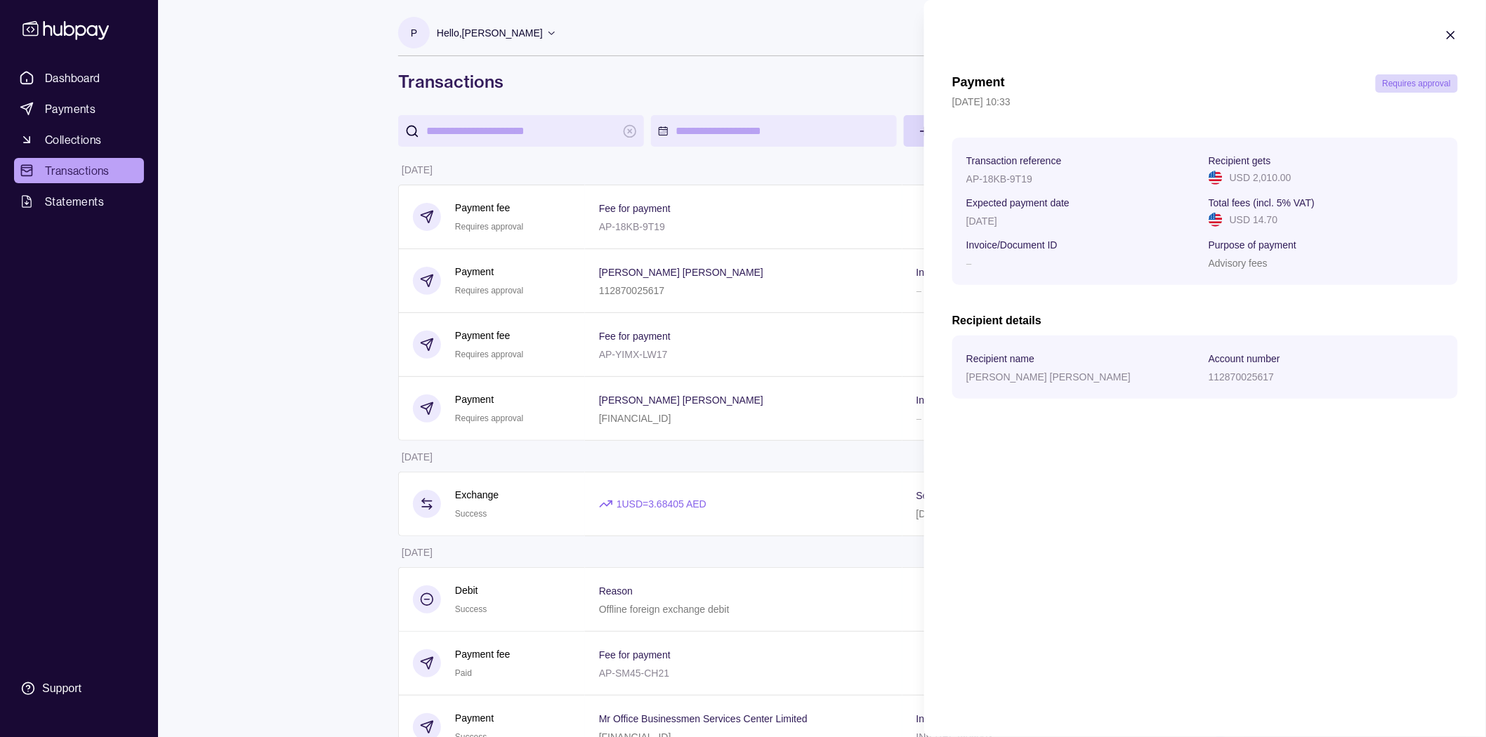
click at [1395, 82] on span "Requires approval" at bounding box center [1417, 84] width 68 height 10
drag, startPoint x: 1457, startPoint y: 34, endPoint x: 1448, endPoint y: 34, distance: 9.1
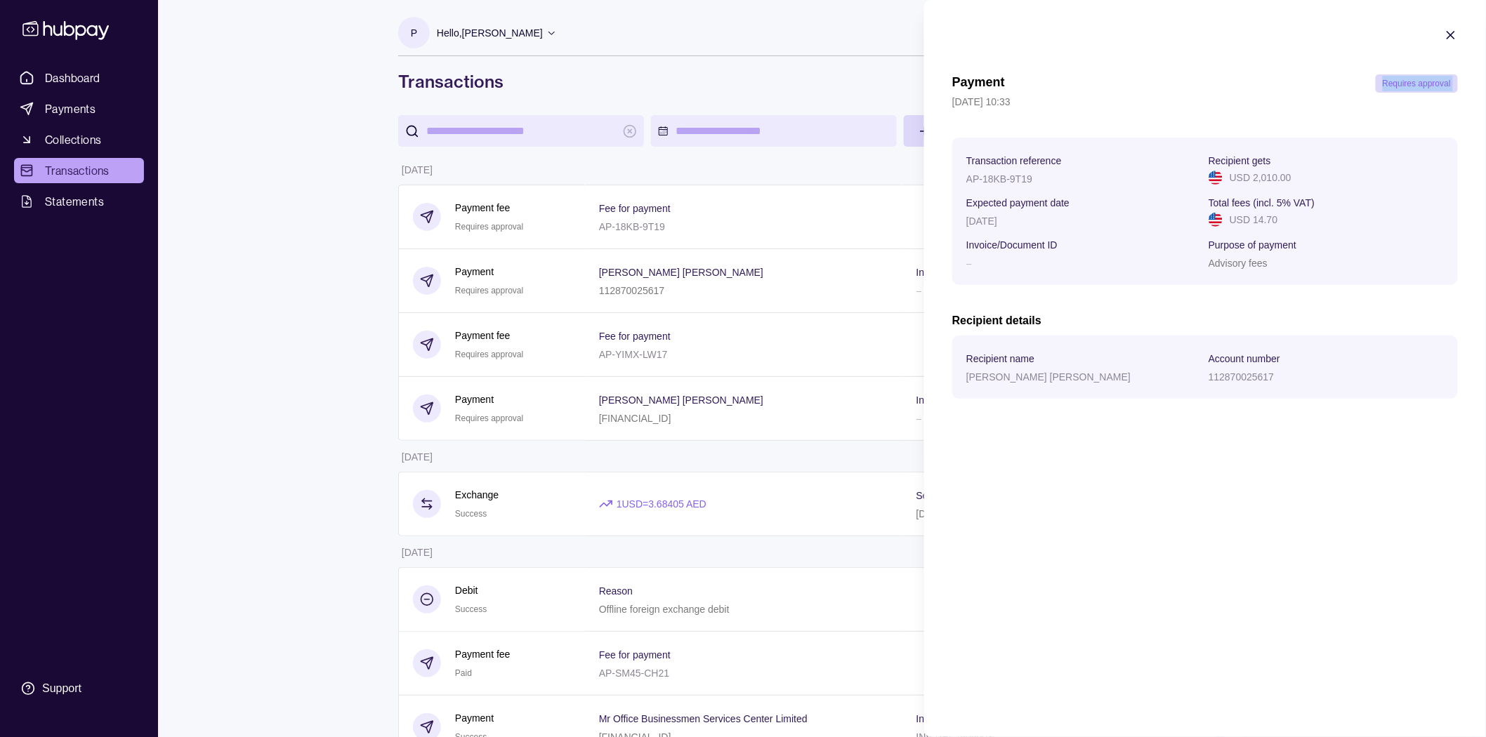
click at [1457, 34] on icon "button" at bounding box center [1451, 35] width 14 height 14
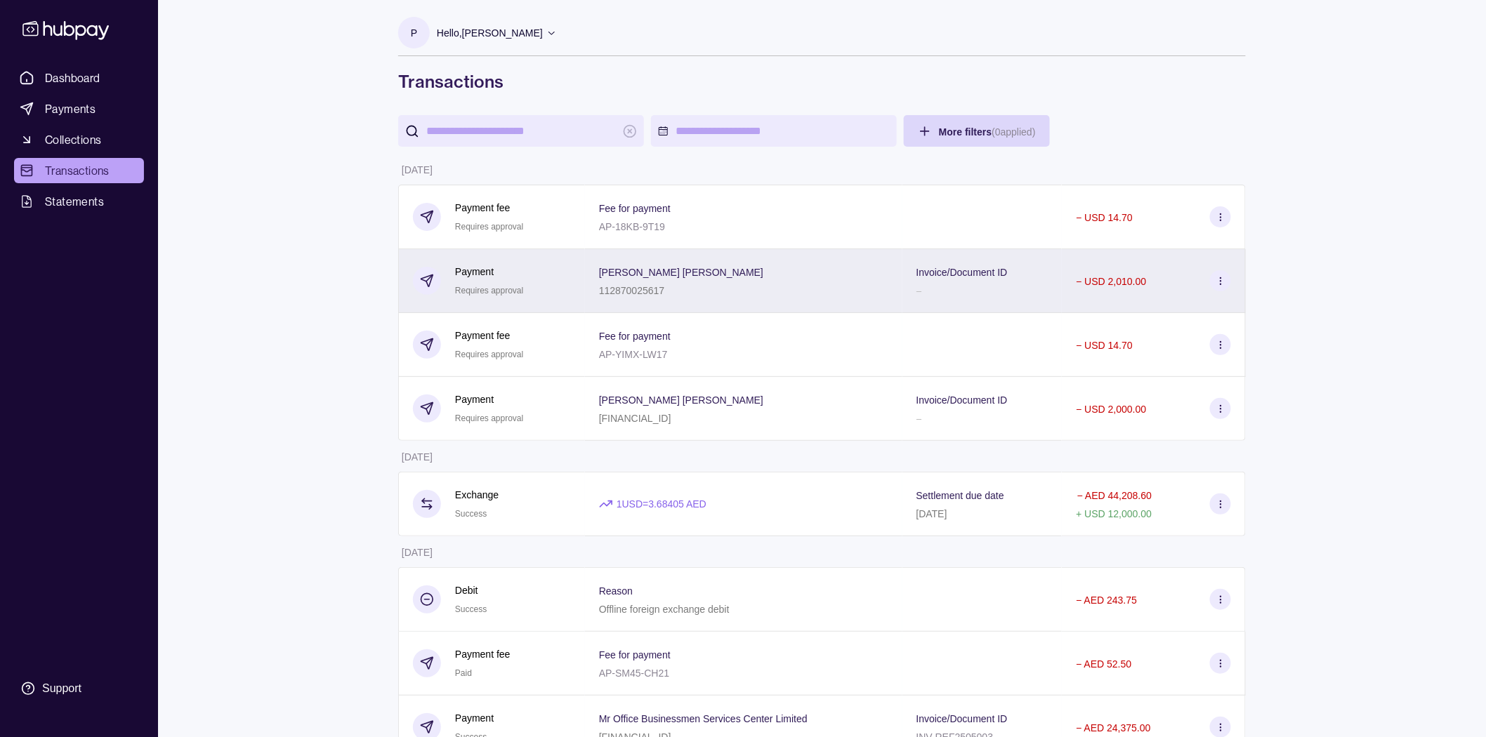
drag, startPoint x: 789, startPoint y: 289, endPoint x: 608, endPoint y: 298, distance: 181.4
click at [608, 298] on div "112870025617" at bounding box center [681, 290] width 164 height 17
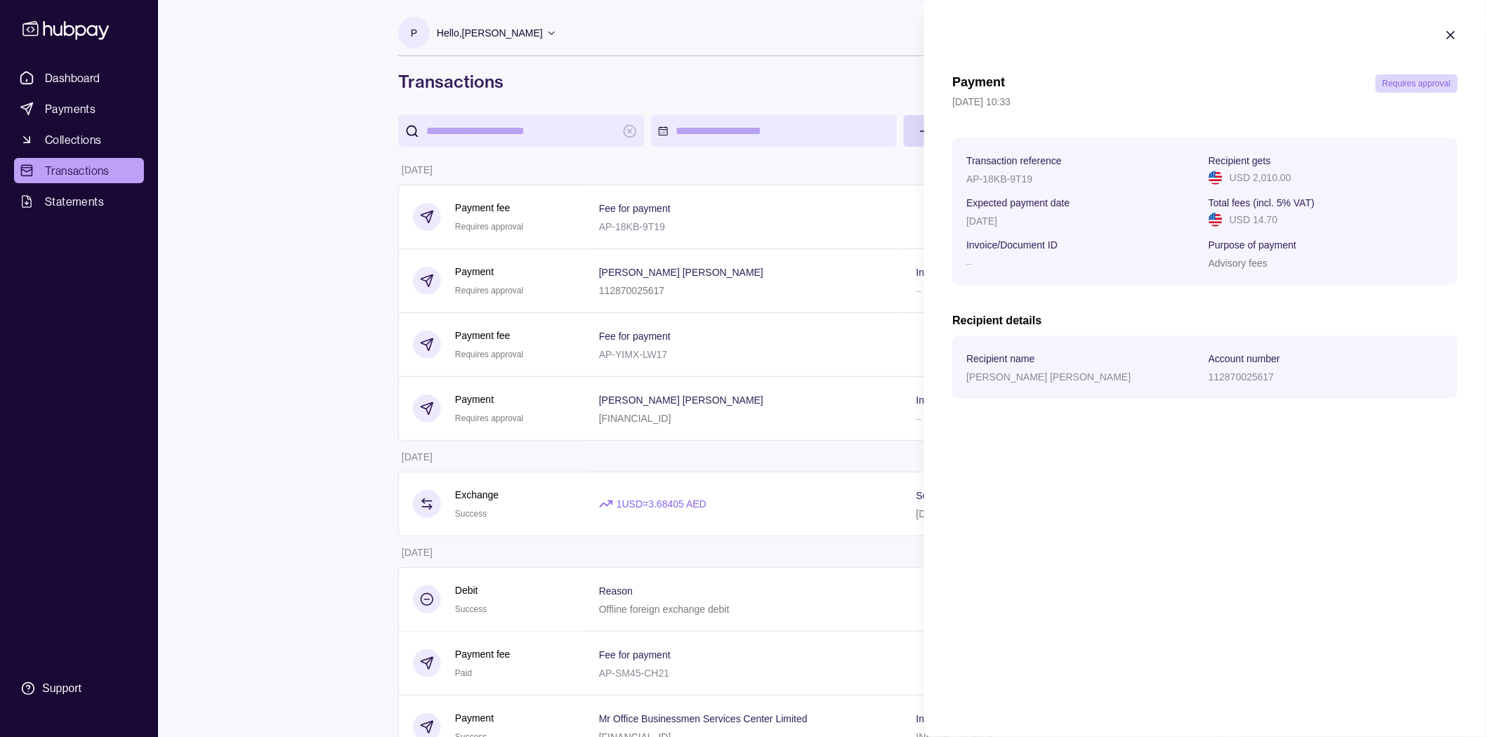
click at [1050, 360] on section "Recipient name" at bounding box center [1083, 358] width 235 height 17
click at [1058, 367] on section "Recipient name" at bounding box center [1083, 358] width 235 height 17
click at [1060, 367] on section "Recipient name" at bounding box center [1083, 358] width 235 height 17
click at [1061, 360] on section "Recipient name" at bounding box center [1083, 358] width 235 height 17
click at [1061, 359] on section "Recipient name" at bounding box center [1083, 358] width 235 height 17
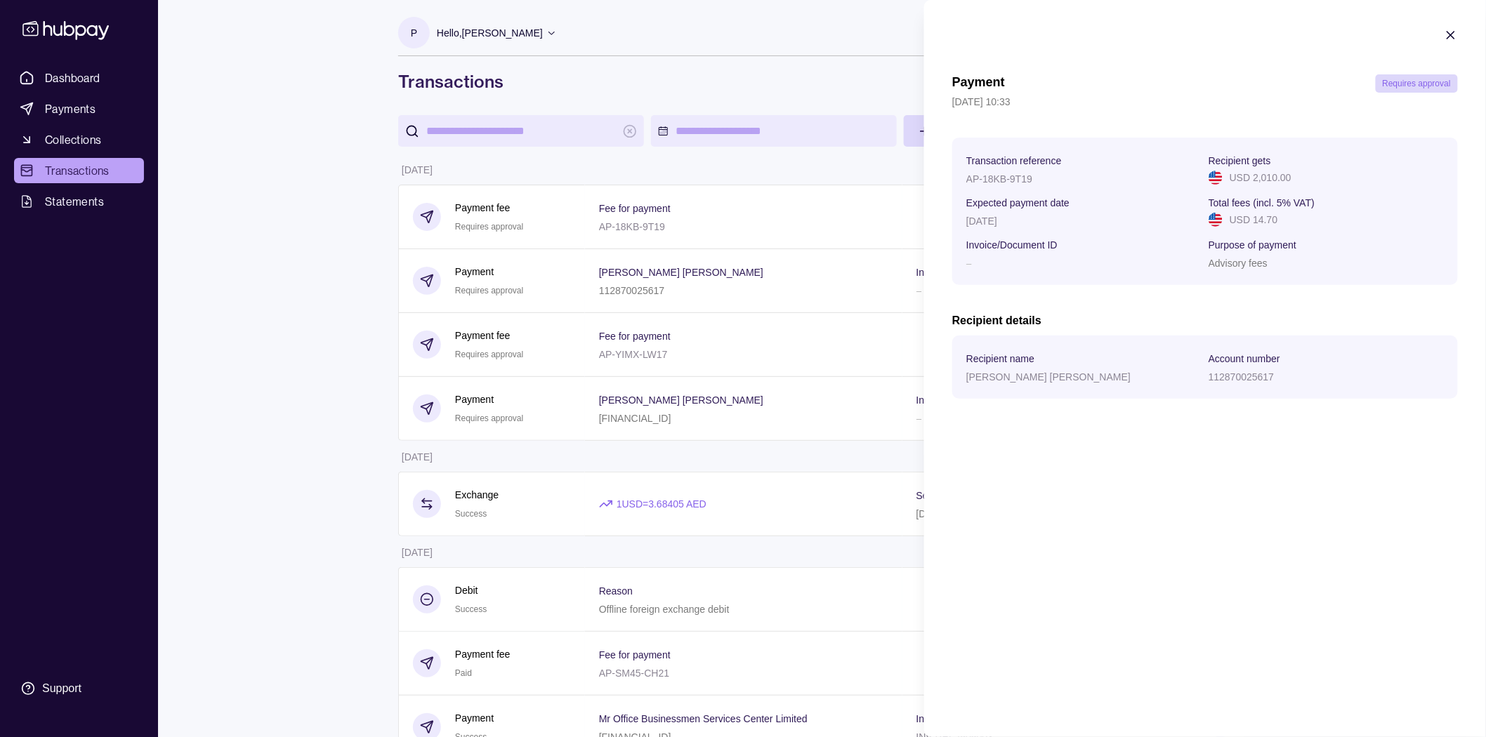
click at [1101, 626] on div "Payment Requires approval [DATE] 10:33 Transaction reference AP-18KB-9T19 Recip…" at bounding box center [1205, 368] width 562 height 737
